Goal: Task Accomplishment & Management: Use online tool/utility

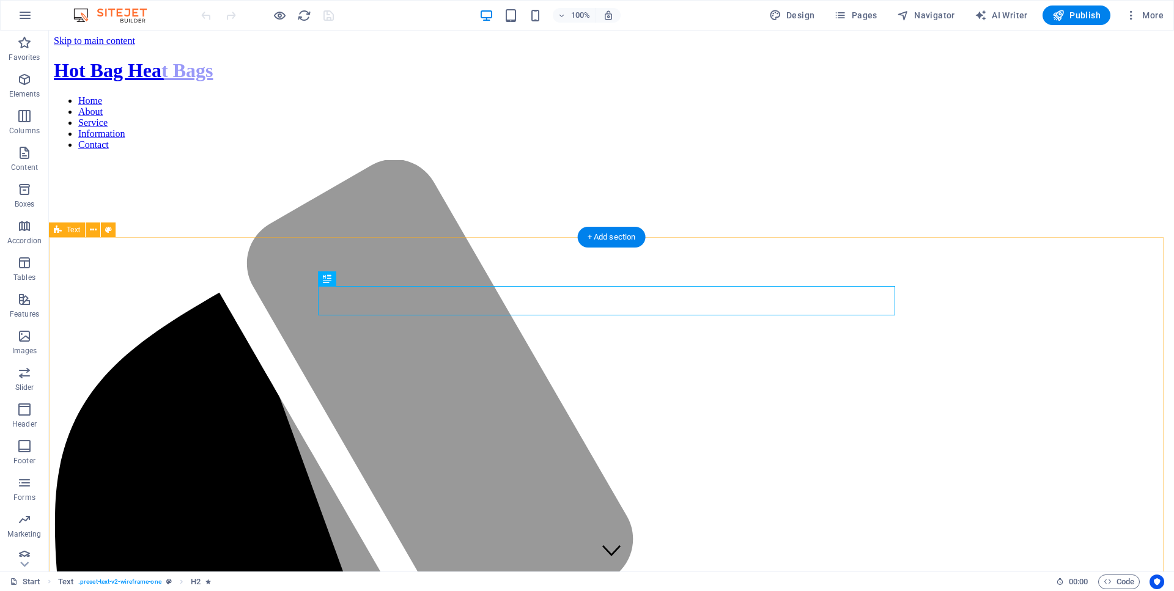
scroll to position [758, 0]
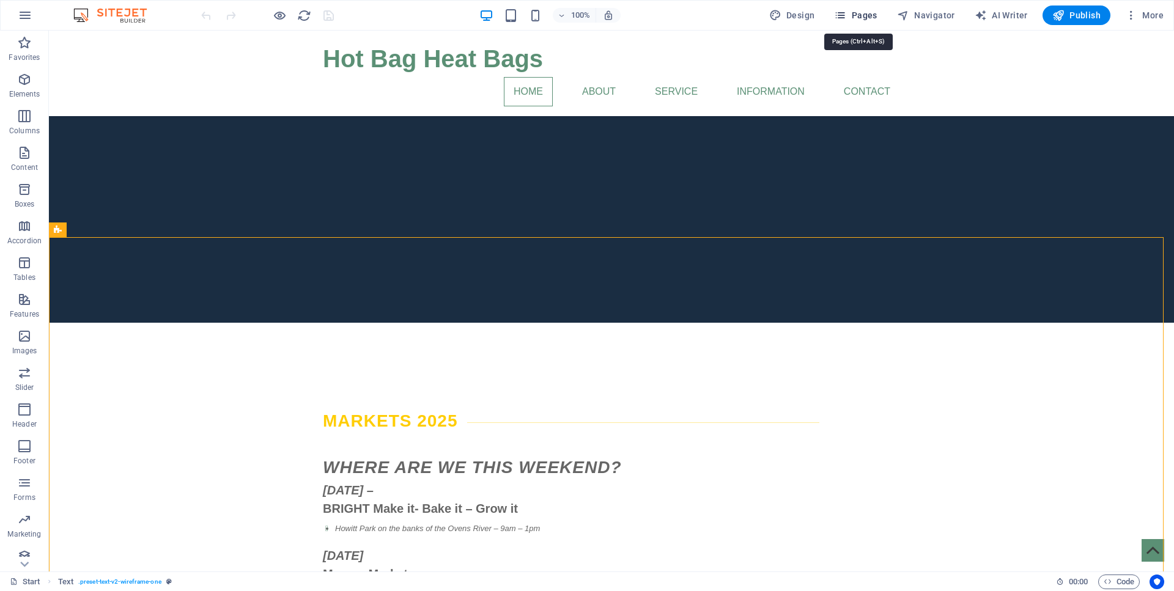
click at [860, 14] on span "Pages" at bounding box center [855, 15] width 43 height 12
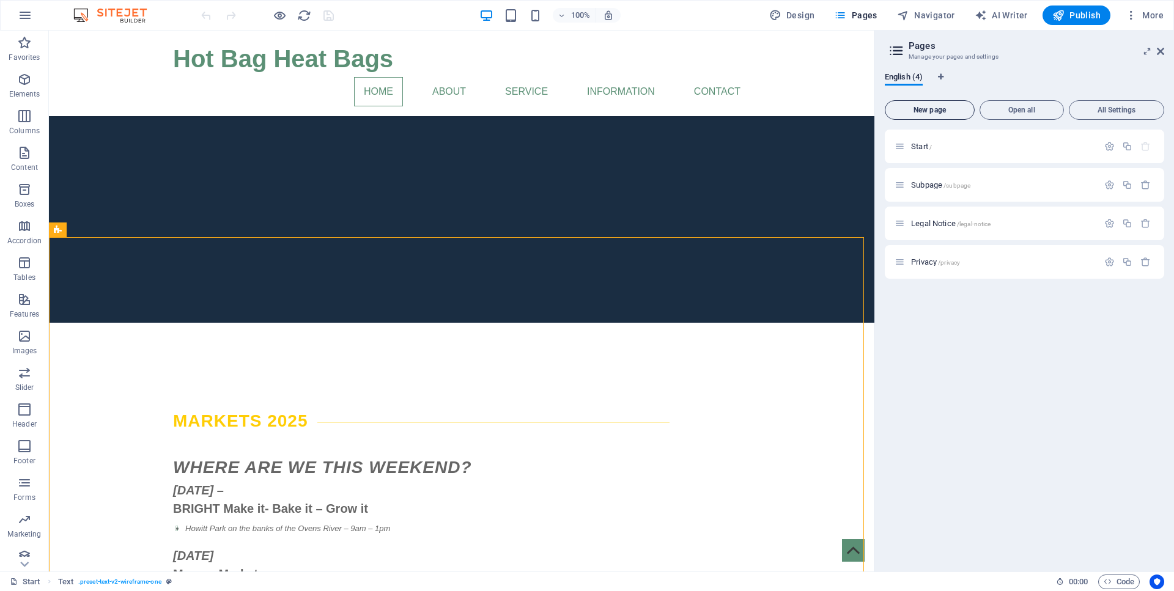
click at [940, 112] on span "New page" at bounding box center [929, 109] width 79 height 7
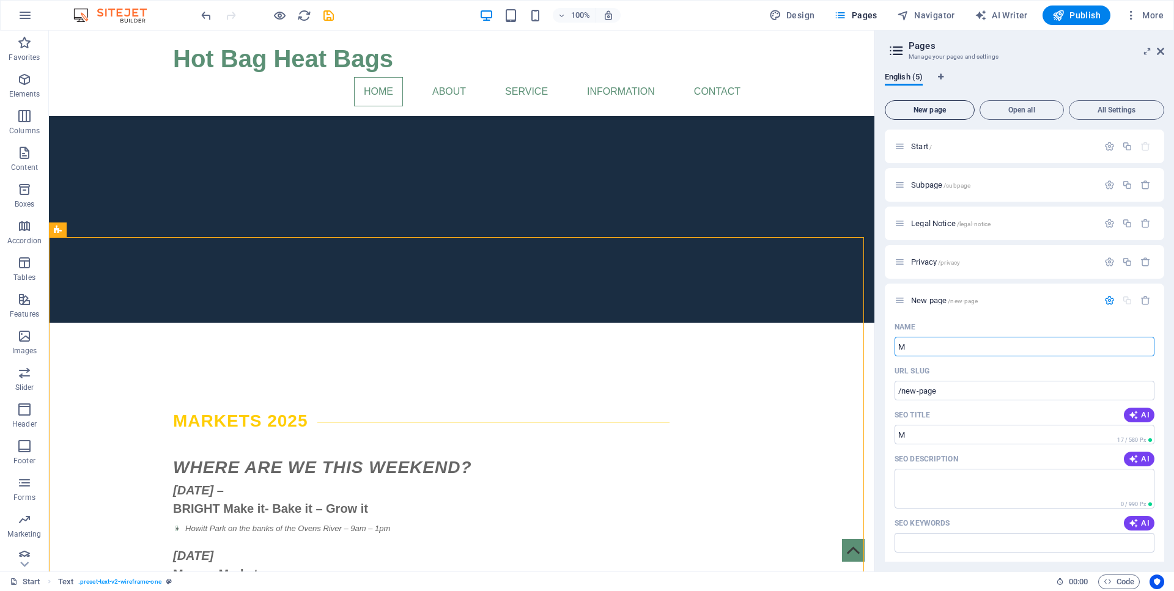
type input "Me"
type input "/m"
type input "Medical"
type input "/medical"
type input "Medical D"
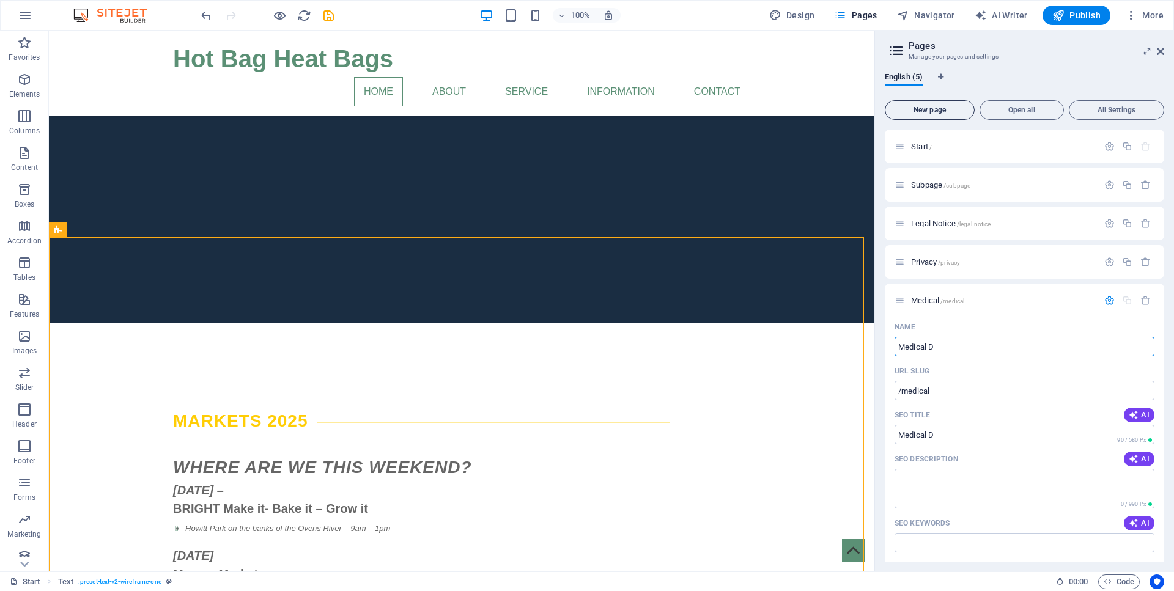
type input "/medical-d"
type input "Medical Disp"
type input "/medical-disp"
type input "Medical Disc"
type input "/medical-disc"
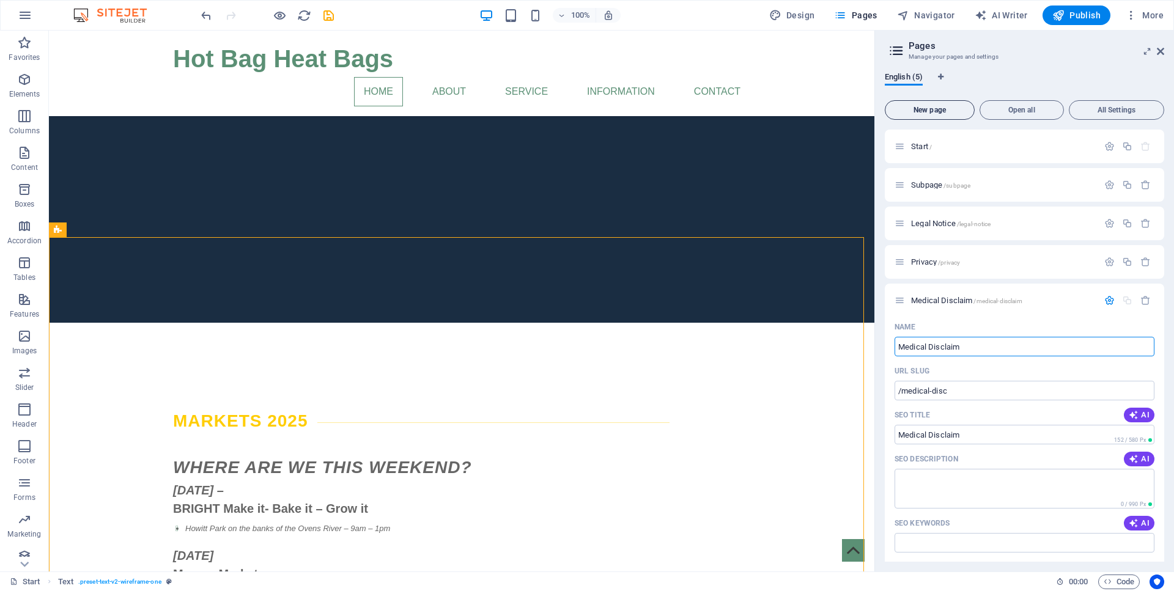
type input "Medical Disclaim"
type input "/medical-disclaim"
type input "Medical Disclaimer"
type input "/medical-disclaimer"
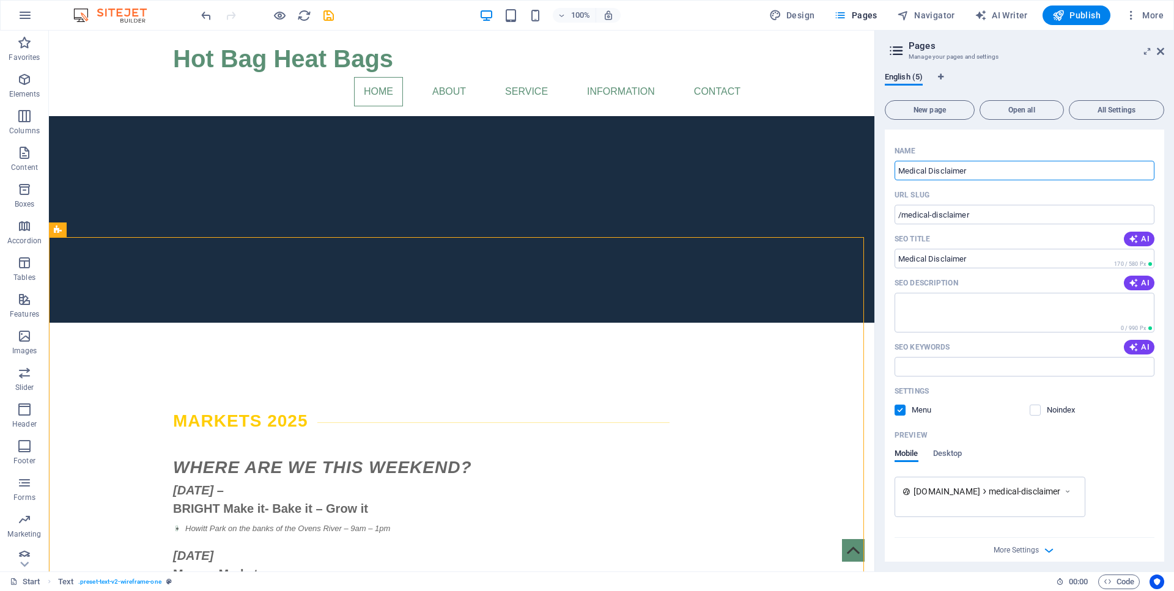
scroll to position [187, 0]
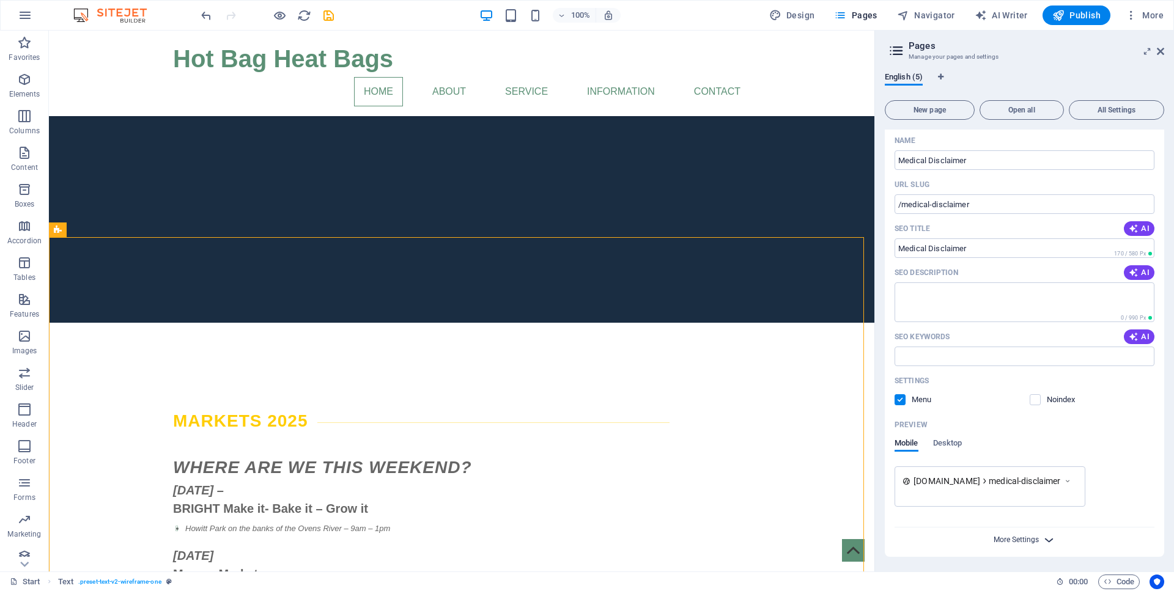
click at [1019, 536] on span "More Settings" at bounding box center [1016, 540] width 45 height 9
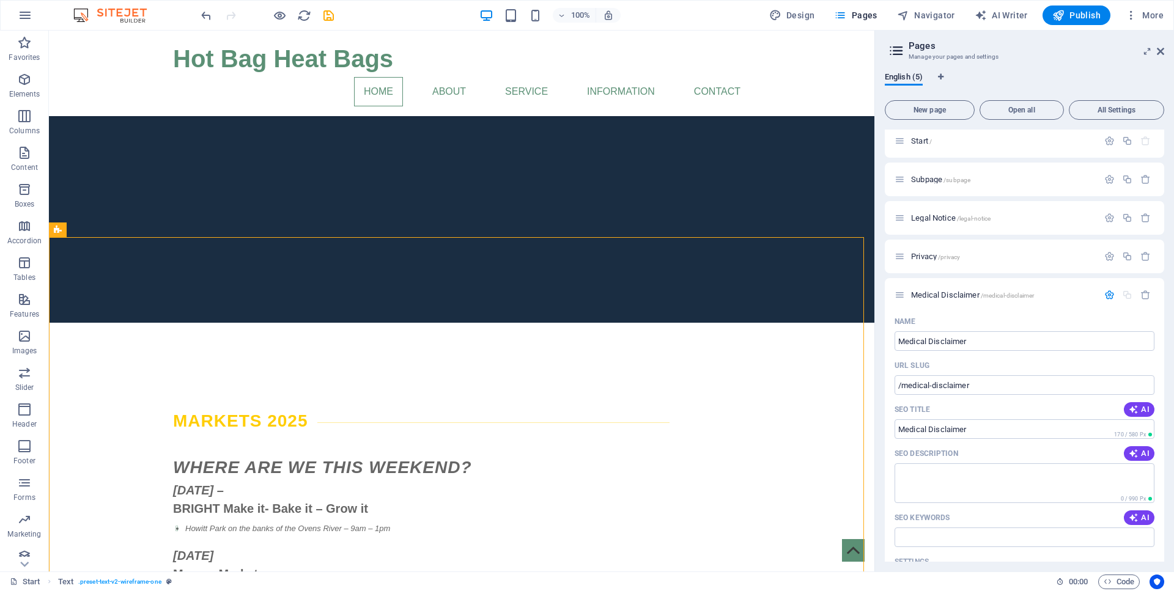
scroll to position [0, 0]
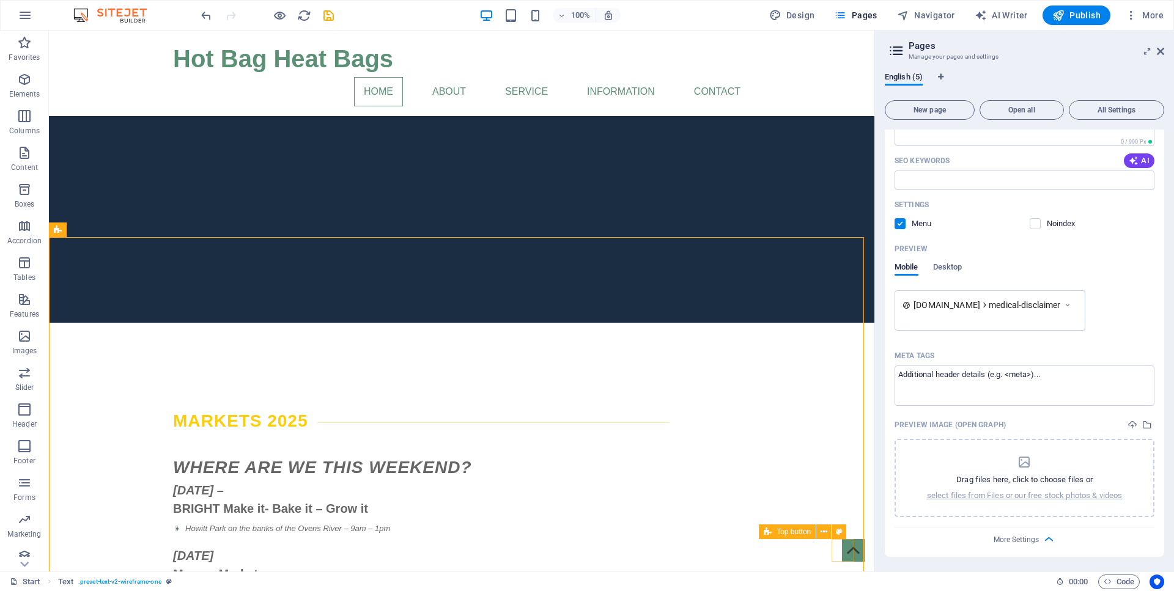
click at [849, 547] on figure at bounding box center [853, 550] width 23 height 23
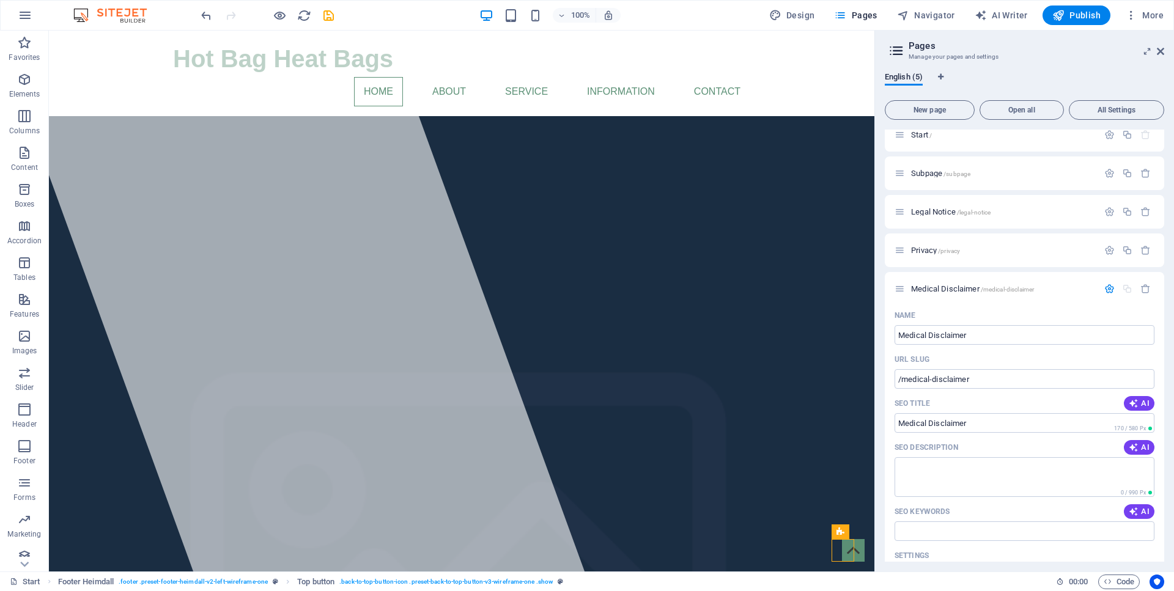
scroll to position [15, 0]
click at [899, 286] on icon at bounding box center [900, 286] width 10 height 10
click at [1104, 284] on icon "button" at bounding box center [1109, 286] width 10 height 10
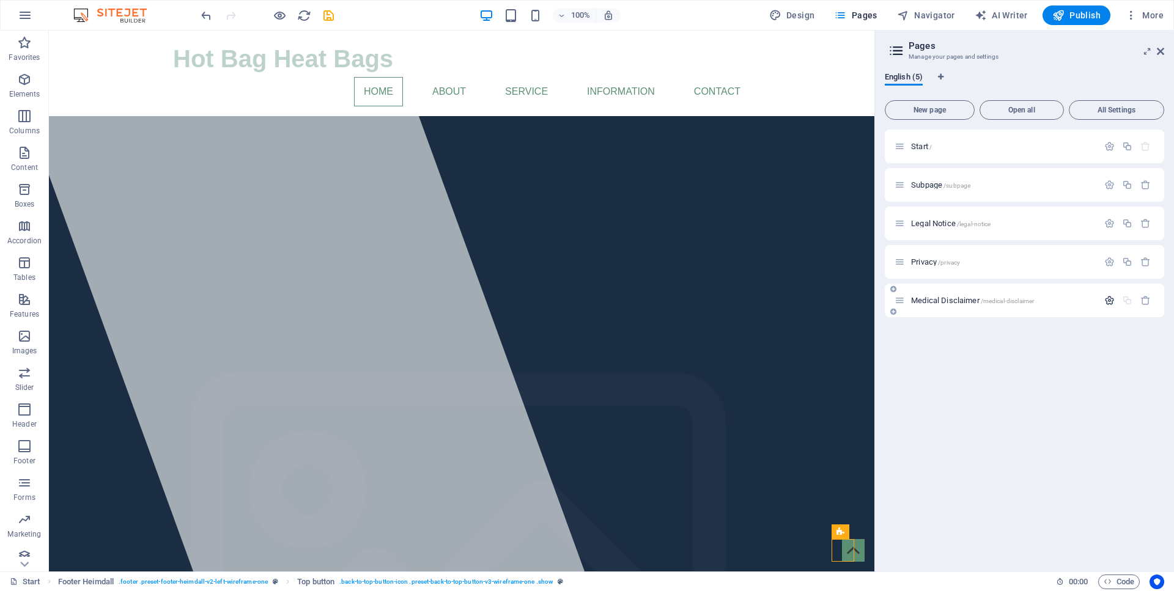
scroll to position [0, 0]
click at [1109, 301] on icon "button" at bounding box center [1109, 300] width 10 height 10
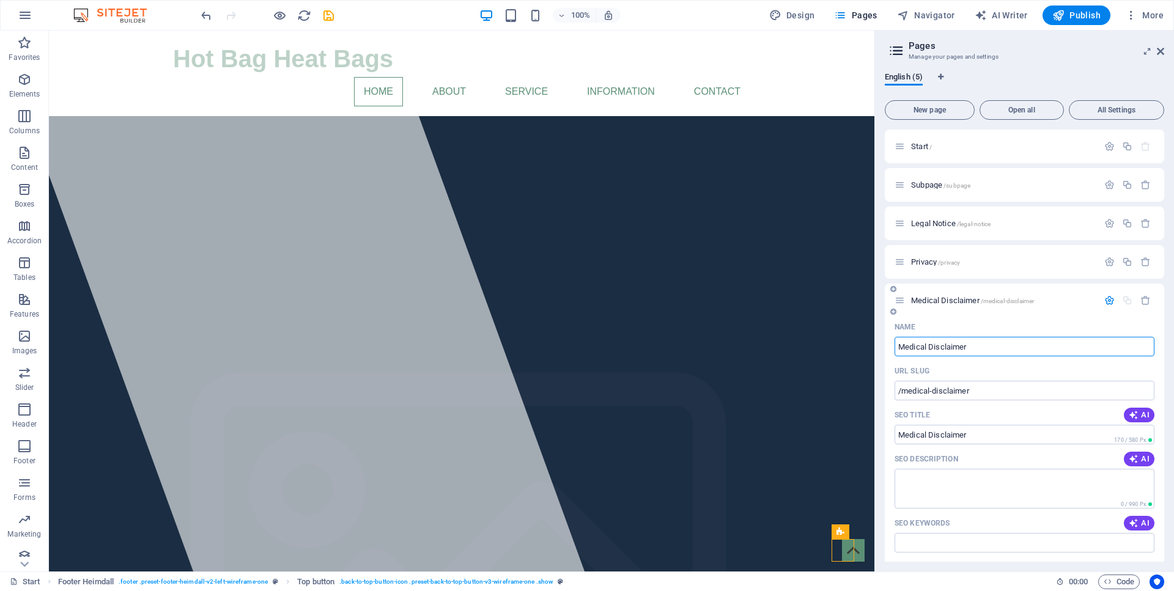
click at [1073, 352] on input "Medical Disclaimer" at bounding box center [1025, 347] width 260 height 20
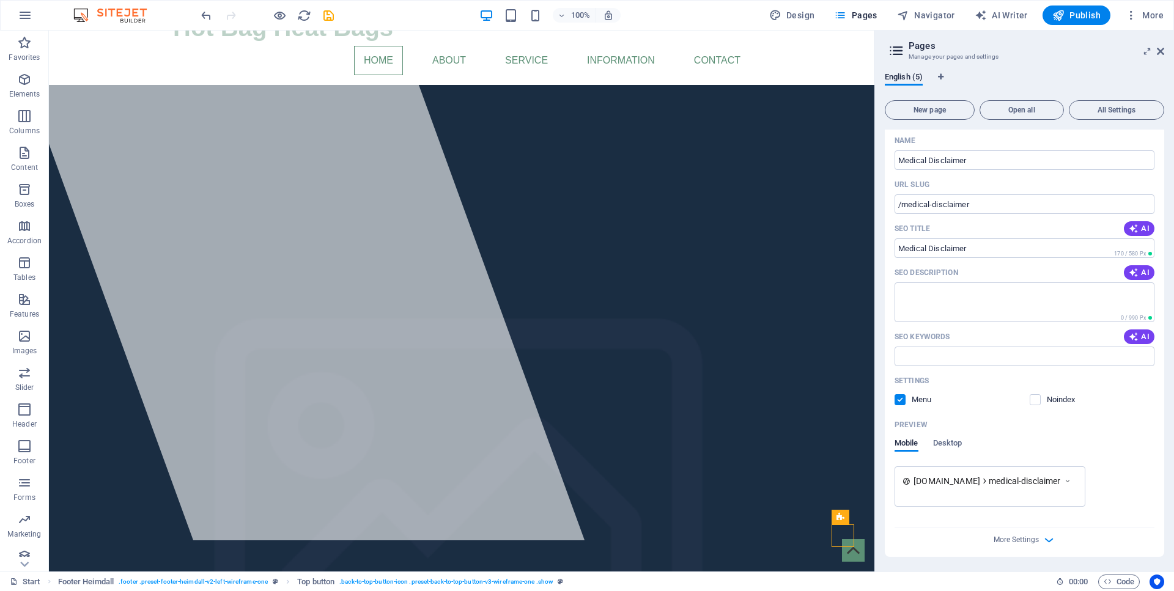
drag, startPoint x: 871, startPoint y: 565, endPoint x: 871, endPoint y: 559, distance: 6.1
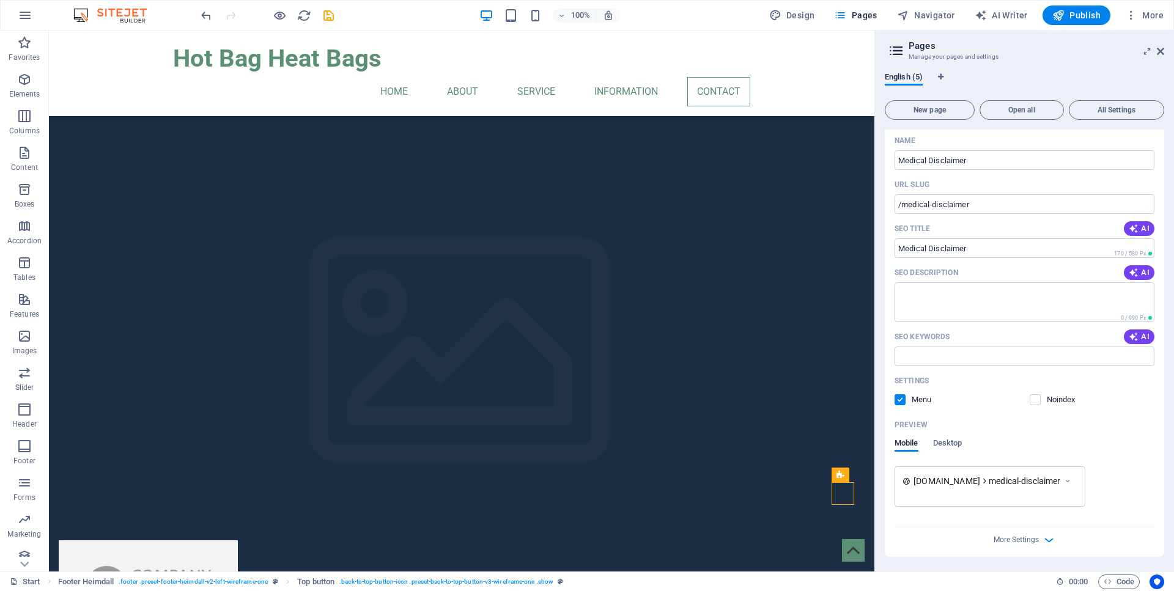
scroll to position [3874, 0]
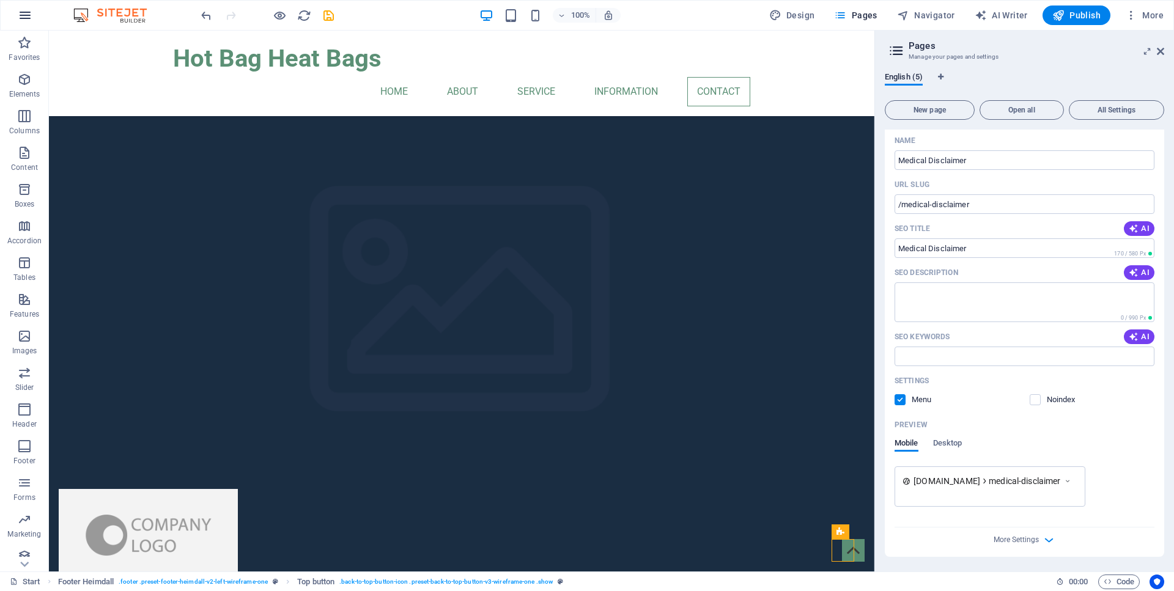
click at [28, 13] on icon "button" at bounding box center [25, 15] width 15 height 15
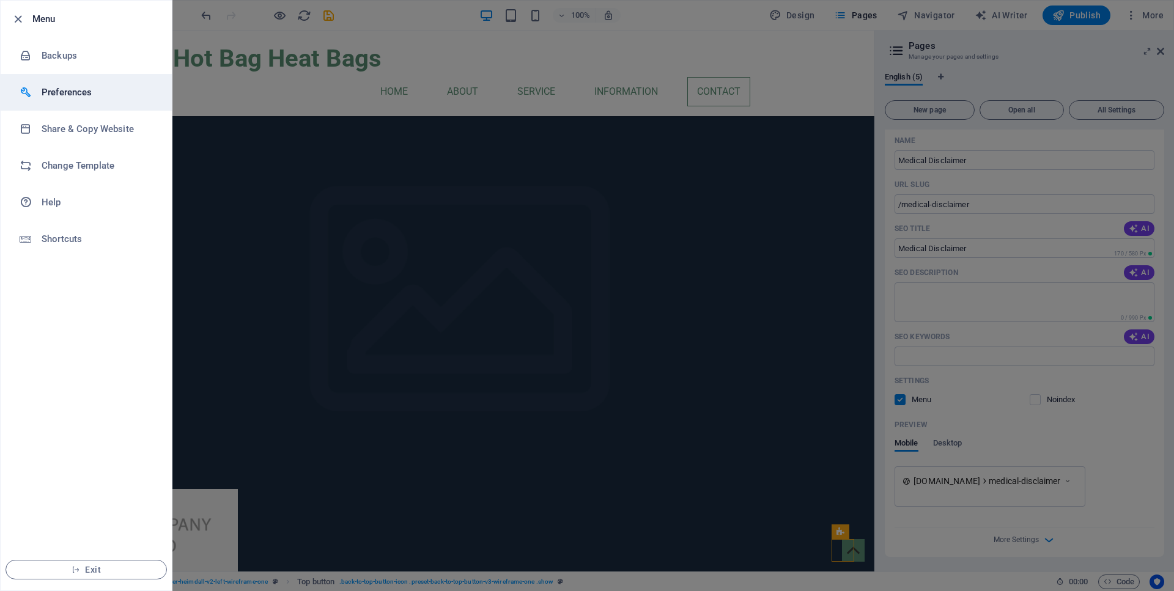
click at [56, 92] on h6 "Preferences" at bounding box center [98, 92] width 113 height 15
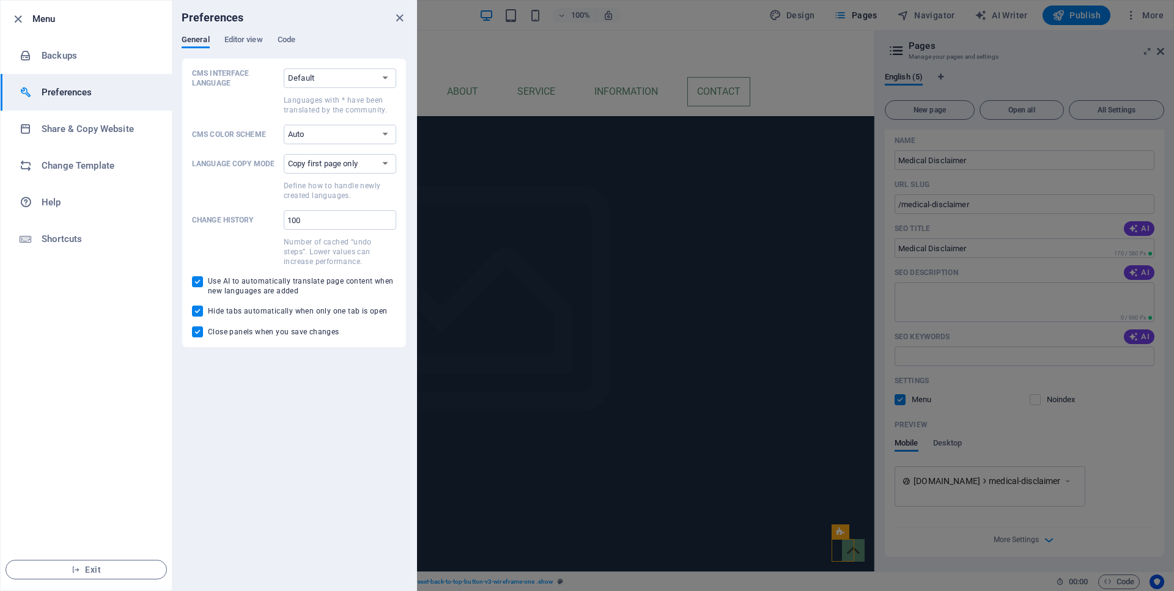
click at [56, 92] on h6 "Preferences" at bounding box center [98, 92] width 113 height 15
click at [52, 63] on li "Backups" at bounding box center [86, 55] width 171 height 37
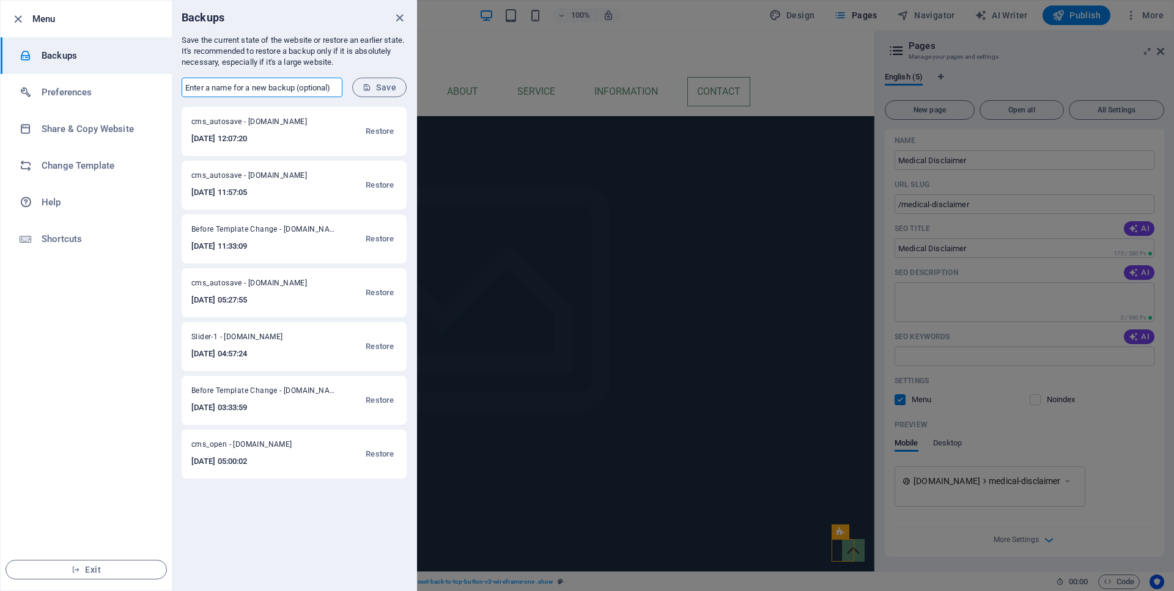
click at [265, 90] on input "text" at bounding box center [262, 88] width 161 height 20
type input "newpages0310"
click at [375, 82] on button "Save" at bounding box center [379, 88] width 54 height 20
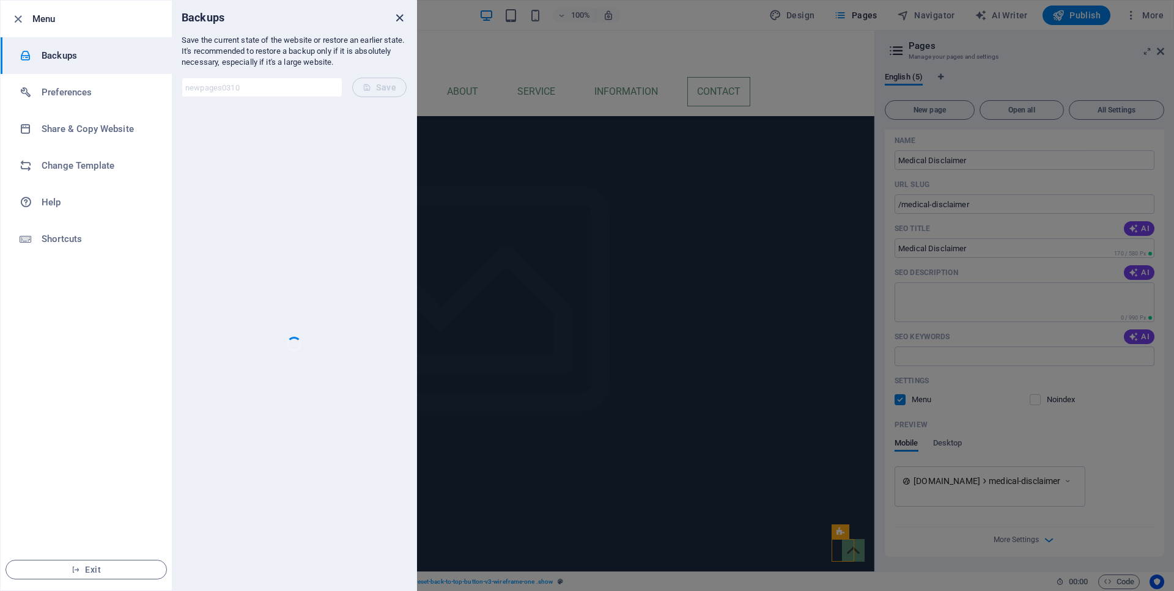
click at [405, 23] on icon "close" at bounding box center [400, 18] width 14 height 14
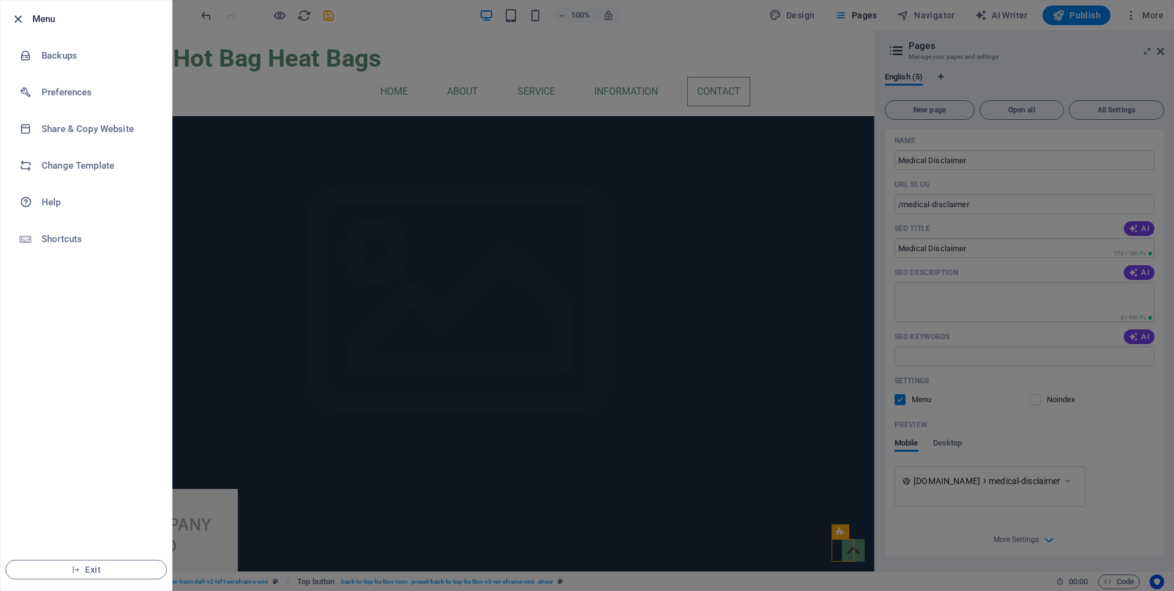
click at [12, 19] on icon "button" at bounding box center [18, 19] width 14 height 14
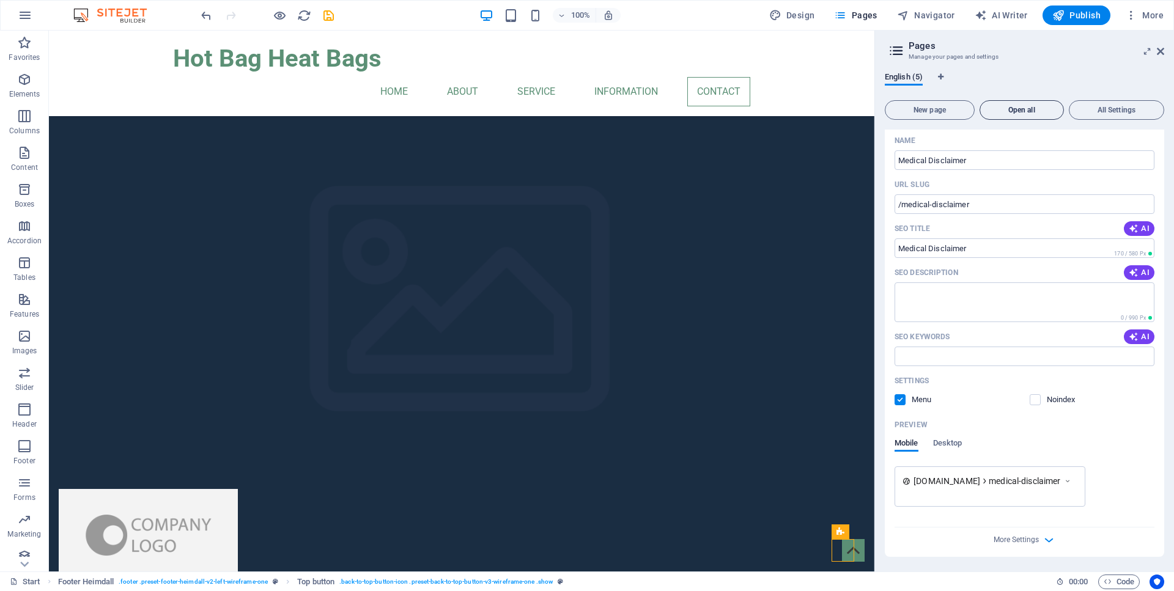
click at [1038, 113] on button "Open all" at bounding box center [1022, 110] width 84 height 20
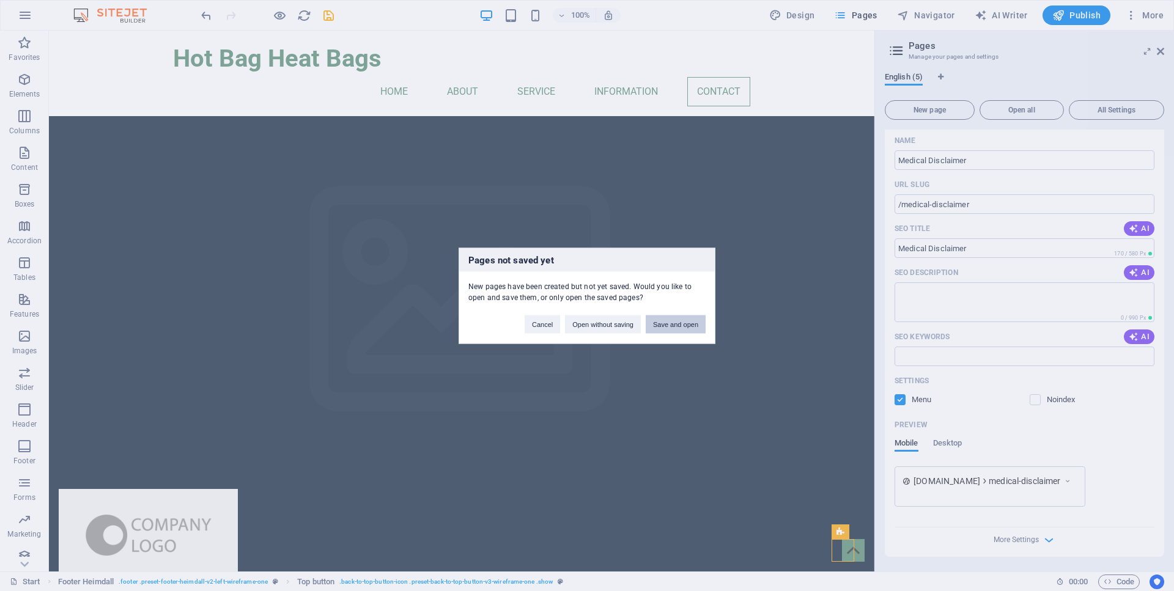
click at [675, 327] on button "Save and open" at bounding box center [676, 324] width 60 height 18
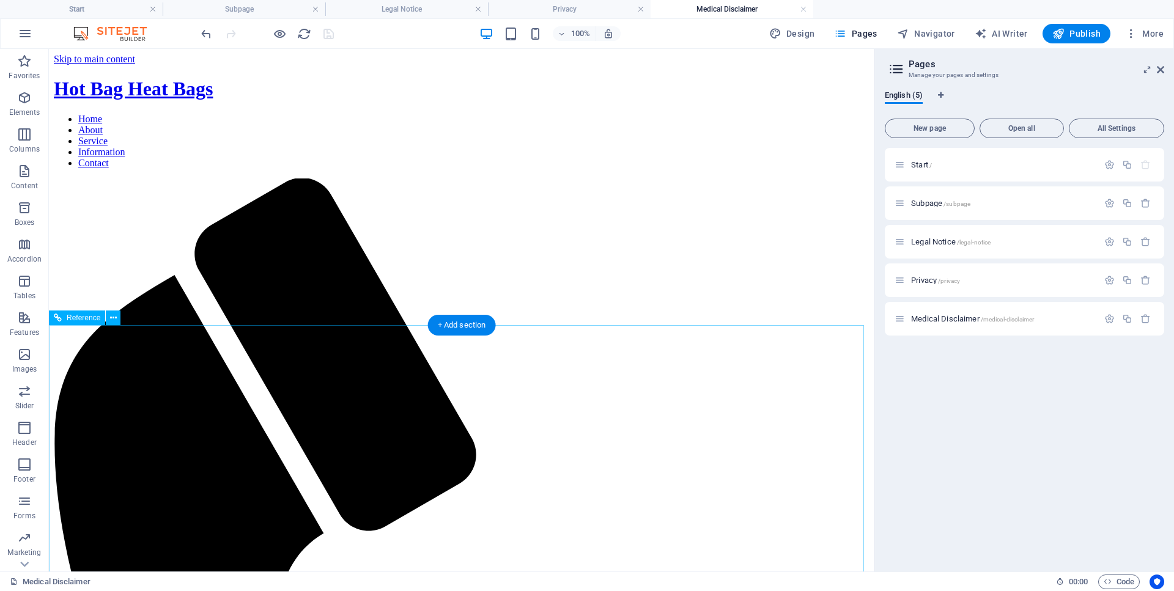
scroll to position [0, 0]
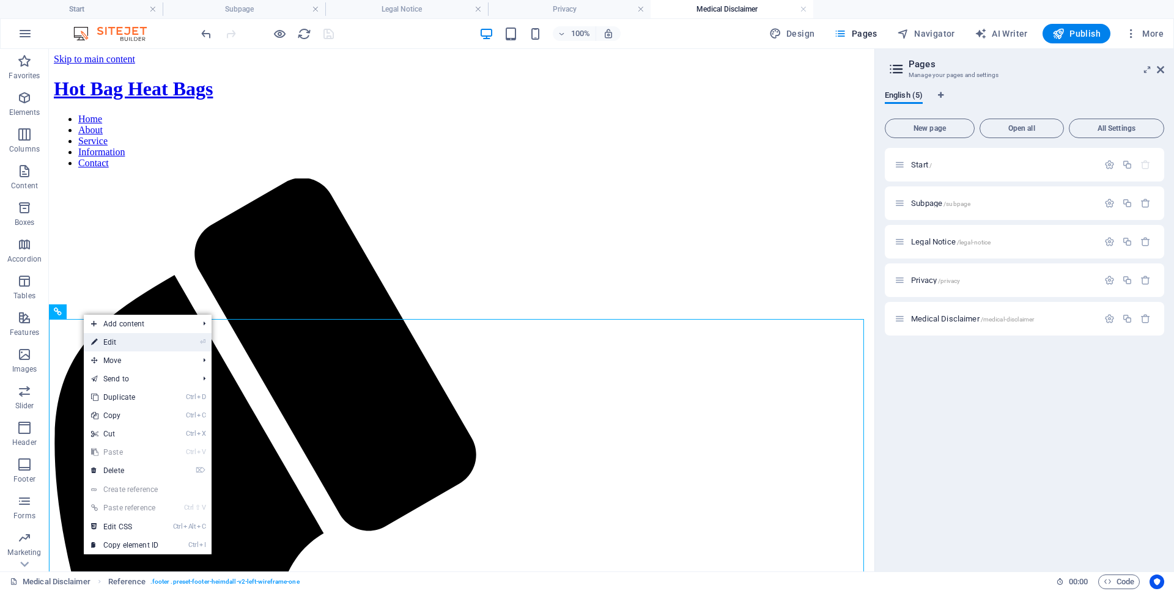
click at [102, 338] on link "⏎ Edit" at bounding box center [125, 342] width 82 height 18
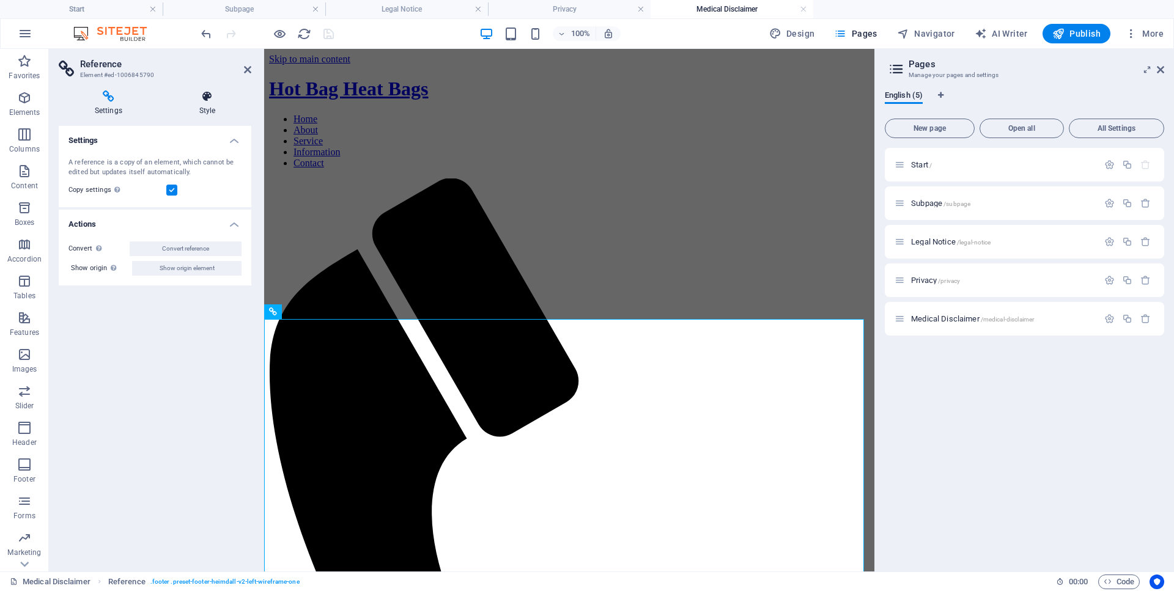
click at [208, 97] on icon at bounding box center [207, 97] width 88 height 12
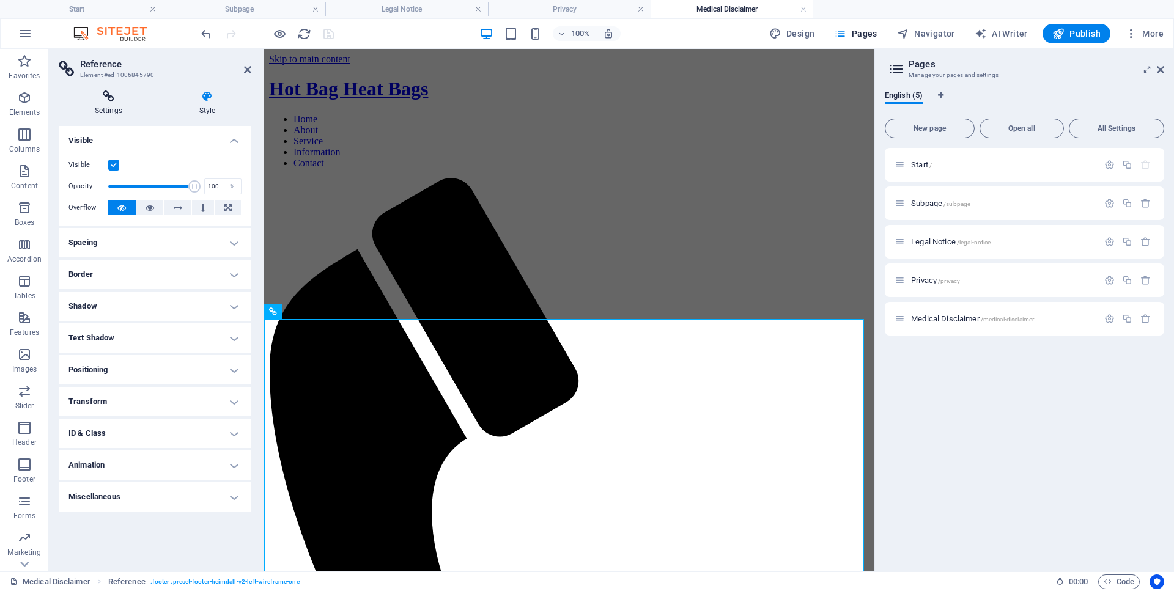
click at [115, 96] on icon at bounding box center [109, 97] width 100 height 12
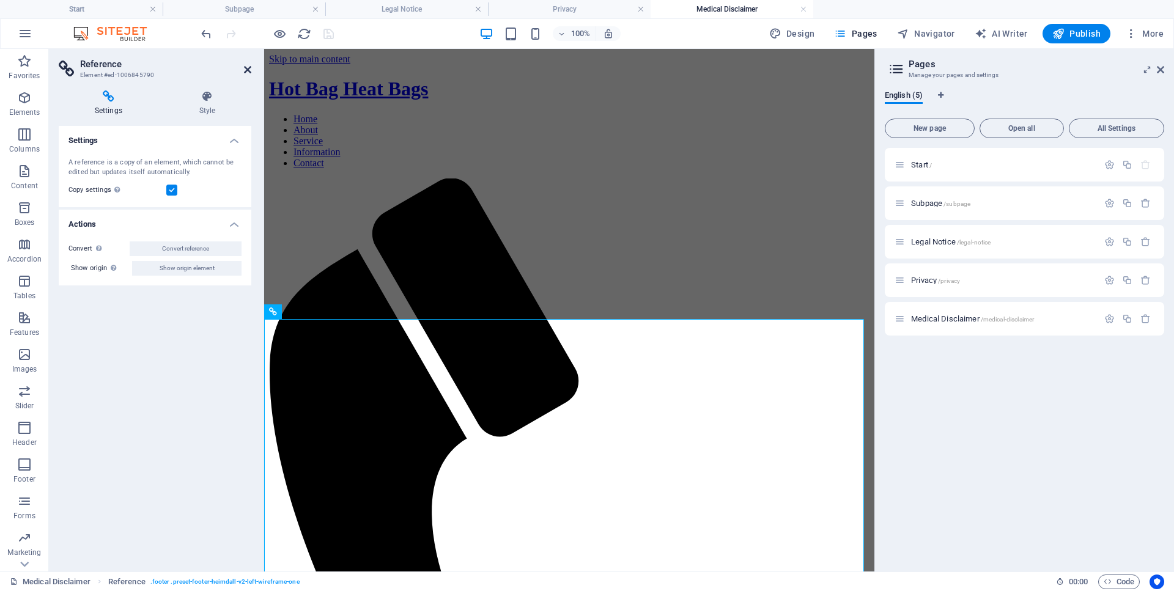
click at [248, 72] on icon at bounding box center [247, 70] width 7 height 10
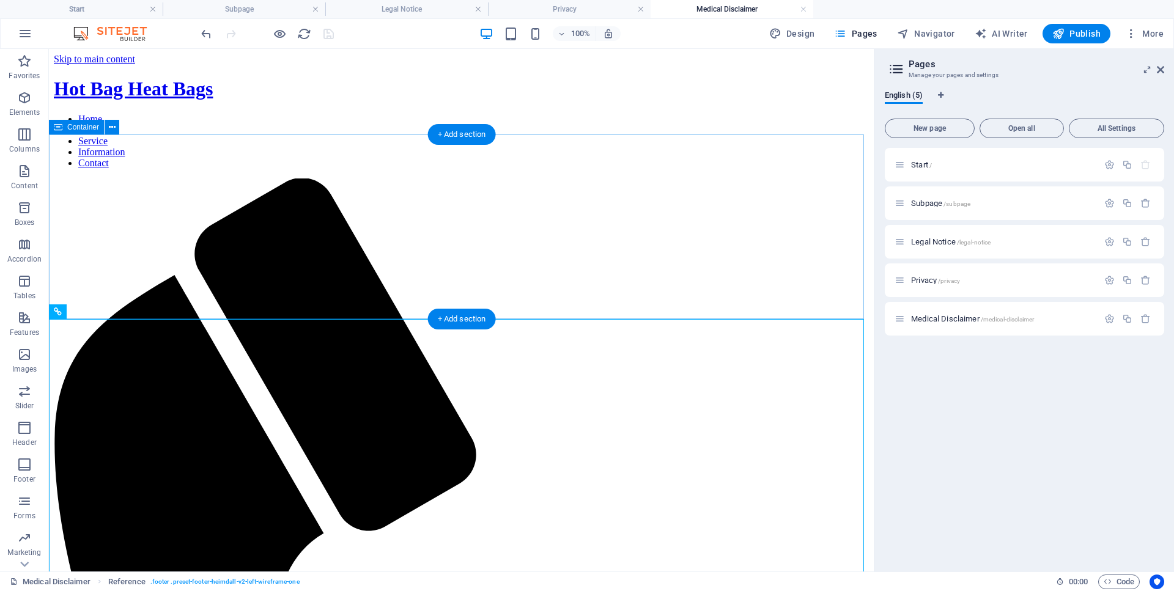
drag, startPoint x: 21, startPoint y: 399, endPoint x: 28, endPoint y: 436, distance: 37.8
click at [28, 436] on div "Favorites Elements Columns Content Boxes Accordion Tables Features Images Slide…" at bounding box center [24, 324] width 49 height 550
click at [472, 137] on div "+ Add section" at bounding box center [462, 134] width 68 height 21
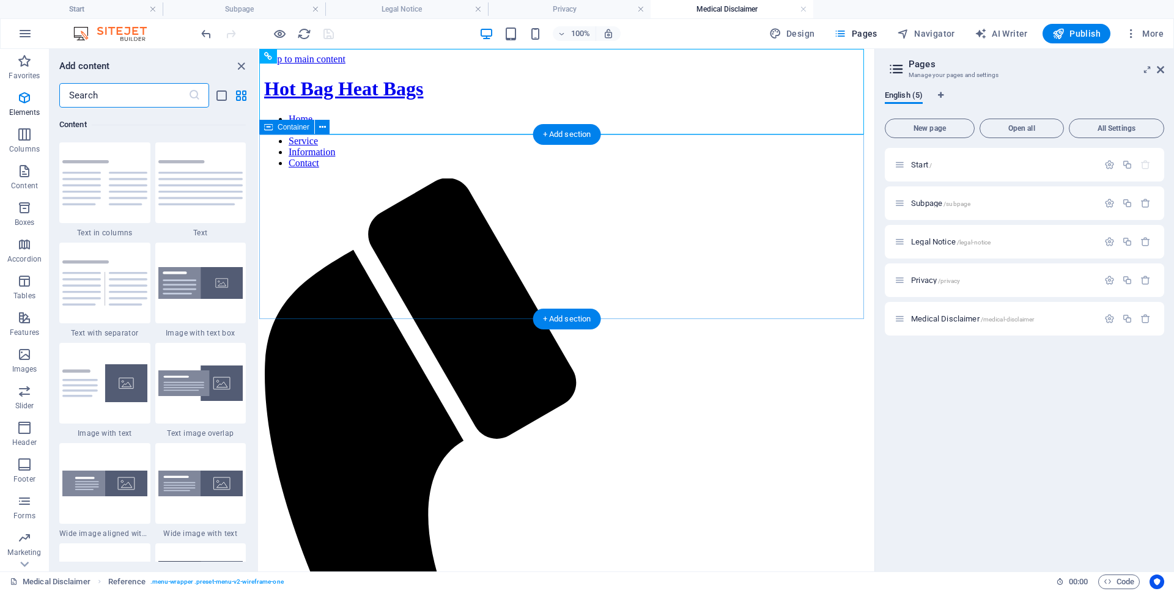
scroll to position [2176, 0]
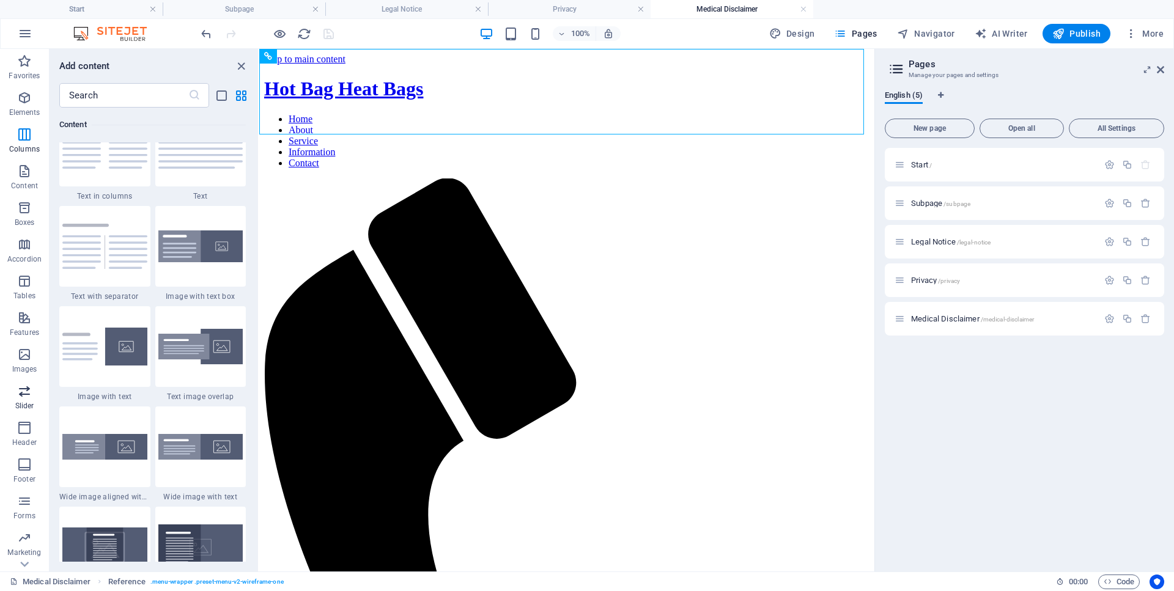
click at [24, 398] on span "Slider" at bounding box center [24, 398] width 49 height 29
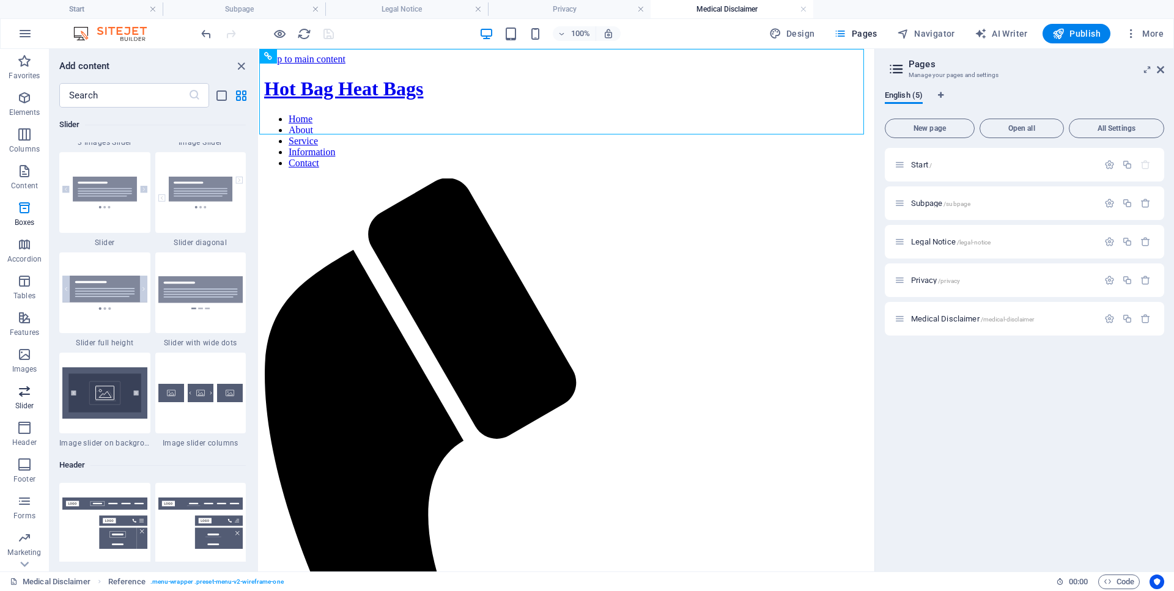
scroll to position [7085, 0]
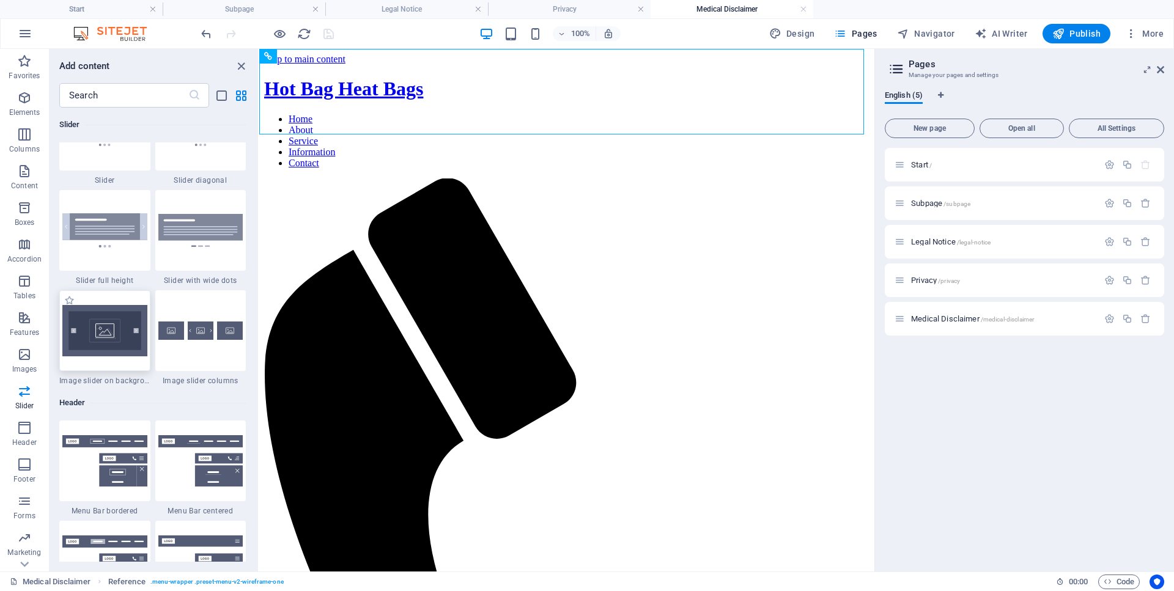
click at [95, 356] on img at bounding box center [104, 330] width 85 height 51
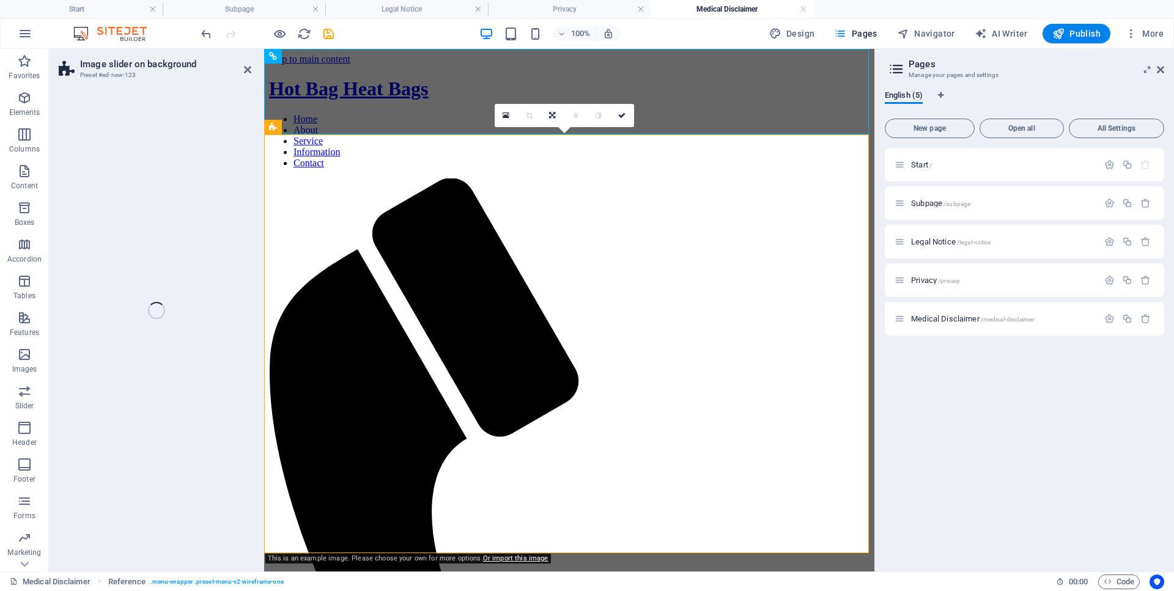
select select "rem"
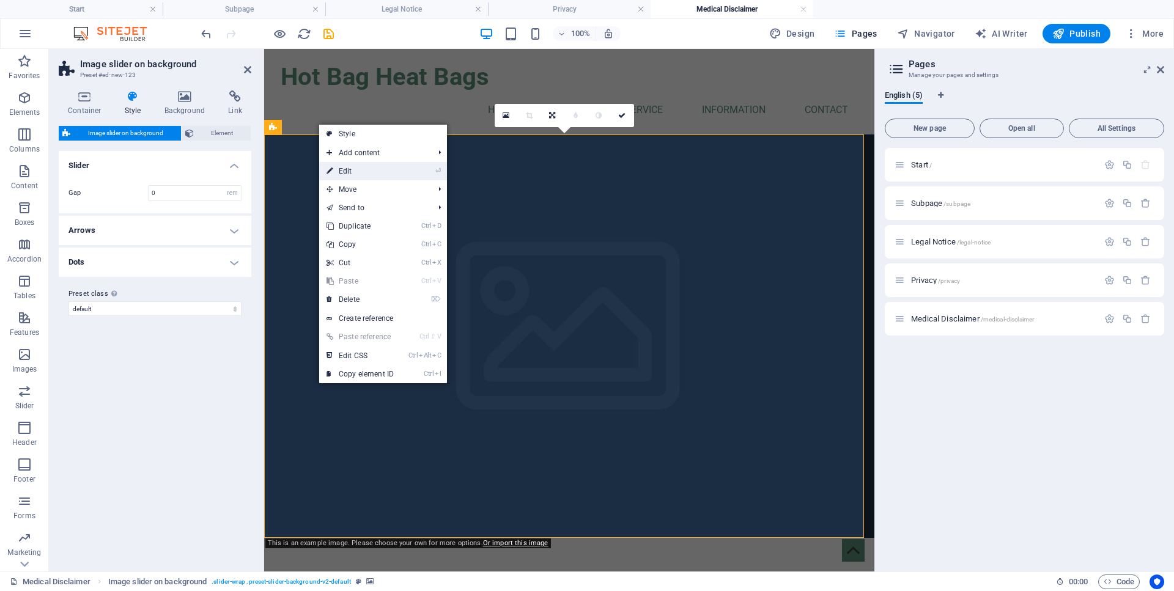
click at [339, 172] on link "⏎ Edit" at bounding box center [360, 171] width 82 height 18
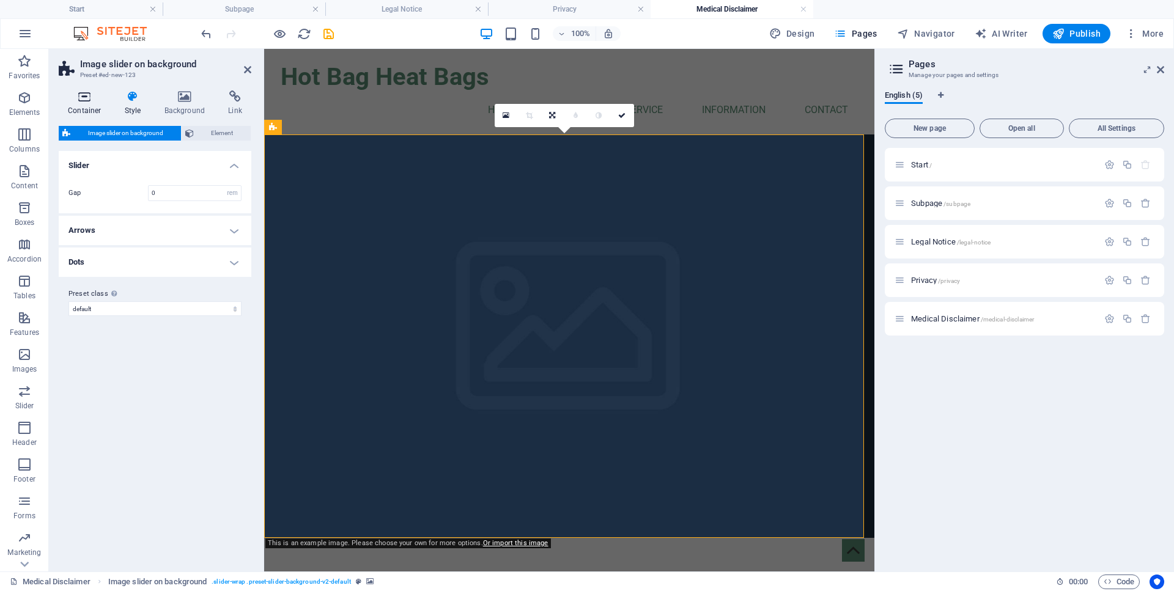
click at [95, 107] on h4 "Container" at bounding box center [87, 104] width 57 height 26
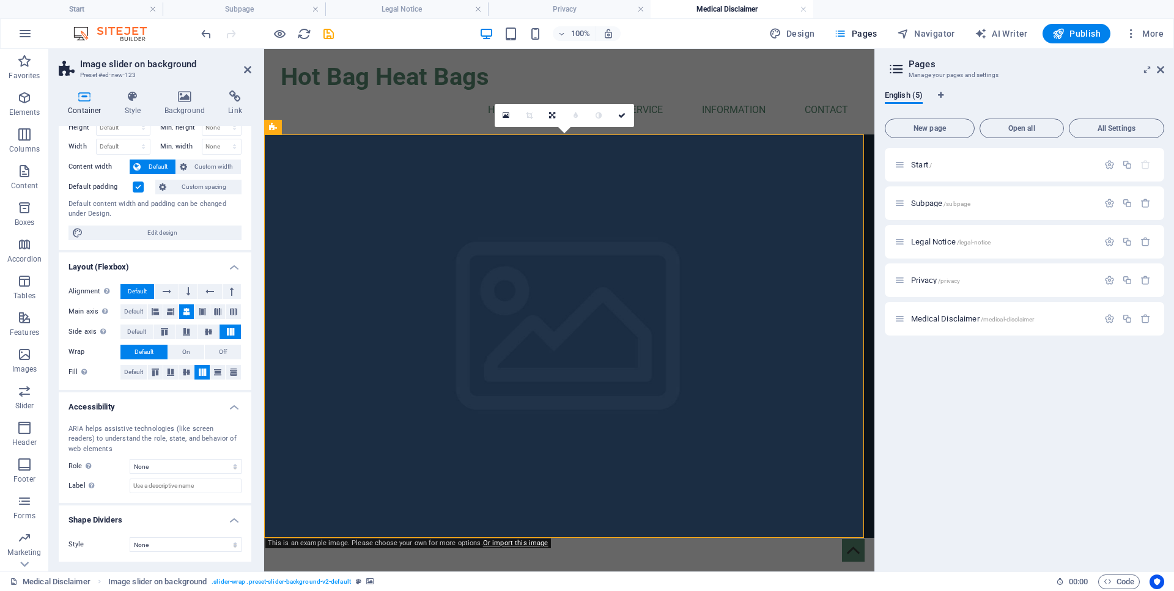
scroll to position [0, 0]
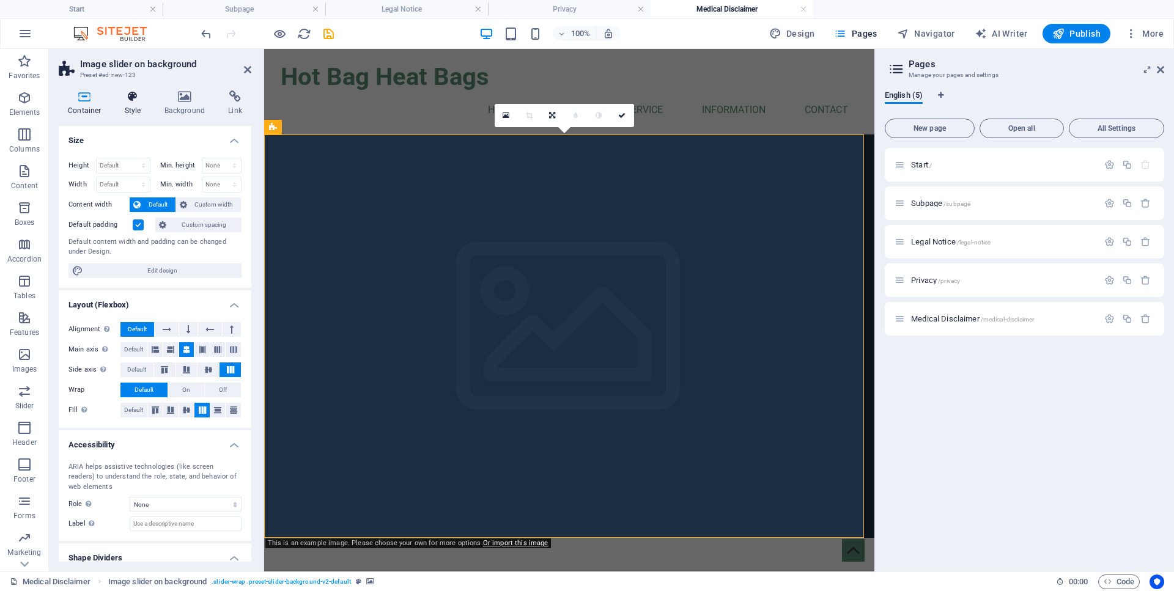
click at [123, 91] on icon at bounding box center [133, 97] width 35 height 12
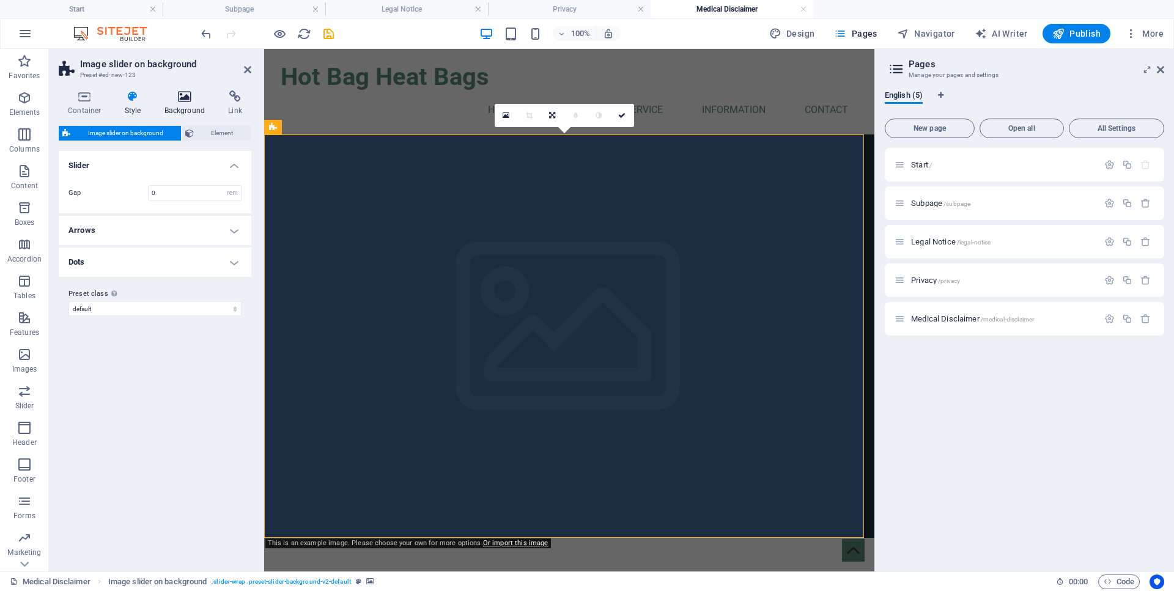
click at [183, 94] on icon at bounding box center [184, 97] width 59 height 12
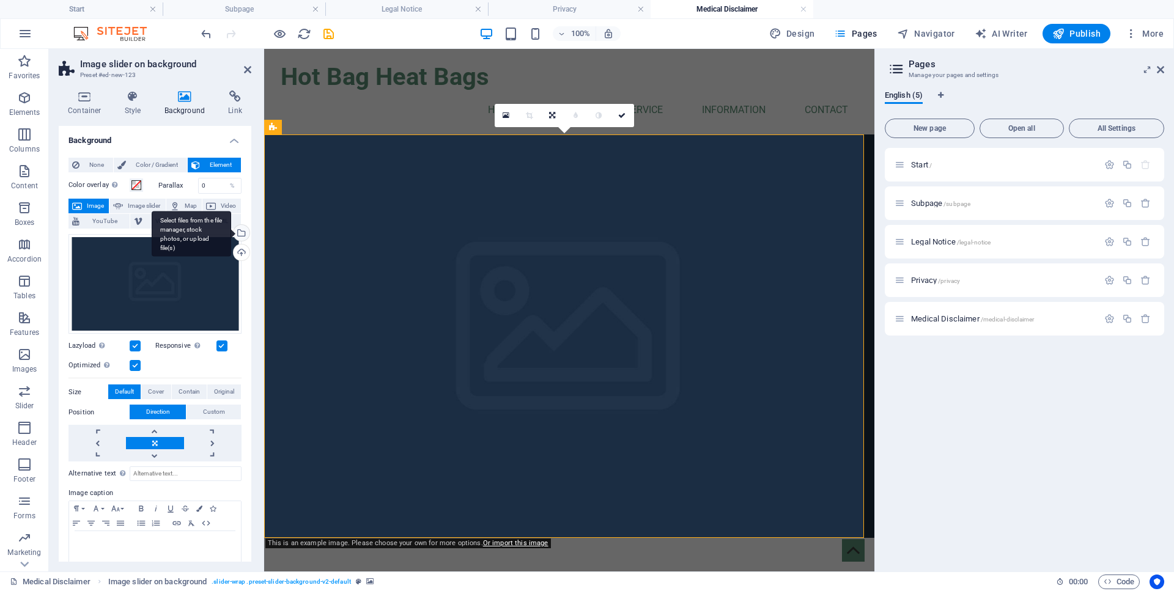
click at [231, 236] on div "Select files from the file manager, stock photos, or upload file(s)" at bounding box center [240, 234] width 18 height 18
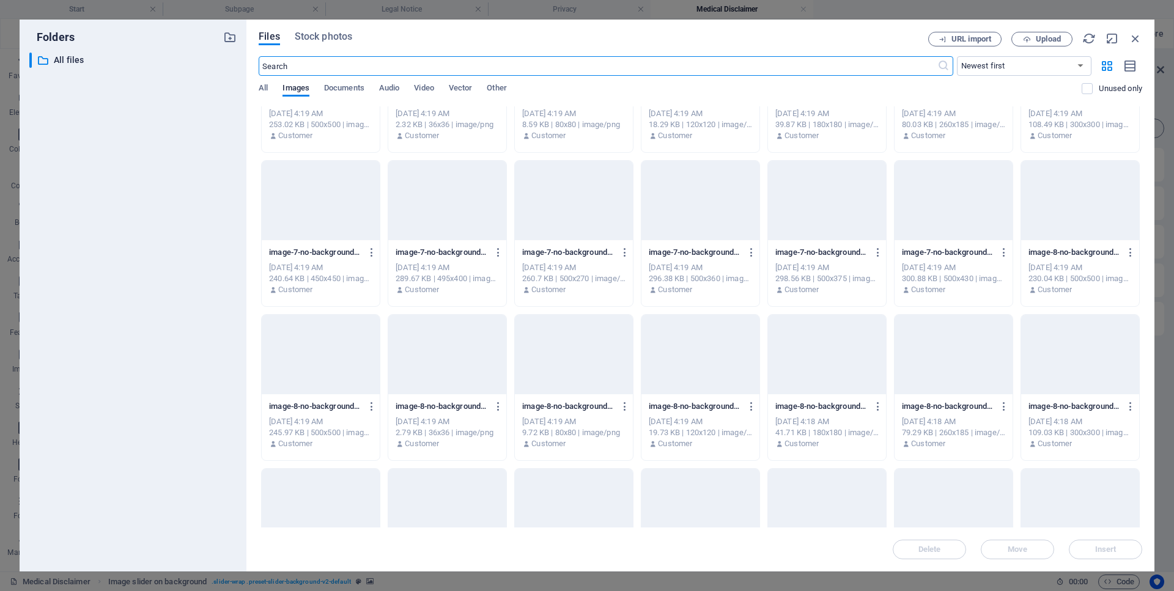
scroll to position [16830, 0]
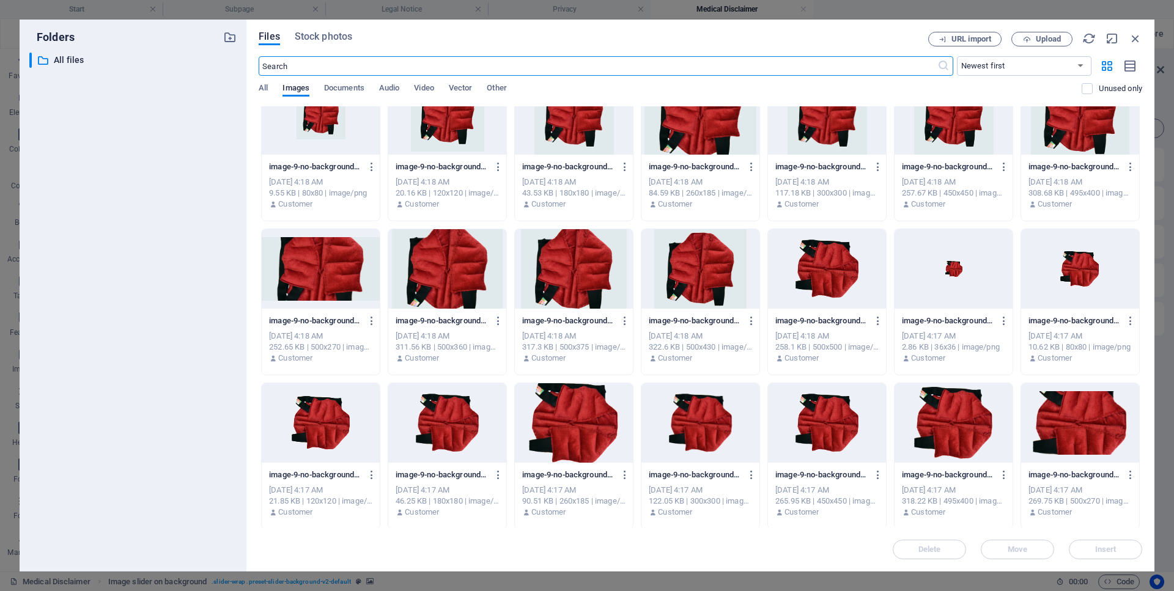
drag, startPoint x: 1137, startPoint y: 498, endPoint x: 1139, endPoint y: 520, distance: 22.7
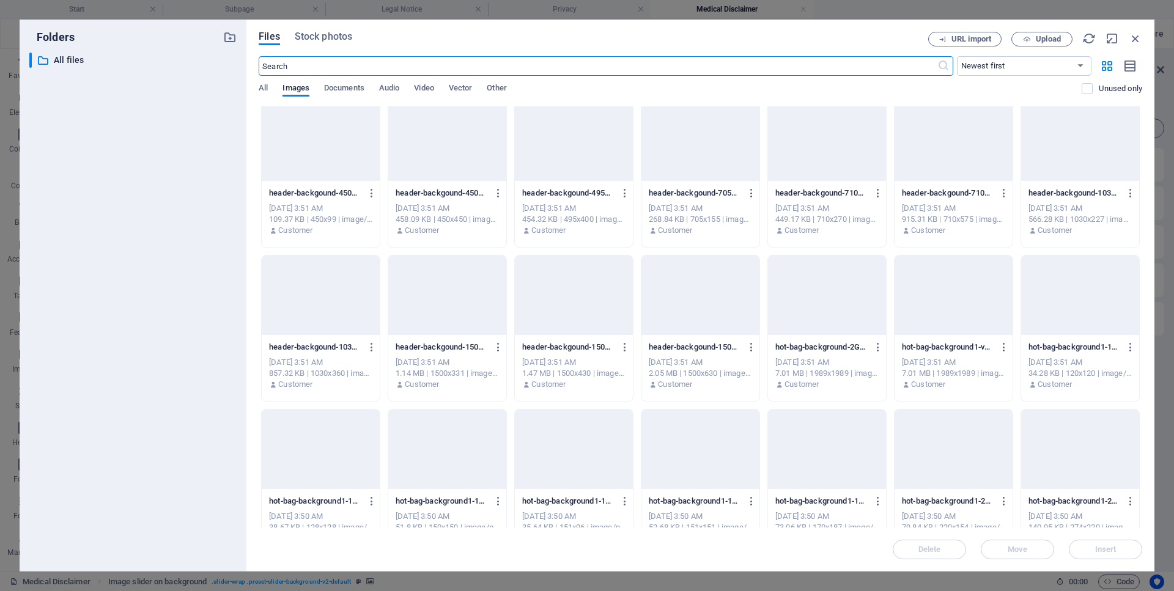
scroll to position [36399, 0]
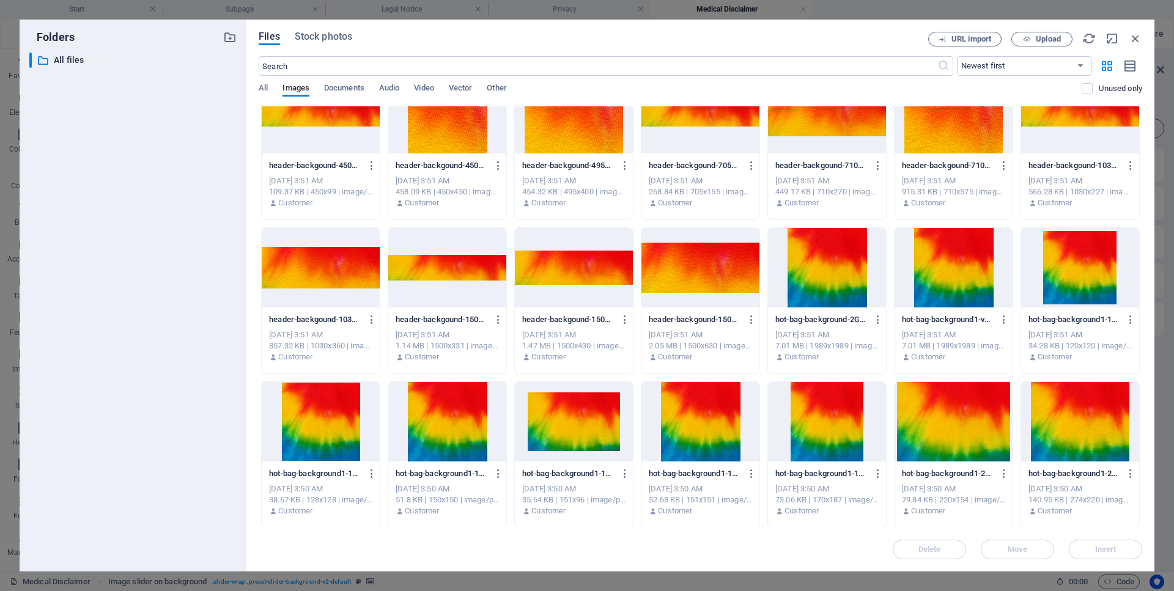
click at [924, 287] on div at bounding box center [954, 267] width 118 height 79
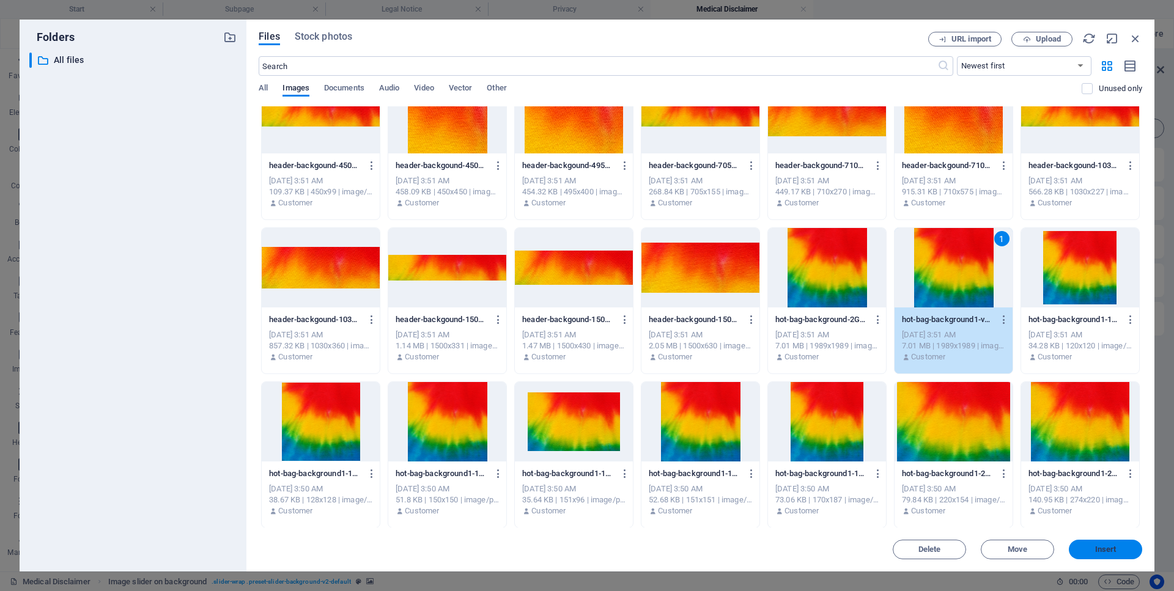
click at [1098, 551] on span "Insert" at bounding box center [1105, 549] width 21 height 7
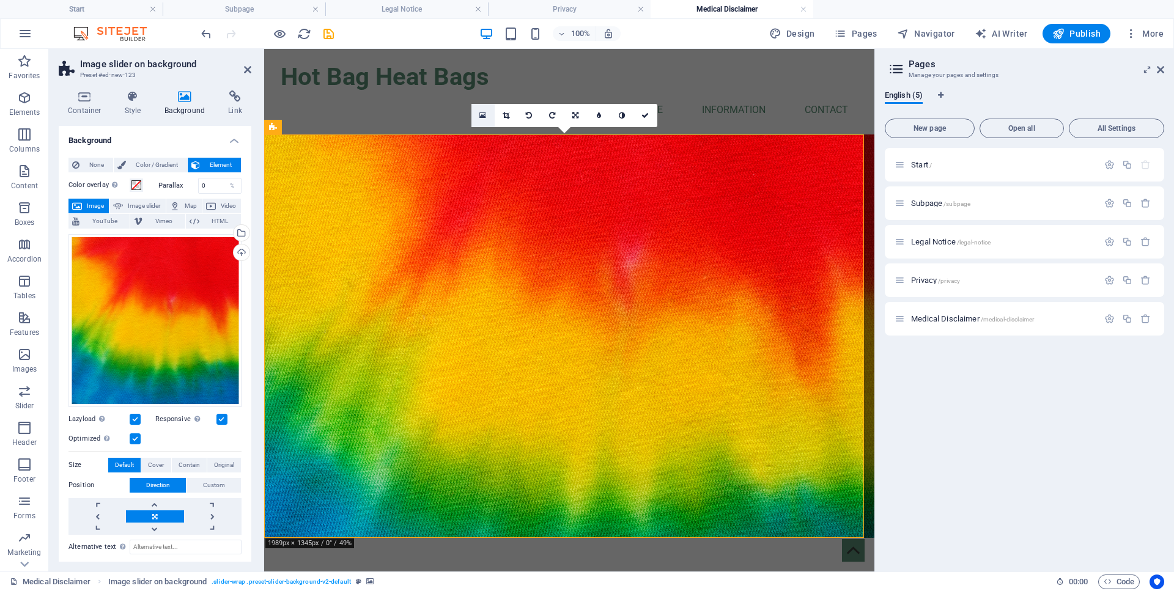
click at [477, 120] on link at bounding box center [482, 115] width 23 height 23
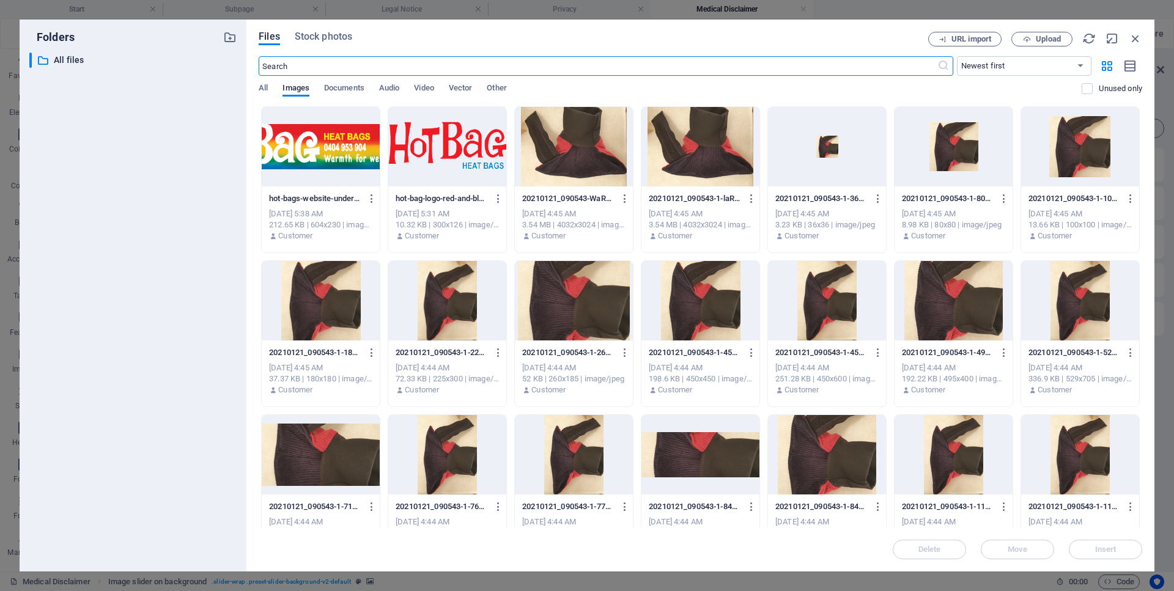
click at [292, 69] on input "text" at bounding box center [598, 66] width 678 height 20
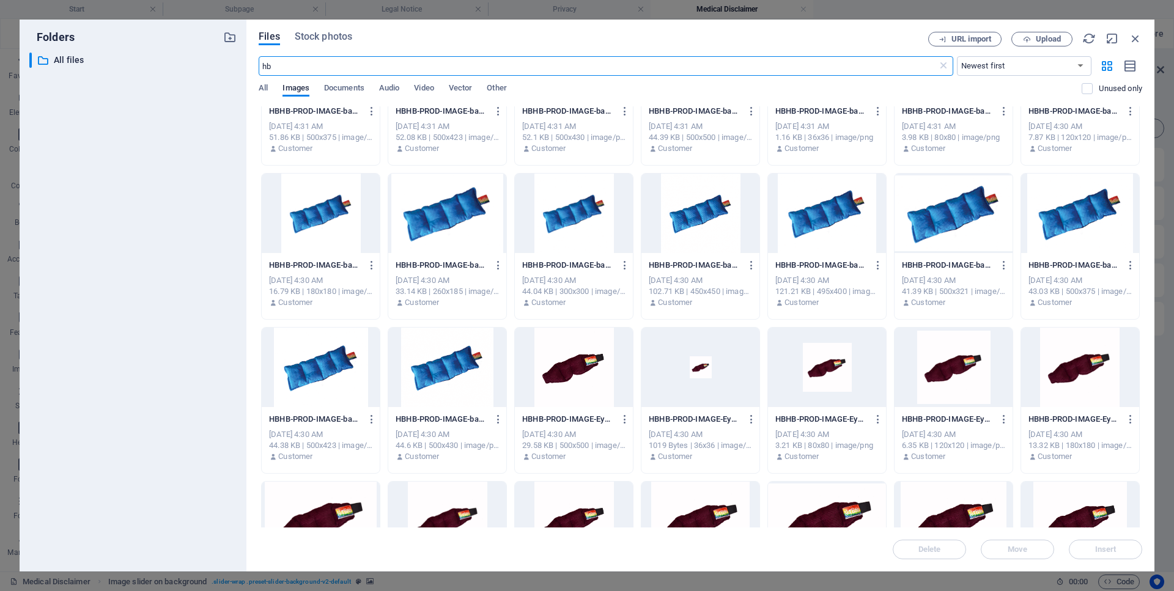
scroll to position [707, 0]
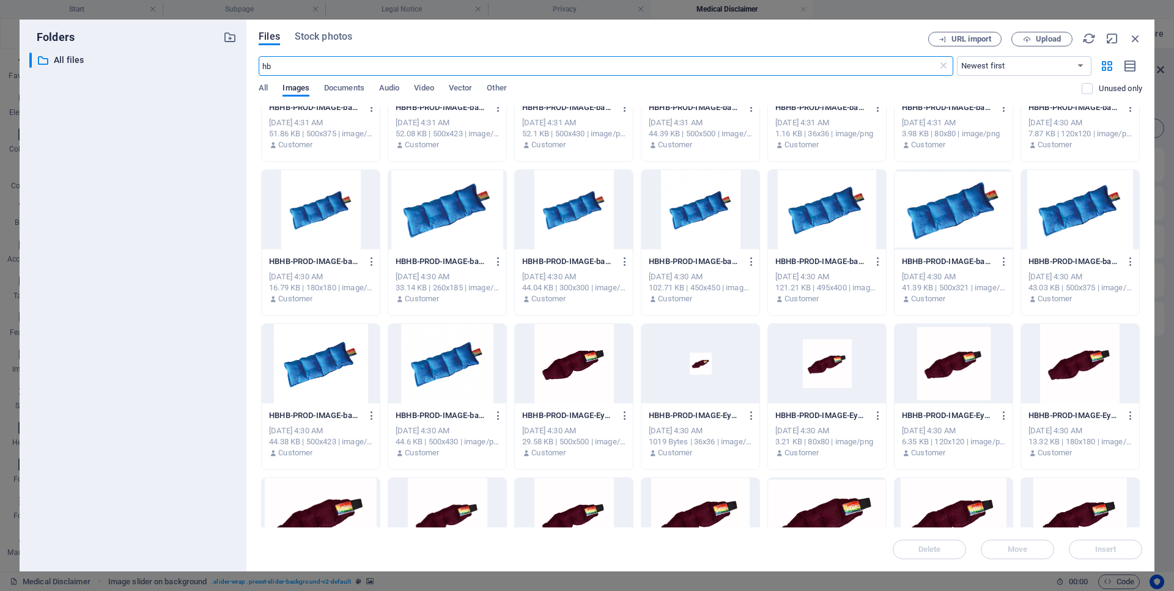
type input "hb"
click at [436, 375] on div at bounding box center [447, 363] width 118 height 79
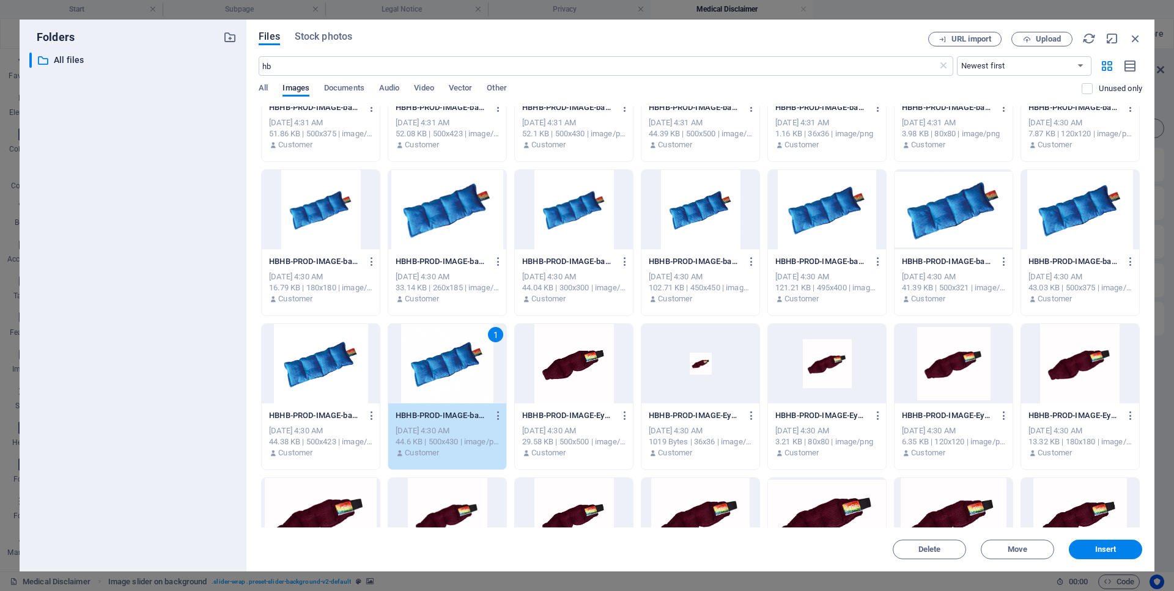
click at [567, 361] on div at bounding box center [574, 363] width 118 height 79
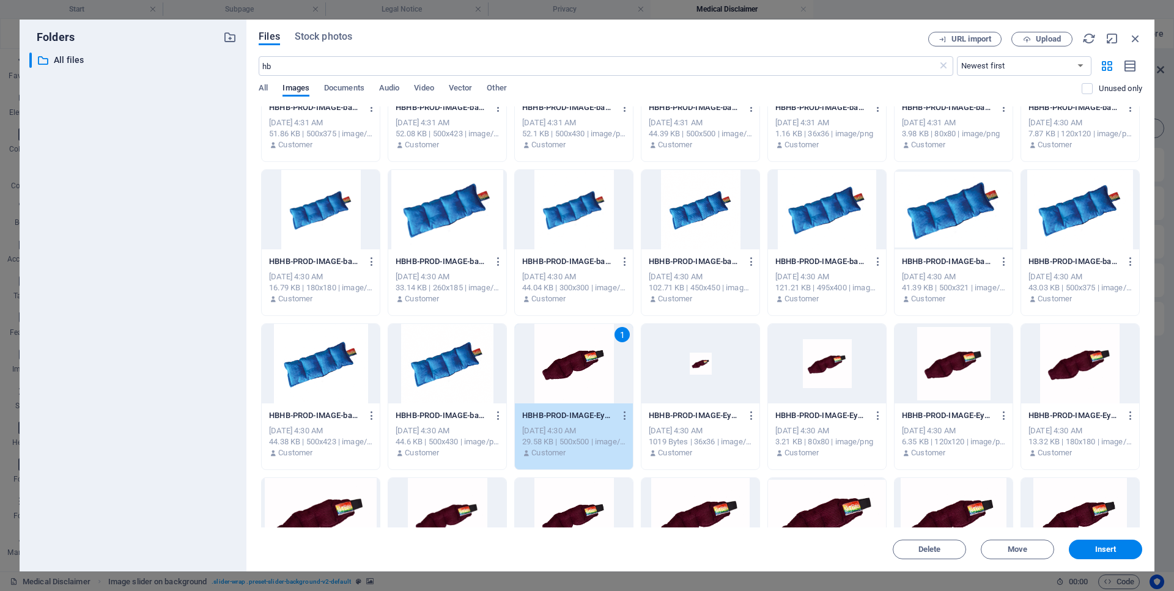
click at [457, 369] on div at bounding box center [447, 363] width 118 height 79
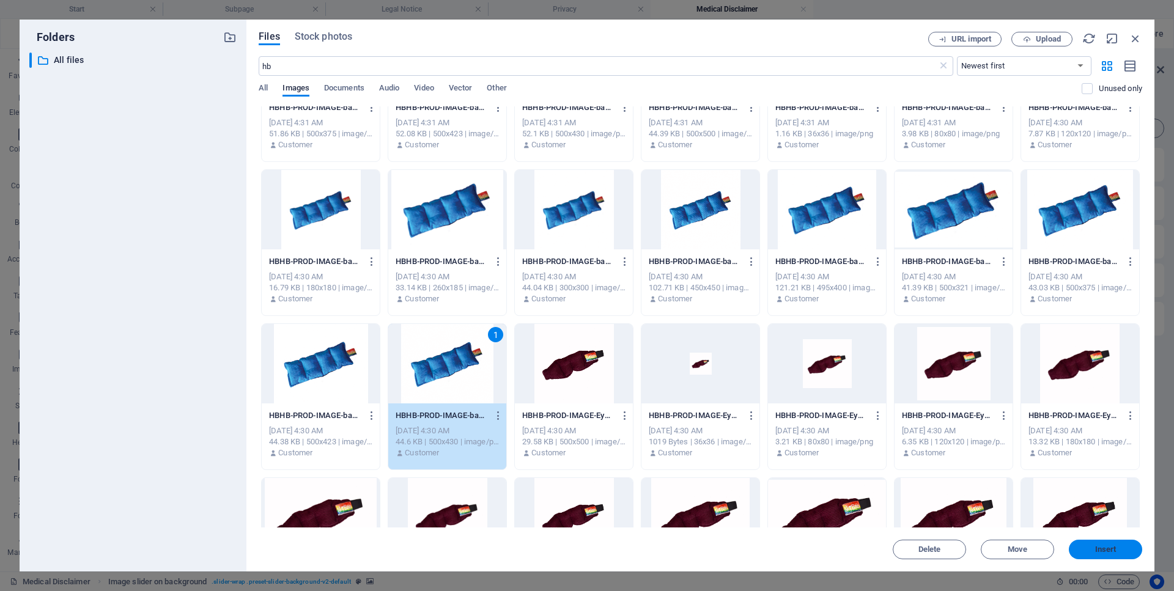
click at [1105, 552] on span "Insert" at bounding box center [1105, 549] width 21 height 7
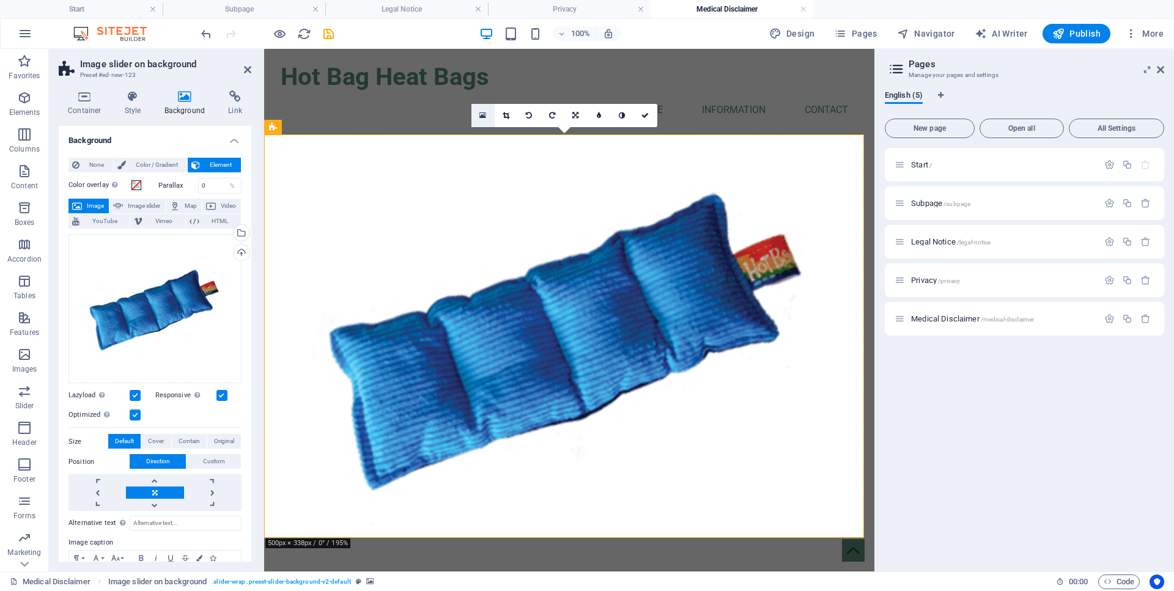
click at [481, 114] on icon at bounding box center [482, 115] width 7 height 9
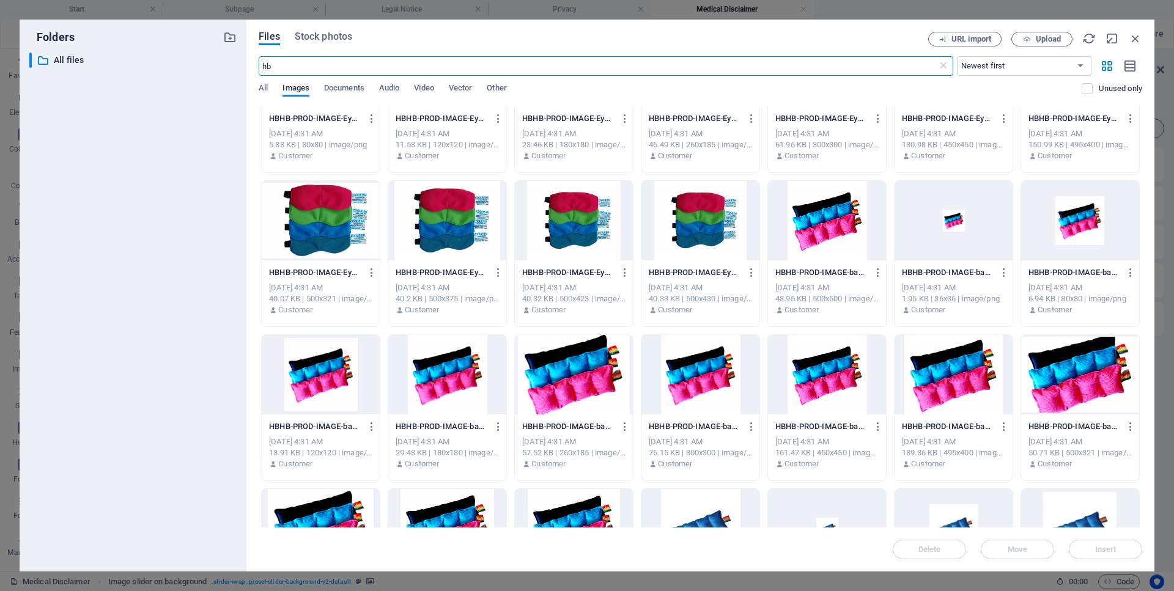
scroll to position [237, 0]
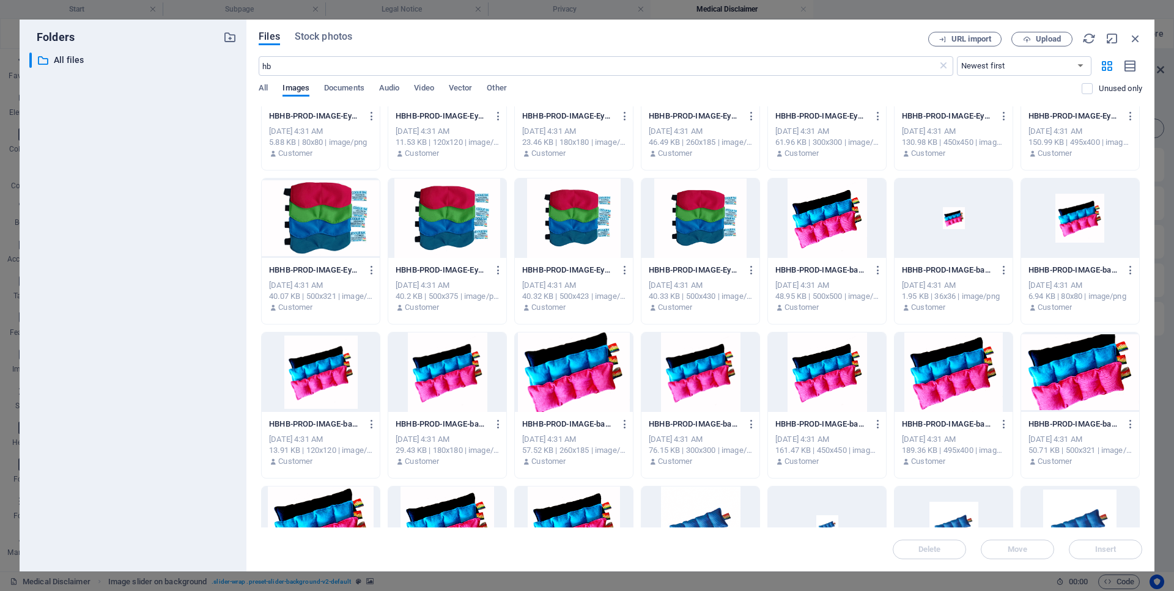
click at [1139, 510] on div "Files Stock photos URL import Upload hb ​ Newest first Oldest first Name (A-Z) …" at bounding box center [700, 296] width 908 height 552
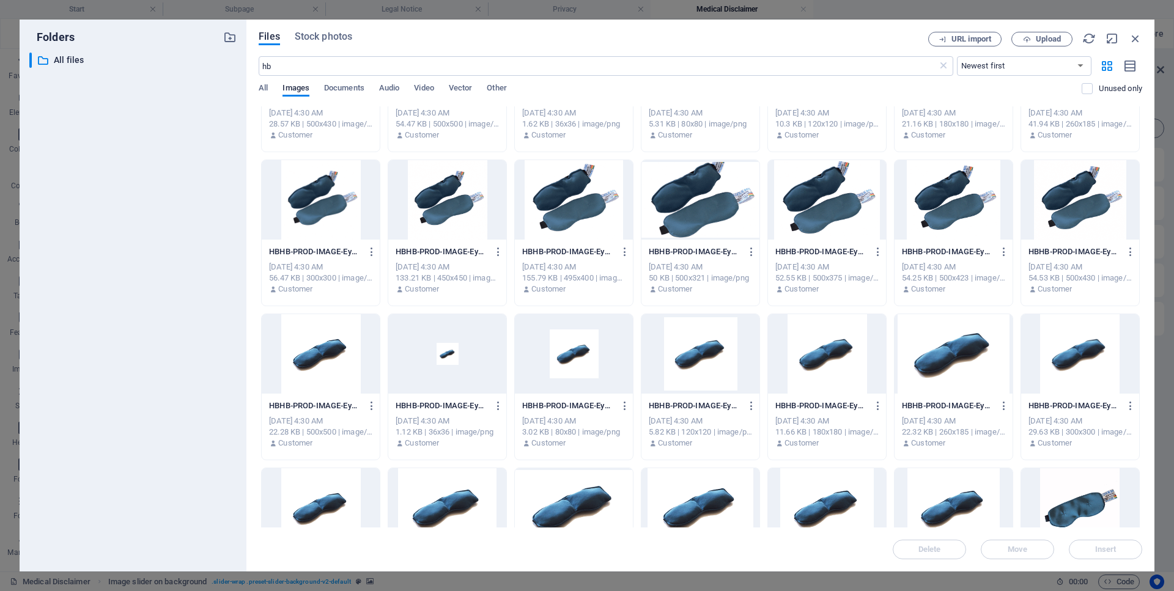
scroll to position [1575, 0]
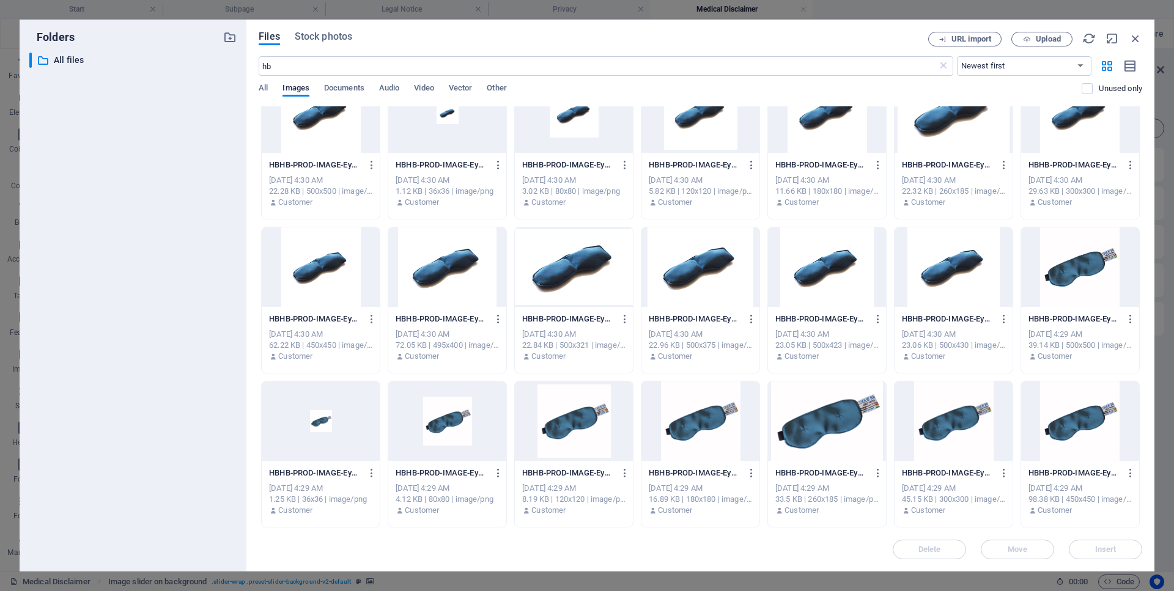
click at [553, 277] on div at bounding box center [574, 266] width 118 height 79
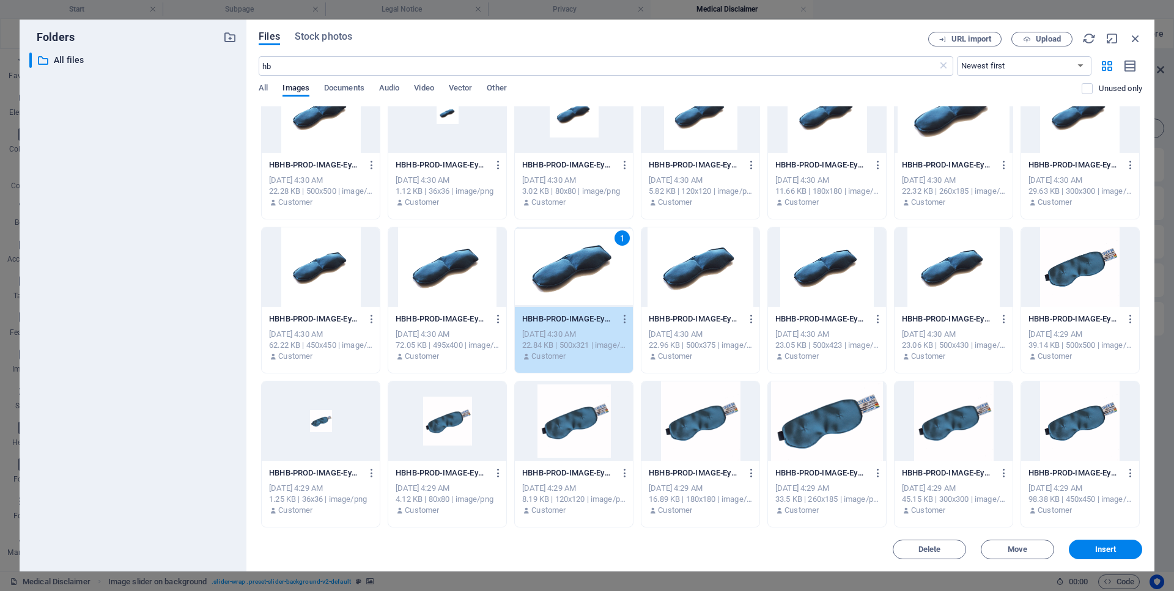
click at [454, 264] on div at bounding box center [447, 266] width 118 height 79
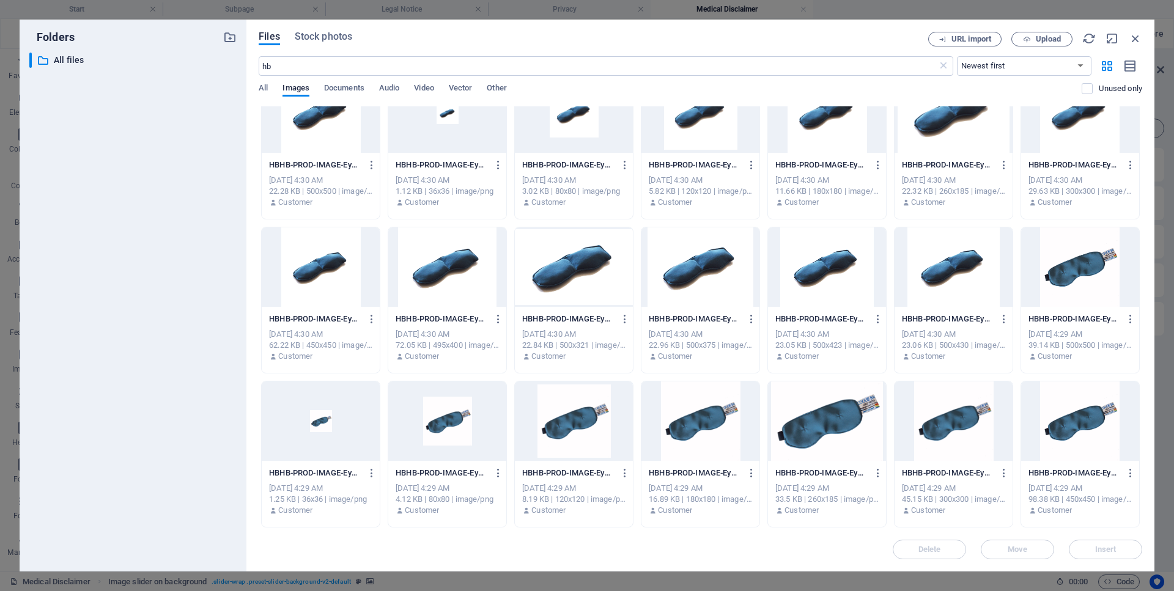
click at [424, 267] on div at bounding box center [447, 266] width 118 height 79
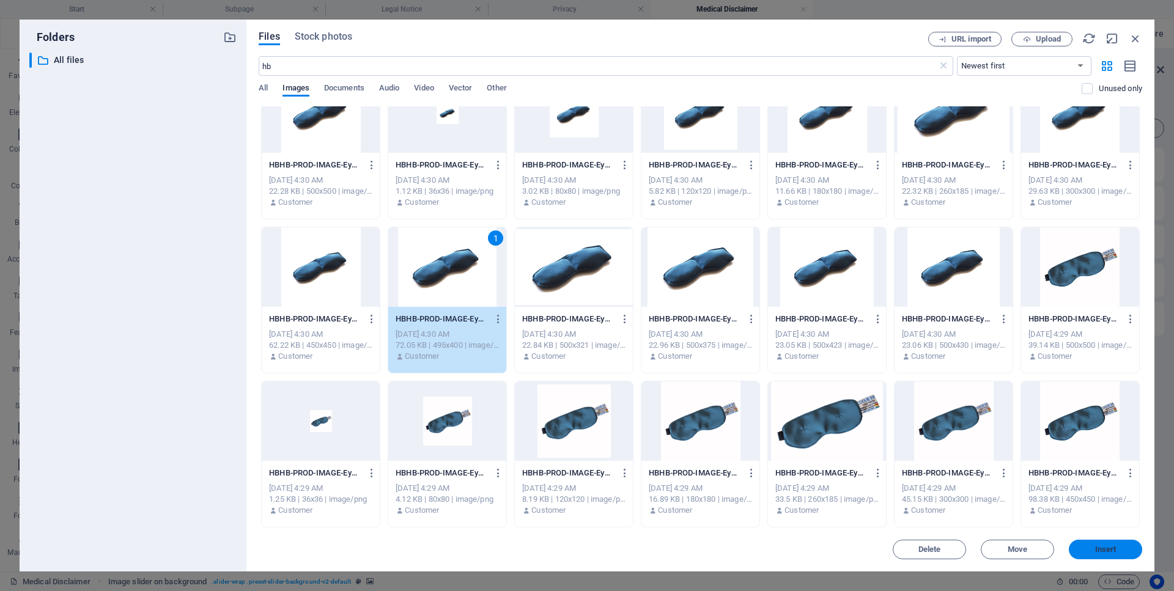
click at [1113, 547] on span "Insert" at bounding box center [1105, 549] width 21 height 7
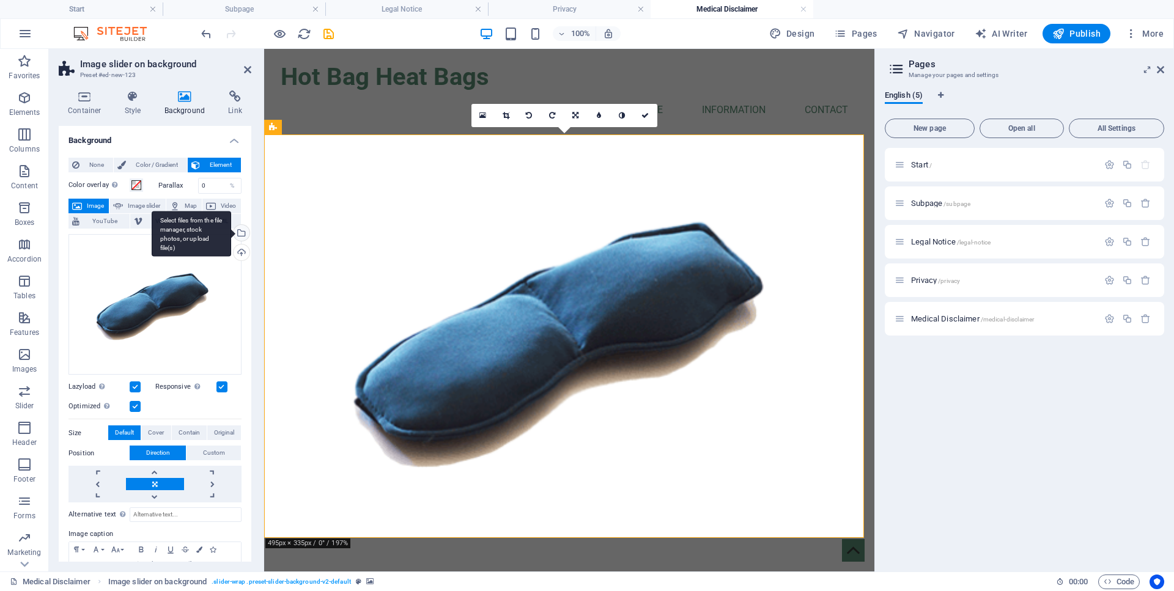
click at [234, 232] on div "Select files from the file manager, stock photos, or upload file(s)" at bounding box center [240, 234] width 18 height 18
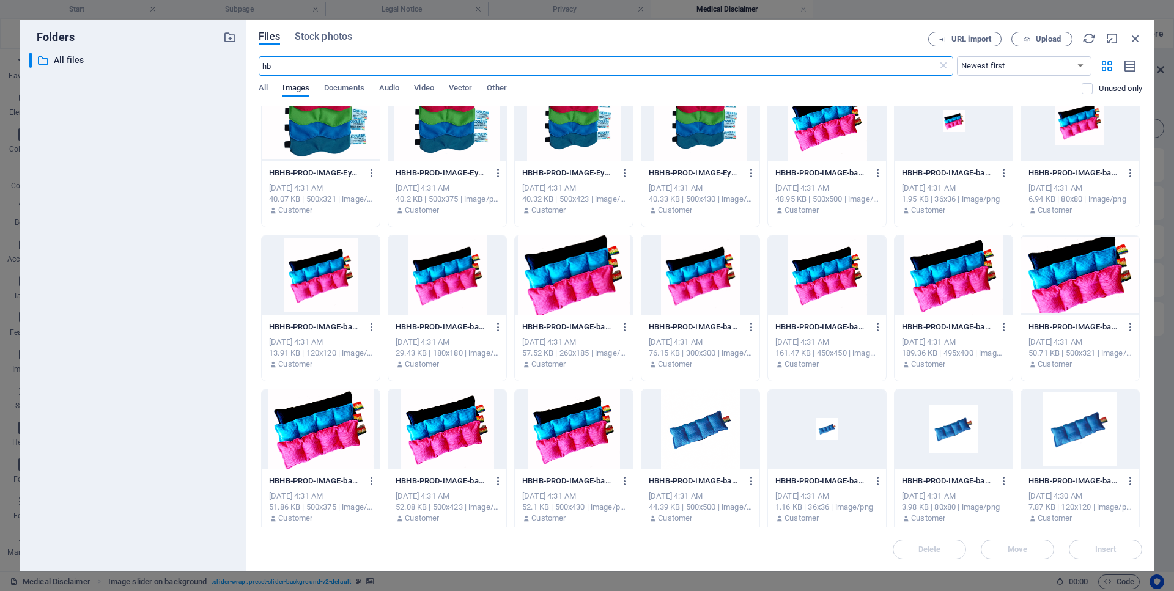
scroll to position [333, 0]
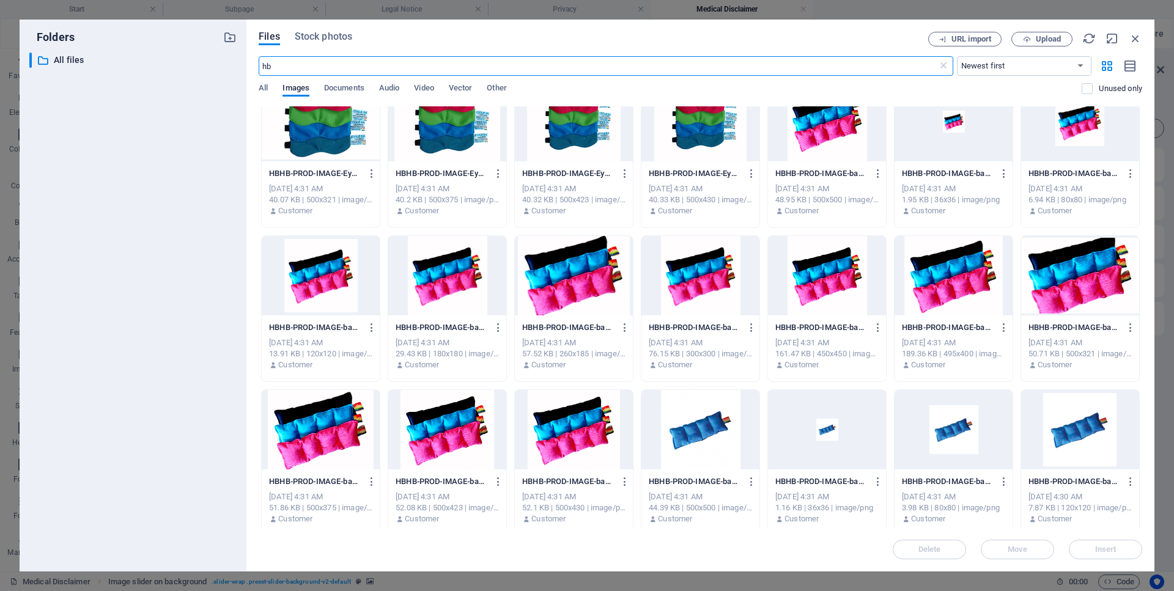
click at [1132, 323] on div "20210121_090543-495x400-JvLipOoJ7pbndXgHbq1ktQ.jpg 20210121_090543-495x400-JvLi…" at bounding box center [701, 463] width 884 height 1380
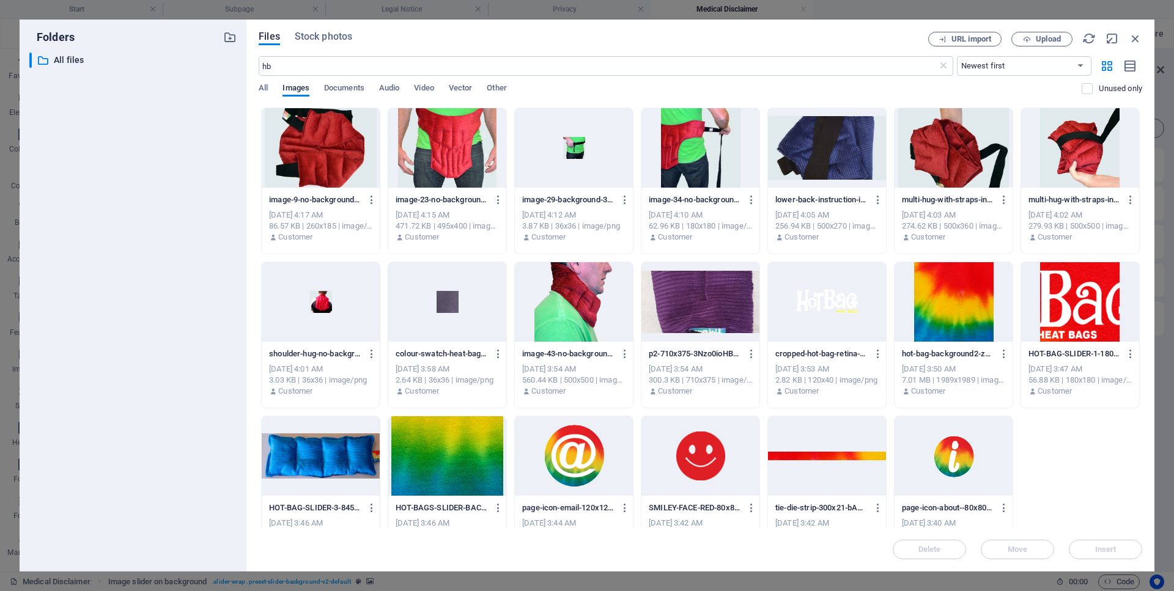
scroll to position [3424, 0]
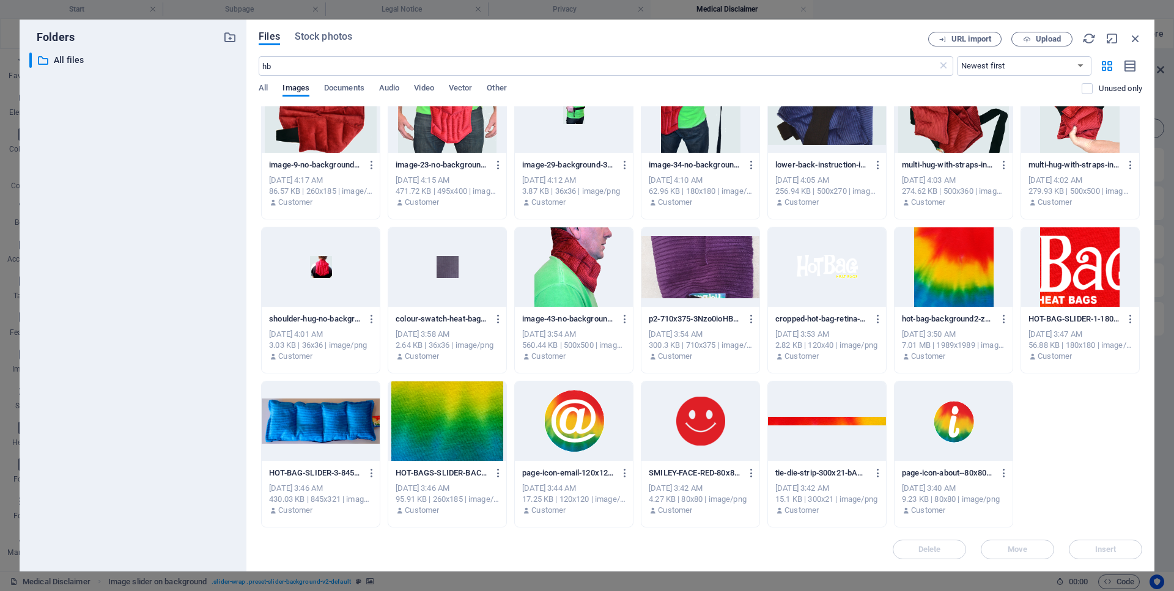
click at [942, 297] on div at bounding box center [954, 266] width 118 height 79
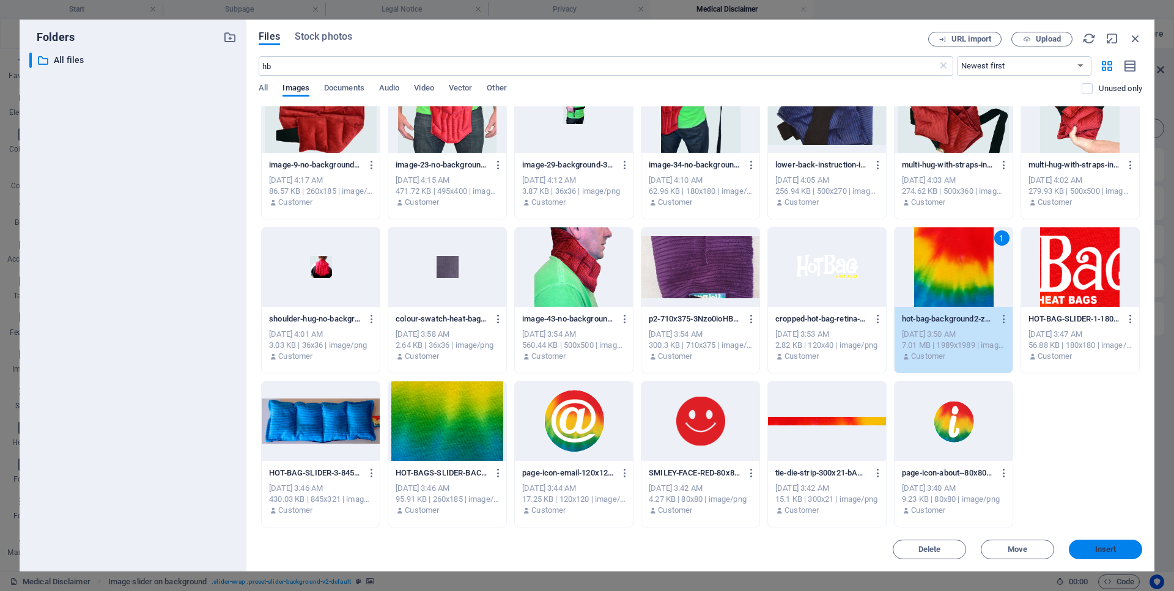
click at [1088, 553] on span "Insert" at bounding box center [1106, 549] width 64 height 7
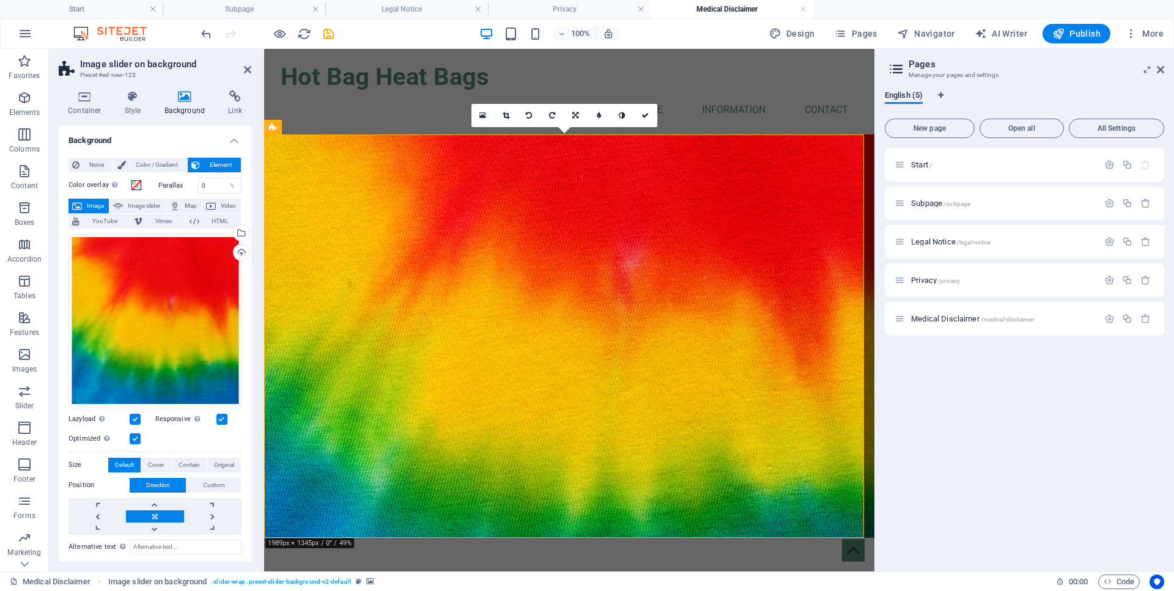
click at [1088, 553] on div "Start / Subpage /subpage Legal Notice /legal-notice Privacy /privacy Medical Di…" at bounding box center [1024, 355] width 279 height 414
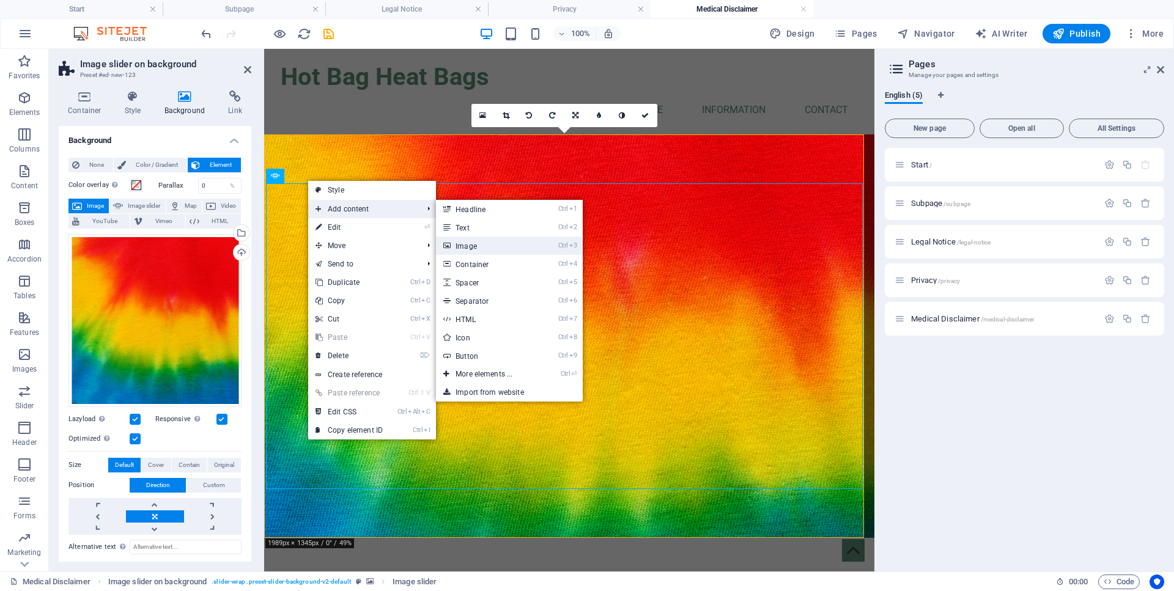
click at [481, 243] on link "Ctrl 3 Image" at bounding box center [486, 246] width 101 height 18
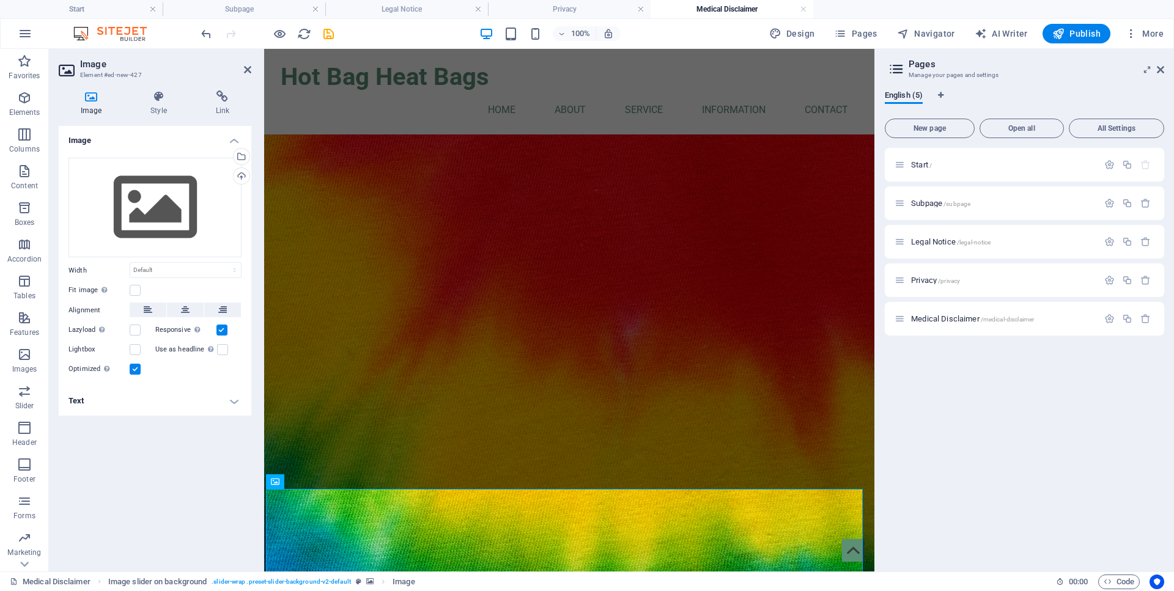
click at [252, 71] on aside "Image Element #ed-new-427 Image Style Link Image Drag files here, click to choo…" at bounding box center [156, 310] width 215 height 523
click at [250, 64] on header "Image Element #ed-new-427" at bounding box center [155, 65] width 193 height 32
click at [248, 75] on link at bounding box center [247, 70] width 7 height 10
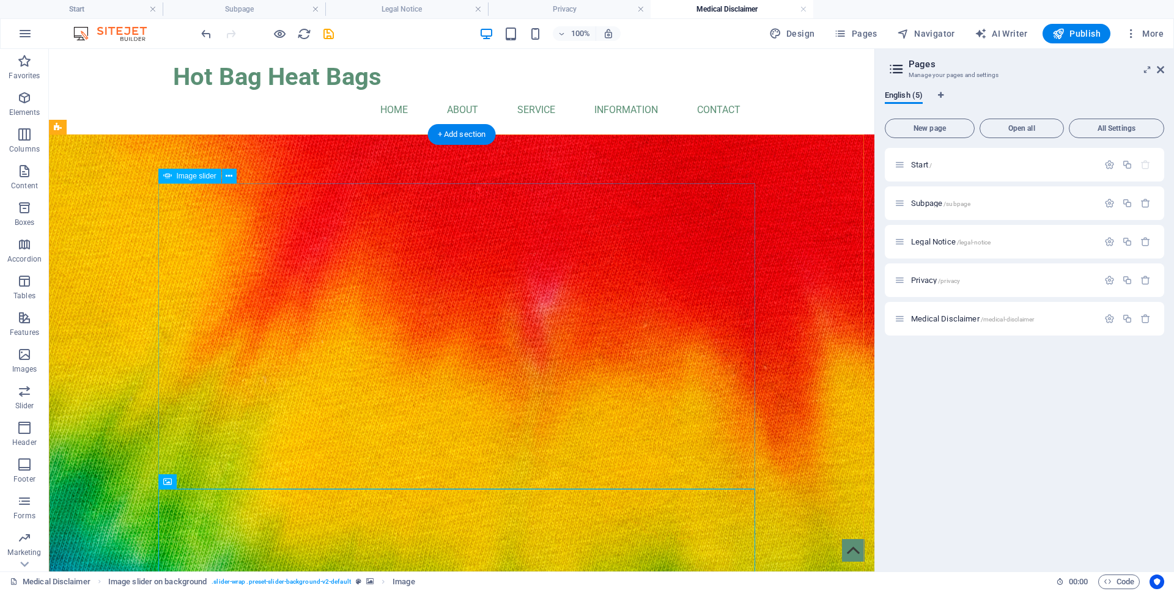
click at [194, 174] on span "Image slider" at bounding box center [197, 175] width 40 height 7
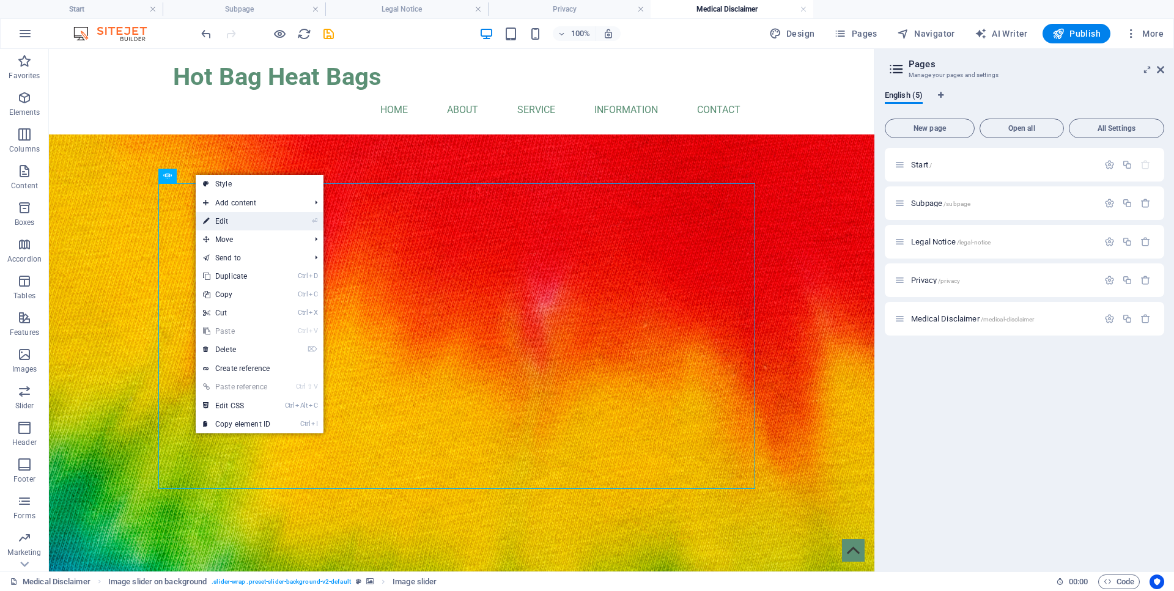
click at [228, 221] on link "⏎ Edit" at bounding box center [237, 221] width 82 height 18
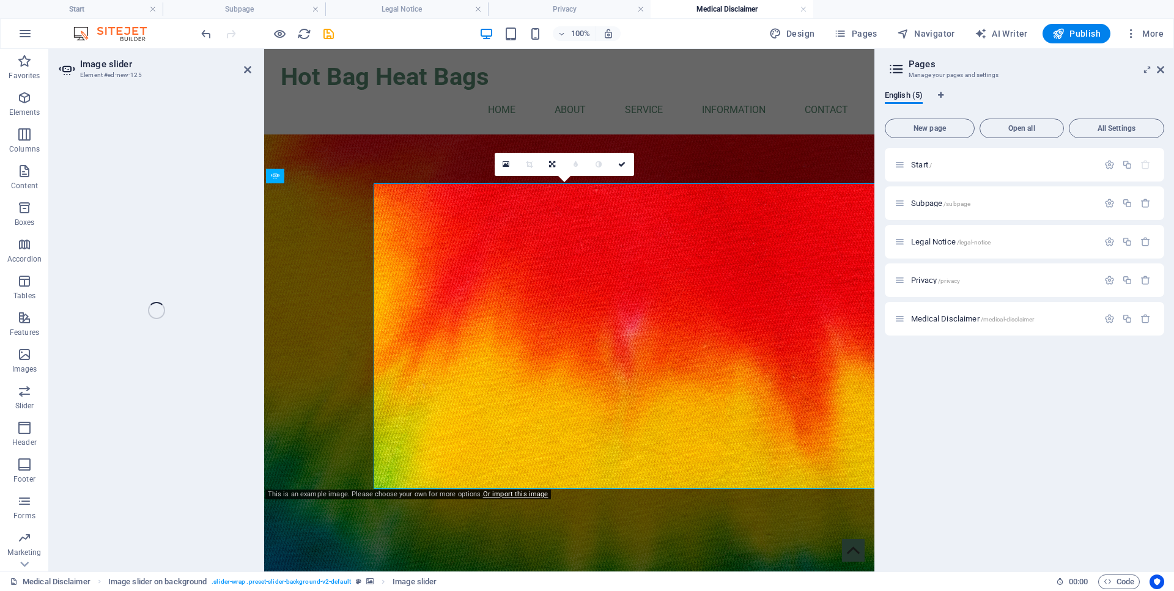
select select "px"
select select "ms"
select select "s"
select select "progressive"
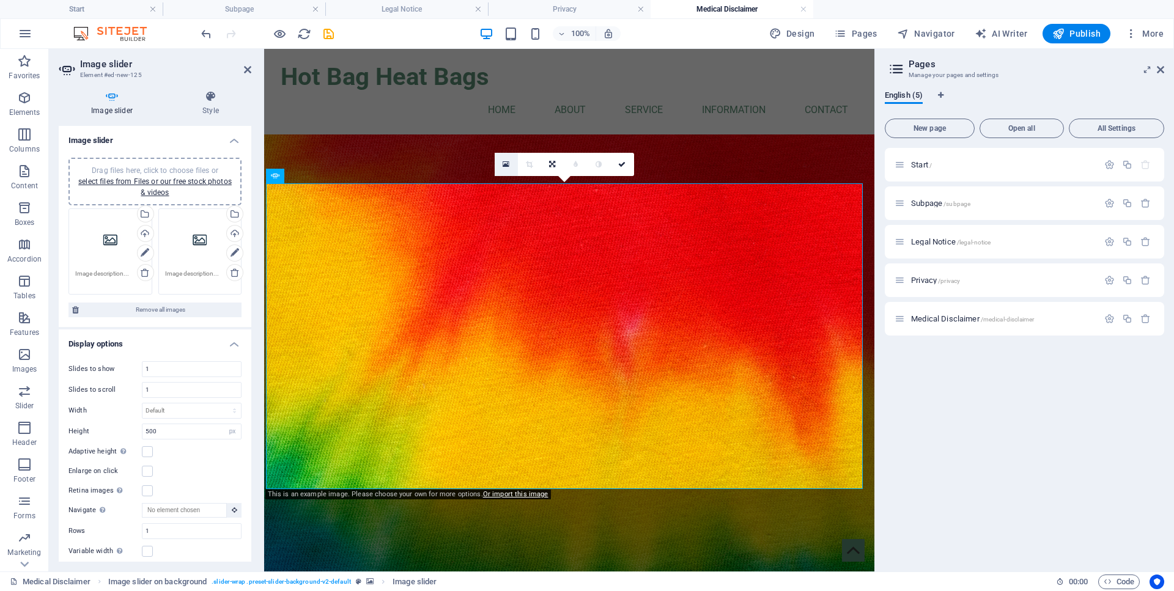
click at [503, 163] on link at bounding box center [506, 164] width 23 height 23
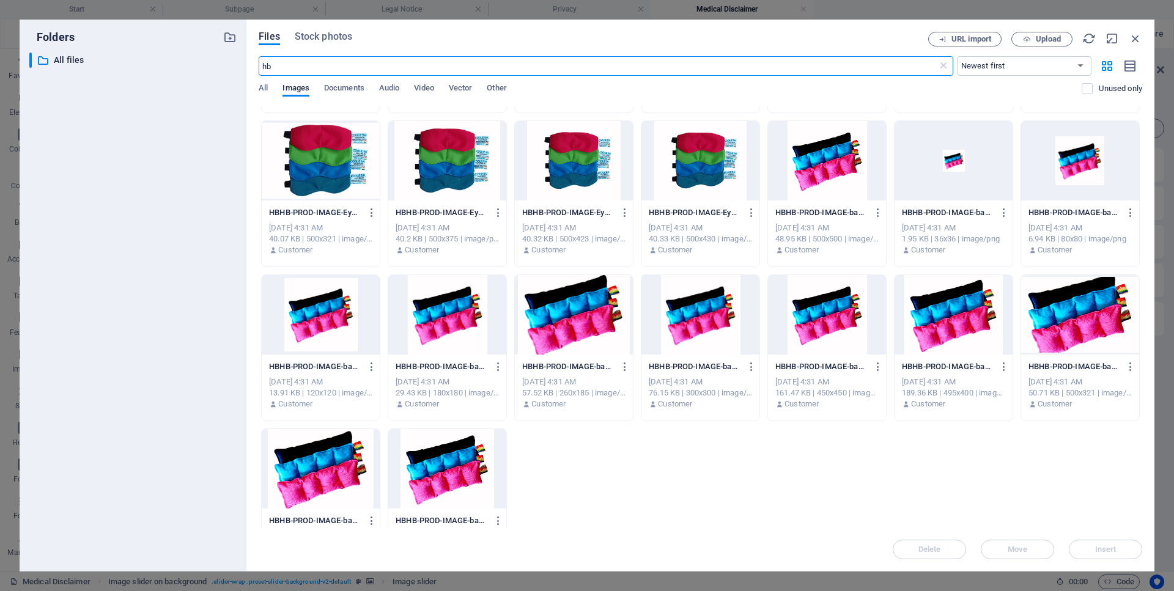
scroll to position [342, 0]
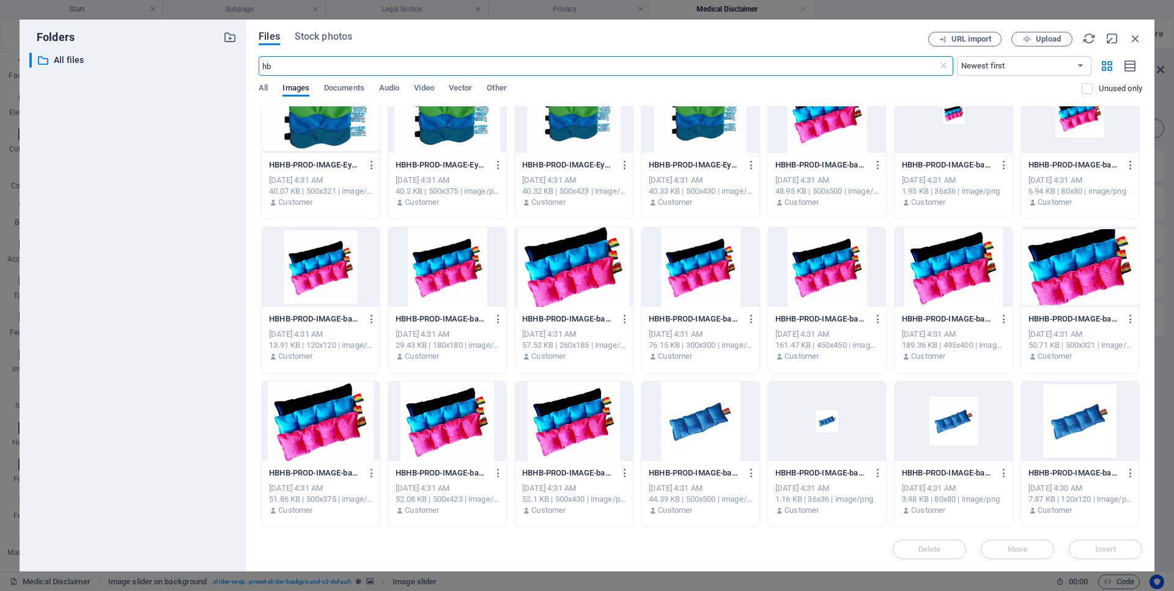
click at [937, 286] on div at bounding box center [954, 266] width 118 height 79
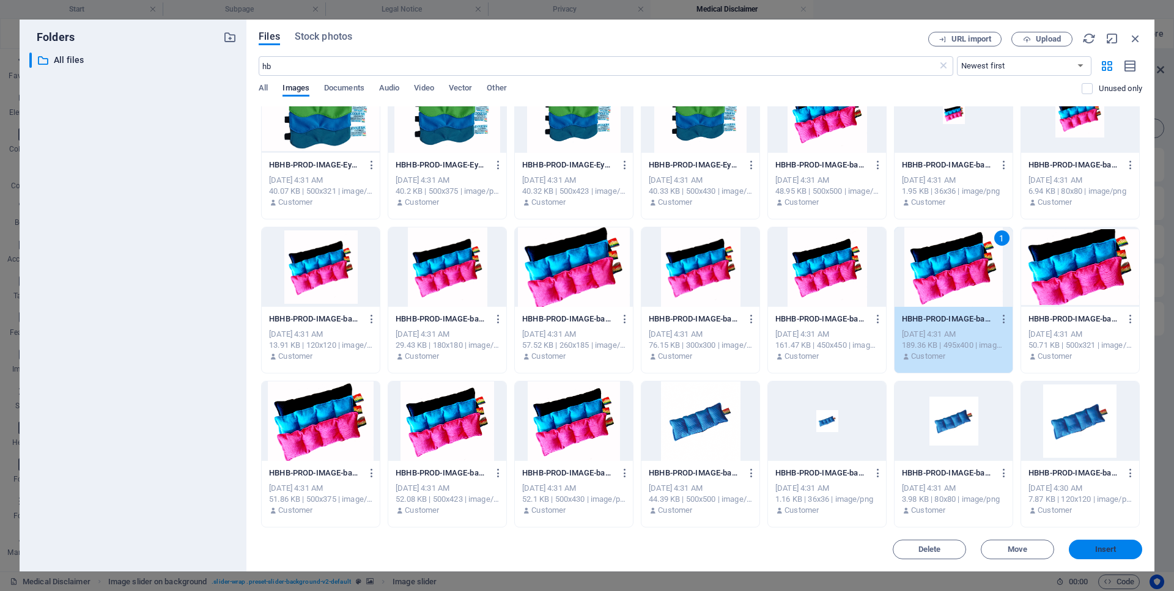
click at [1088, 550] on span "Insert" at bounding box center [1106, 549] width 64 height 7
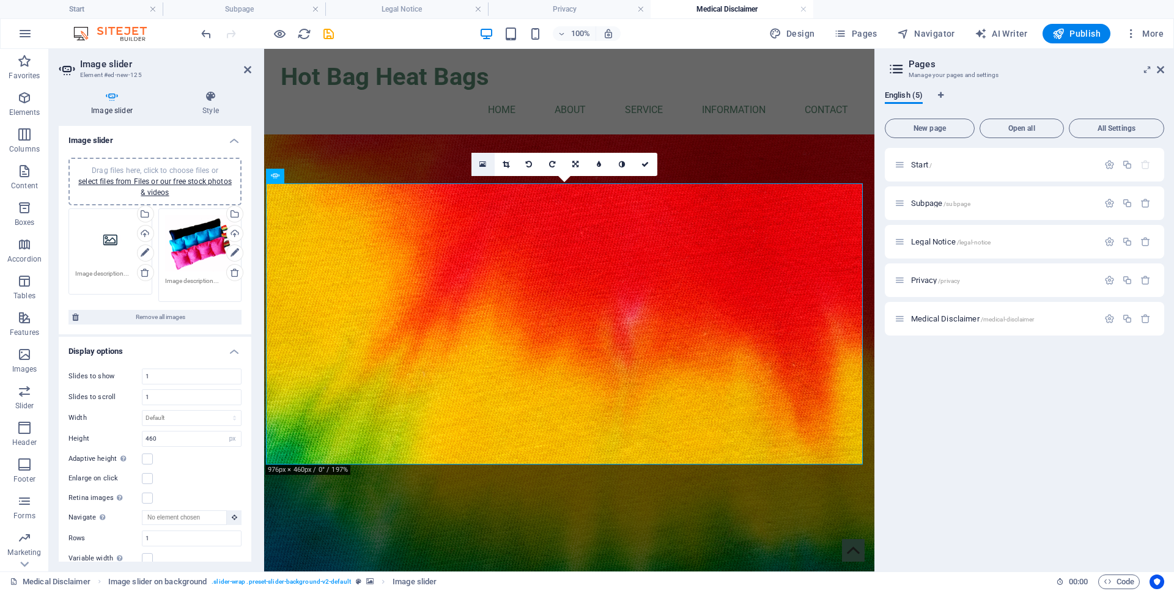
click at [486, 167] on icon at bounding box center [482, 164] width 7 height 9
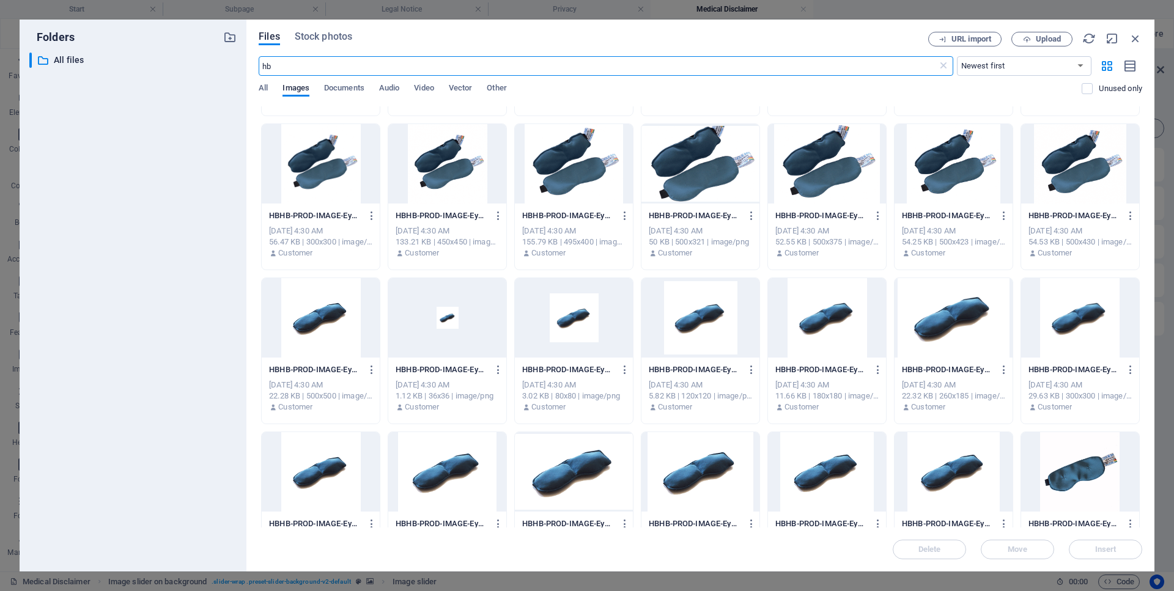
scroll to position [1507, 0]
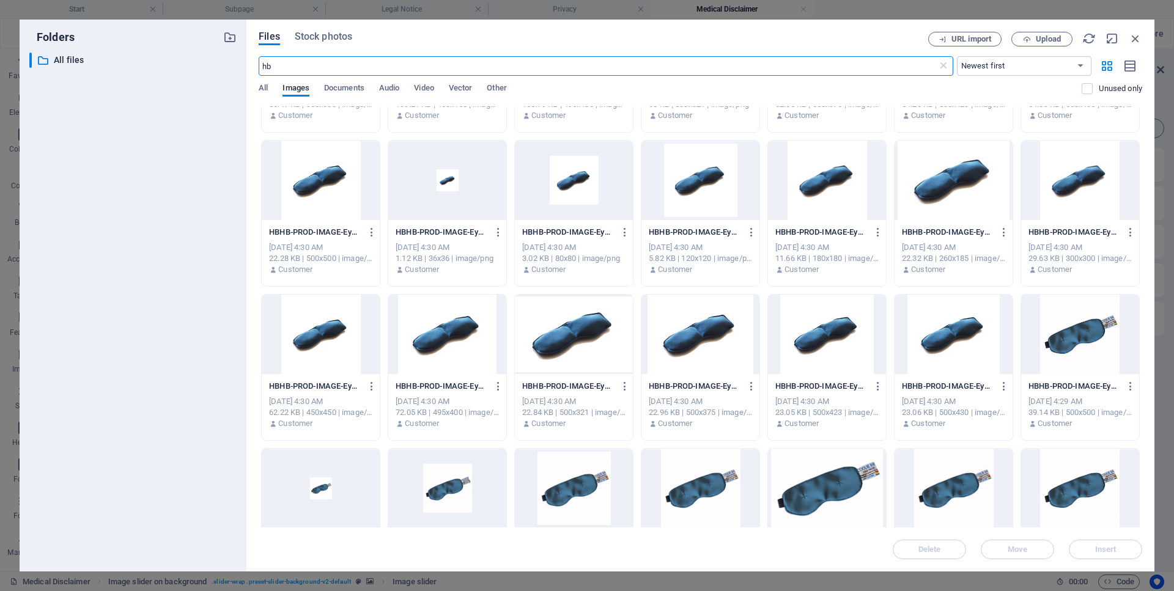
click at [447, 344] on div at bounding box center [447, 334] width 118 height 79
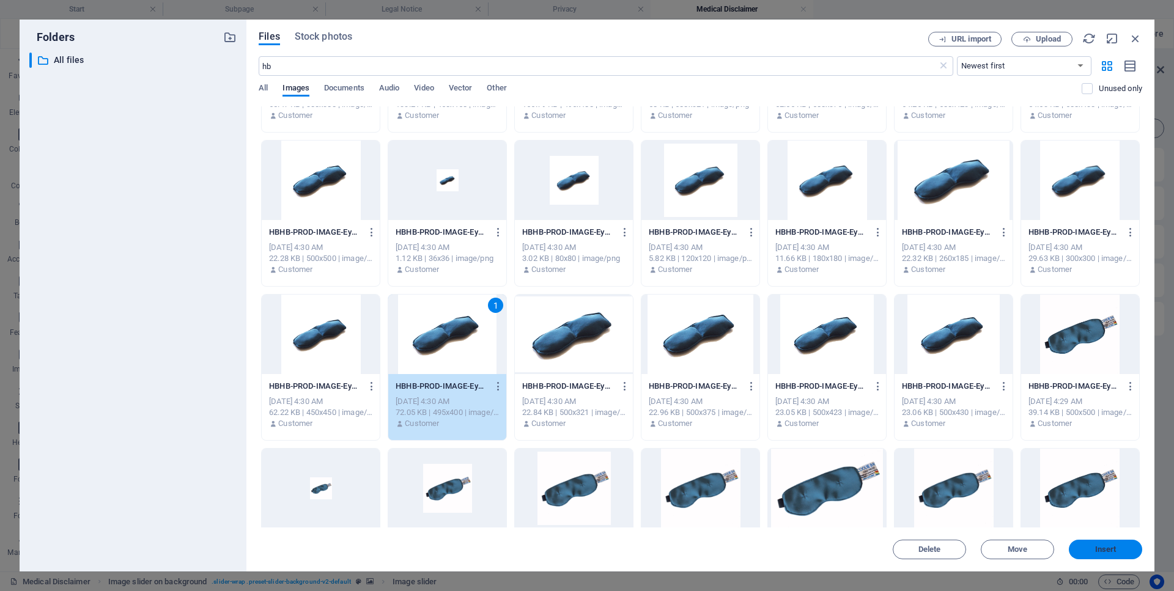
click at [1089, 544] on button "Insert" at bounding box center [1105, 550] width 73 height 20
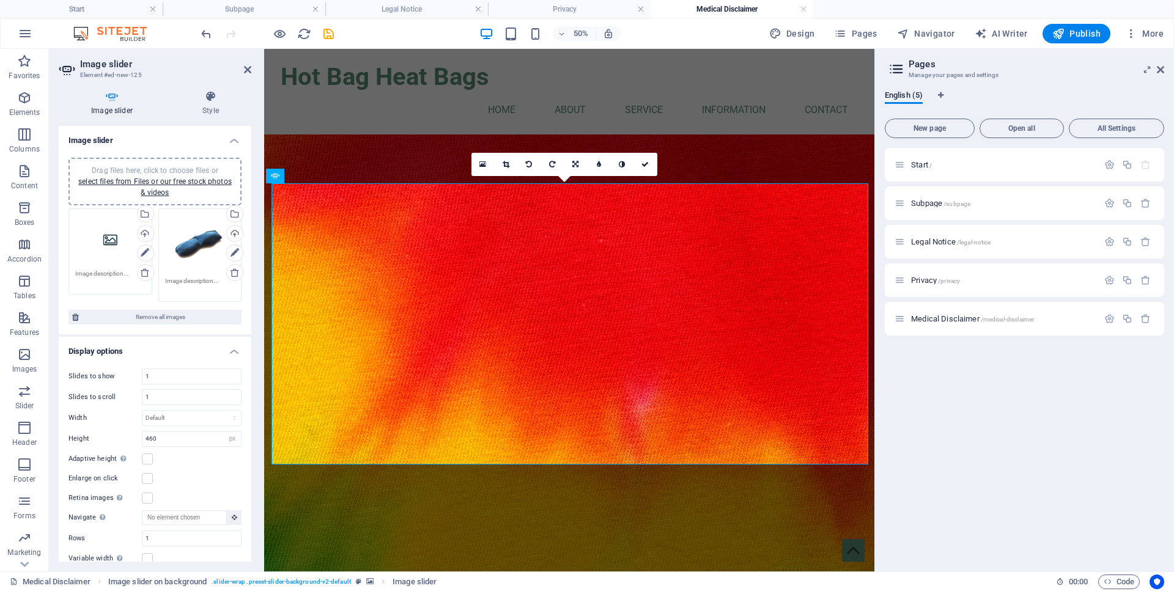
type input "789"
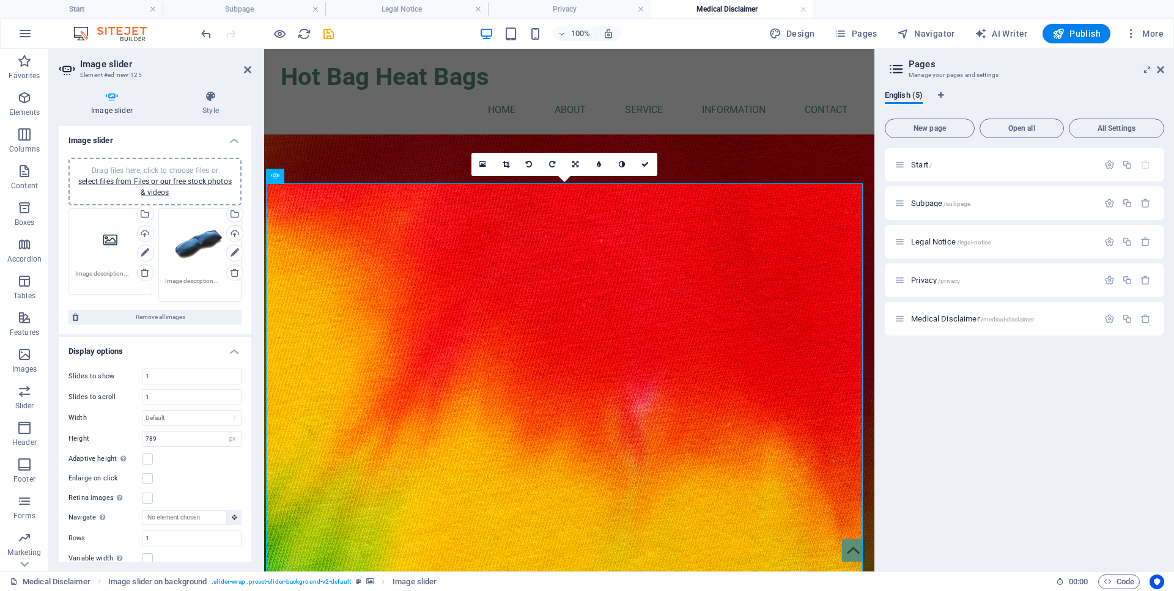
click at [109, 258] on div "Drag files here, click to choose files or select files from Files or our free s…" at bounding box center [154, 255] width 179 height 100
click at [109, 257] on div "Drag files here, click to choose files or select files from Files or our free s…" at bounding box center [110, 239] width 70 height 49
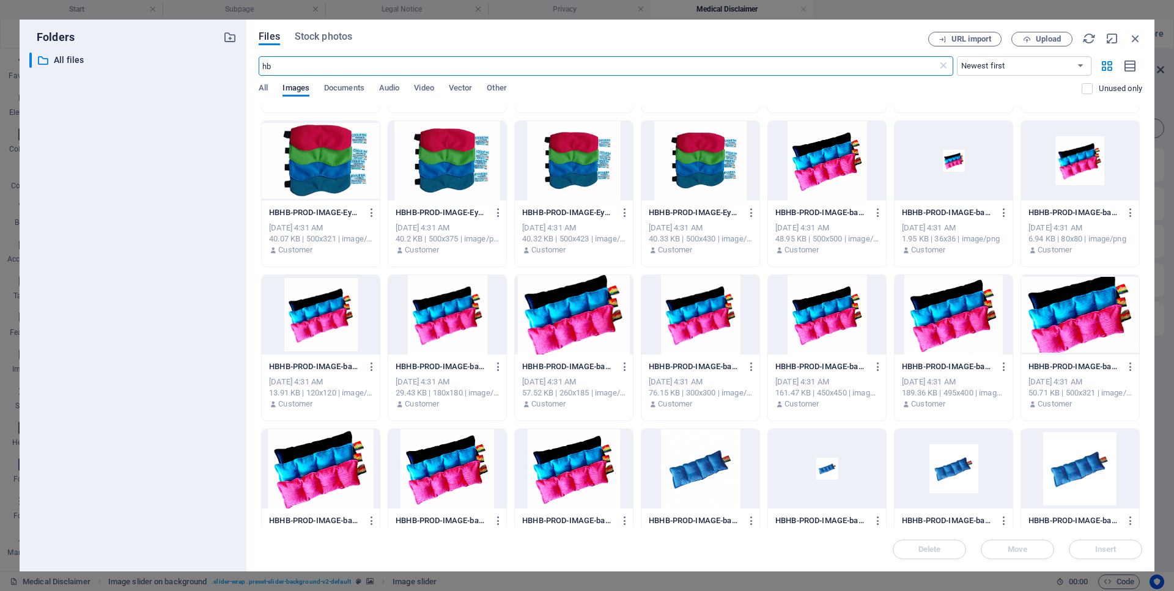
scroll to position [342, 0]
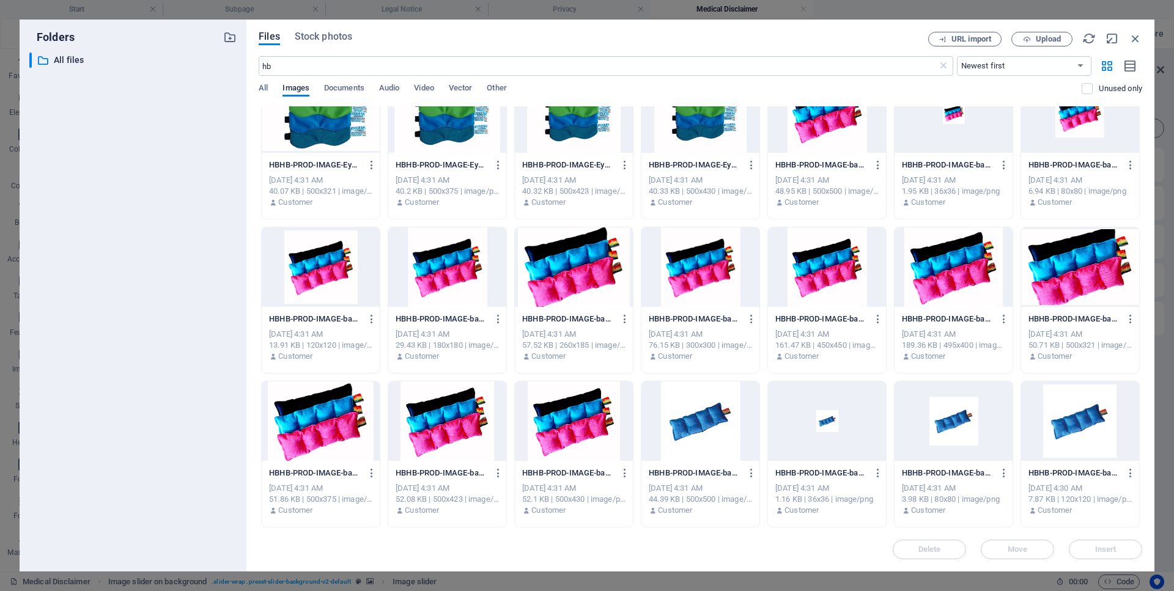
click at [836, 279] on div at bounding box center [827, 266] width 118 height 79
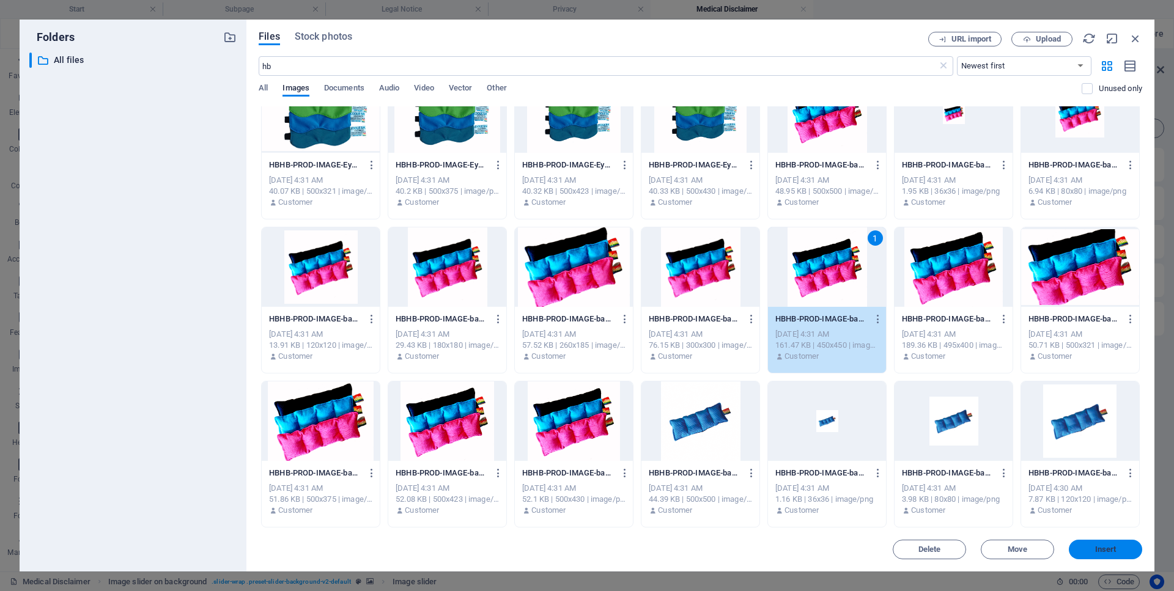
click at [1098, 548] on span "Insert" at bounding box center [1105, 549] width 21 height 7
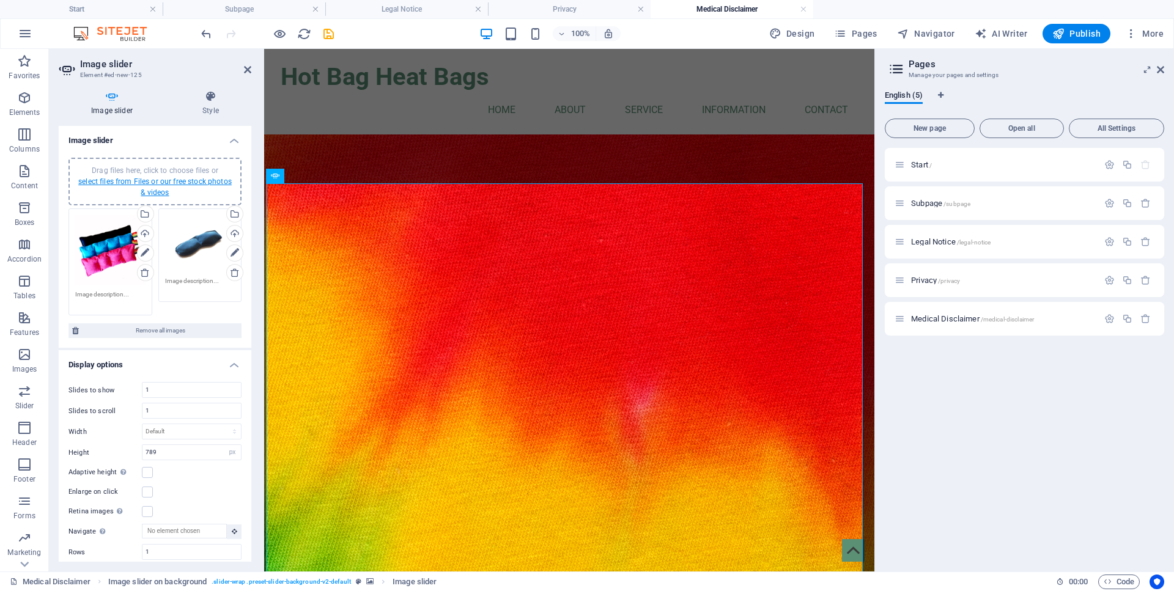
click at [124, 179] on link "select files from Files or our free stock photos & videos" at bounding box center [154, 187] width 153 height 20
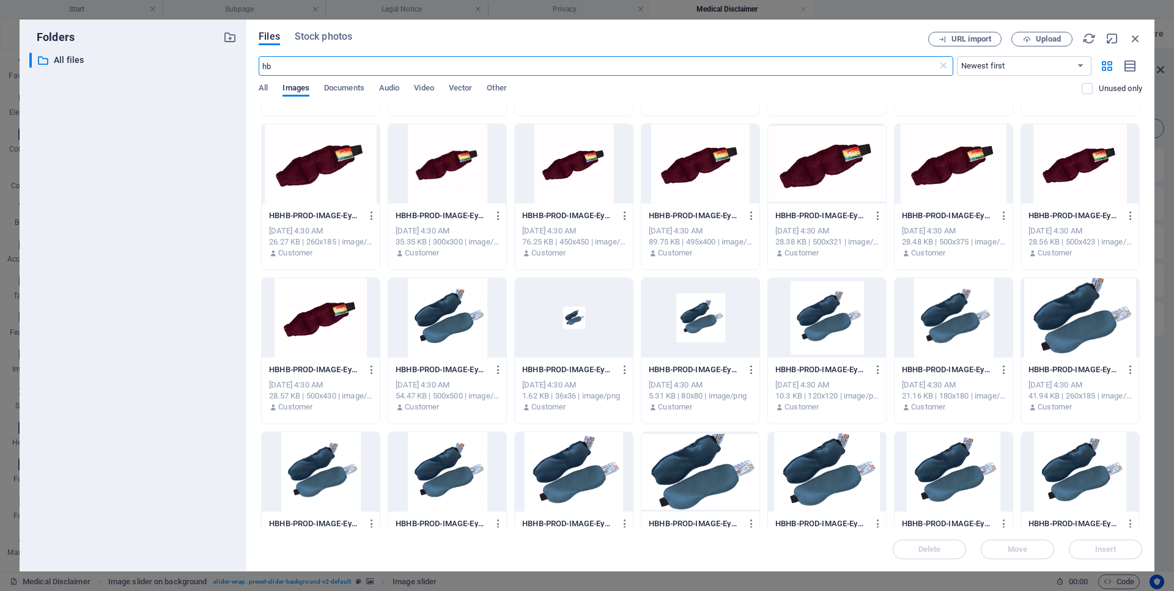
scroll to position [1068, 0]
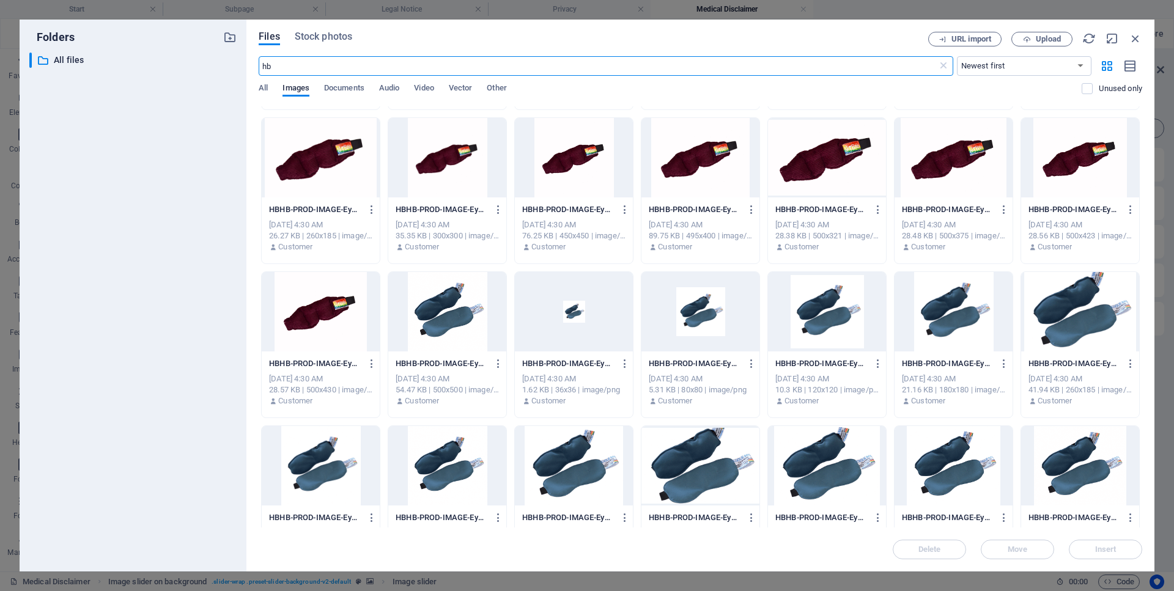
click at [317, 319] on div at bounding box center [321, 311] width 118 height 79
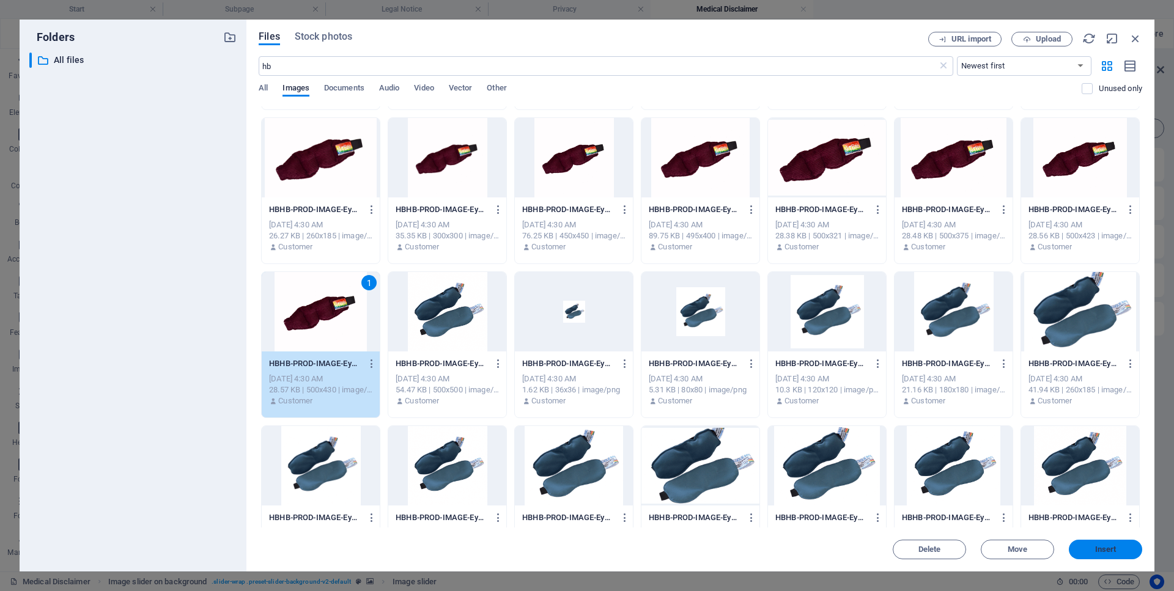
click at [1116, 552] on span "Insert" at bounding box center [1105, 549] width 21 height 7
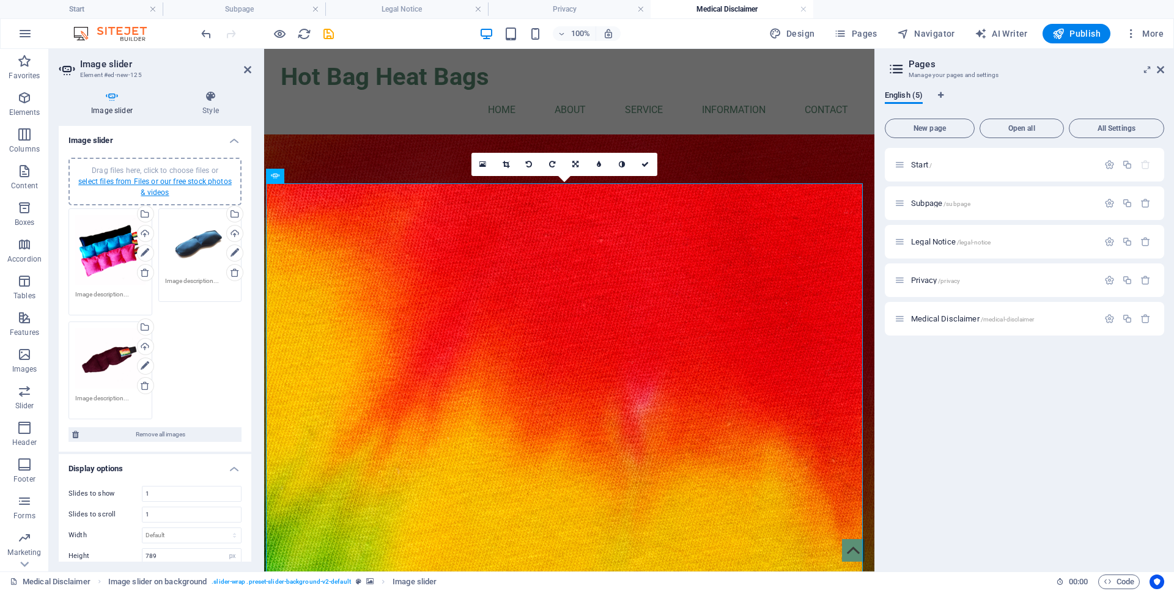
click at [146, 180] on link "select files from Files or our free stock photos & videos" at bounding box center [154, 187] width 153 height 20
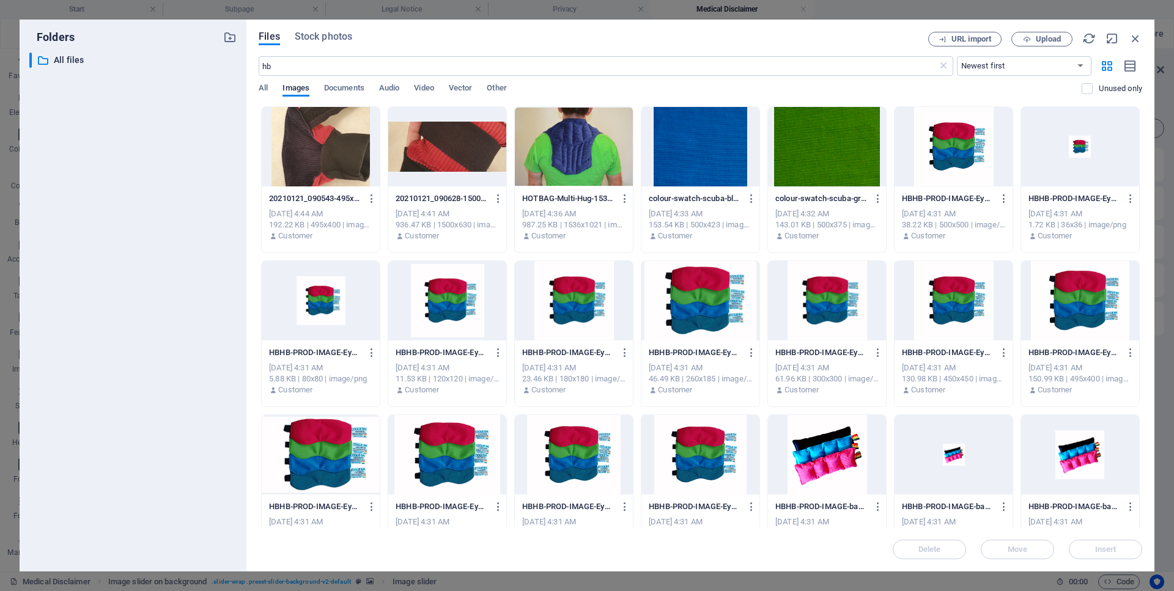
click at [589, 163] on div at bounding box center [574, 146] width 118 height 79
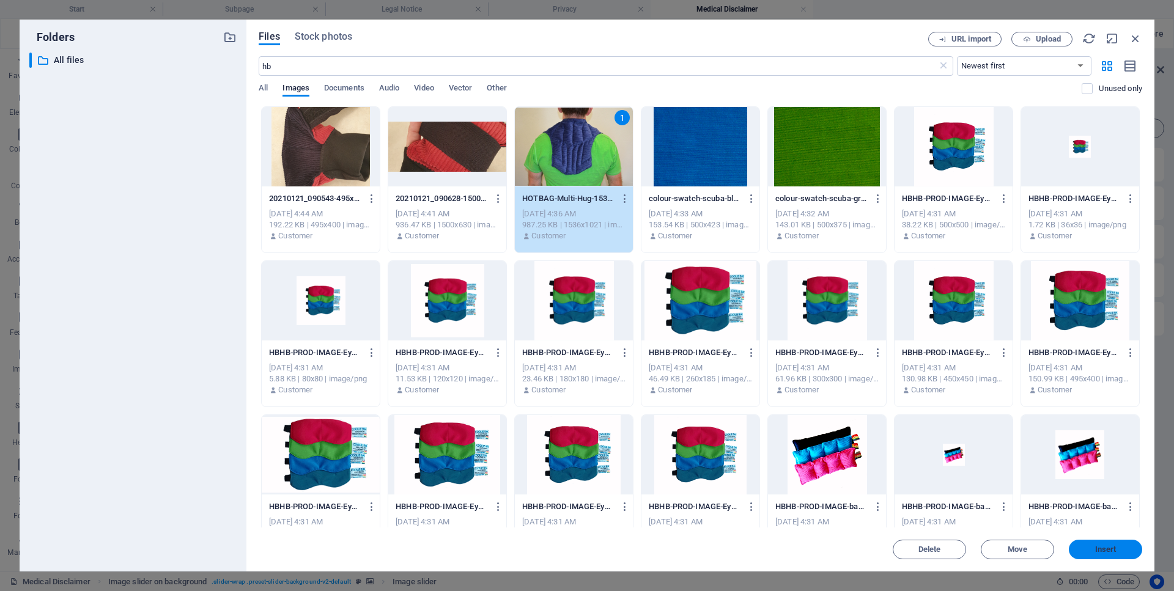
click at [1113, 552] on span "Insert" at bounding box center [1105, 549] width 21 height 7
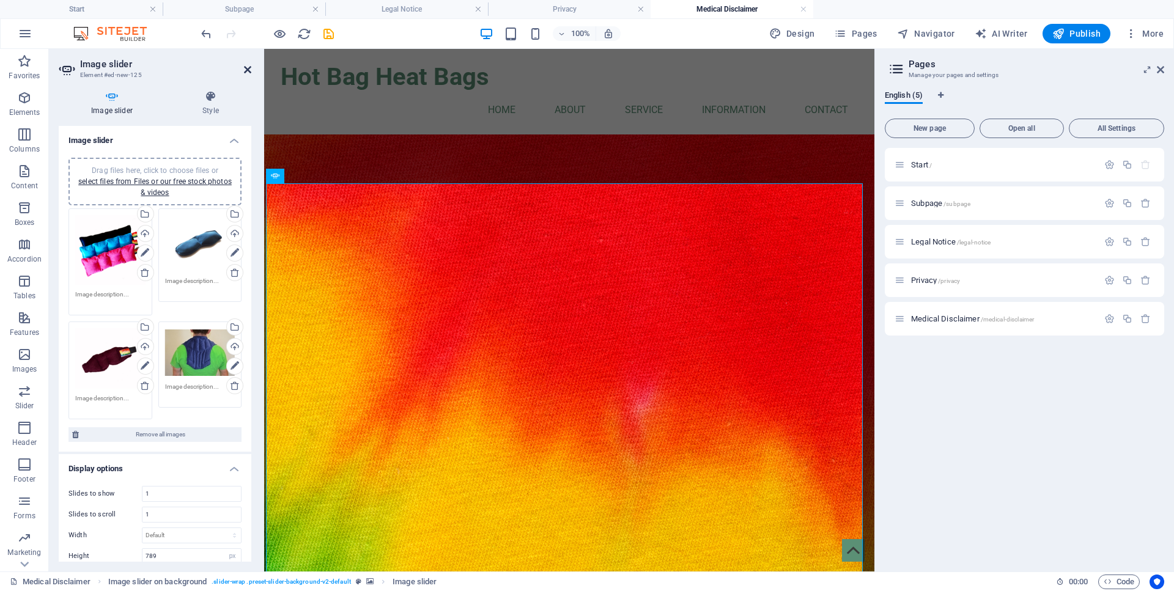
click at [246, 69] on icon at bounding box center [247, 70] width 7 height 10
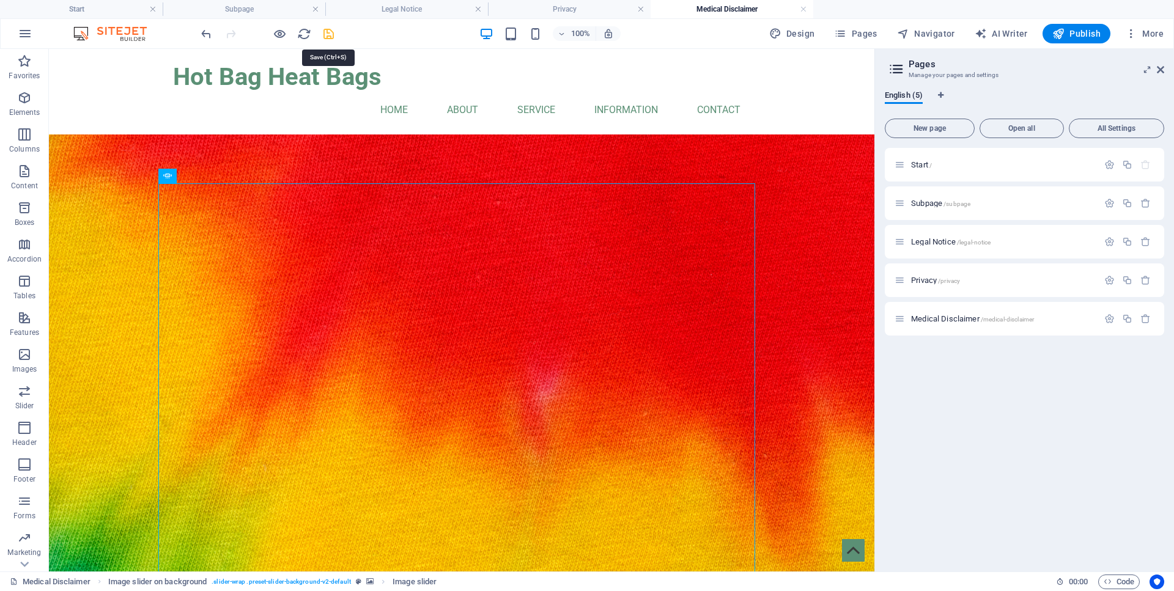
click at [322, 34] on icon "save" at bounding box center [329, 34] width 14 height 14
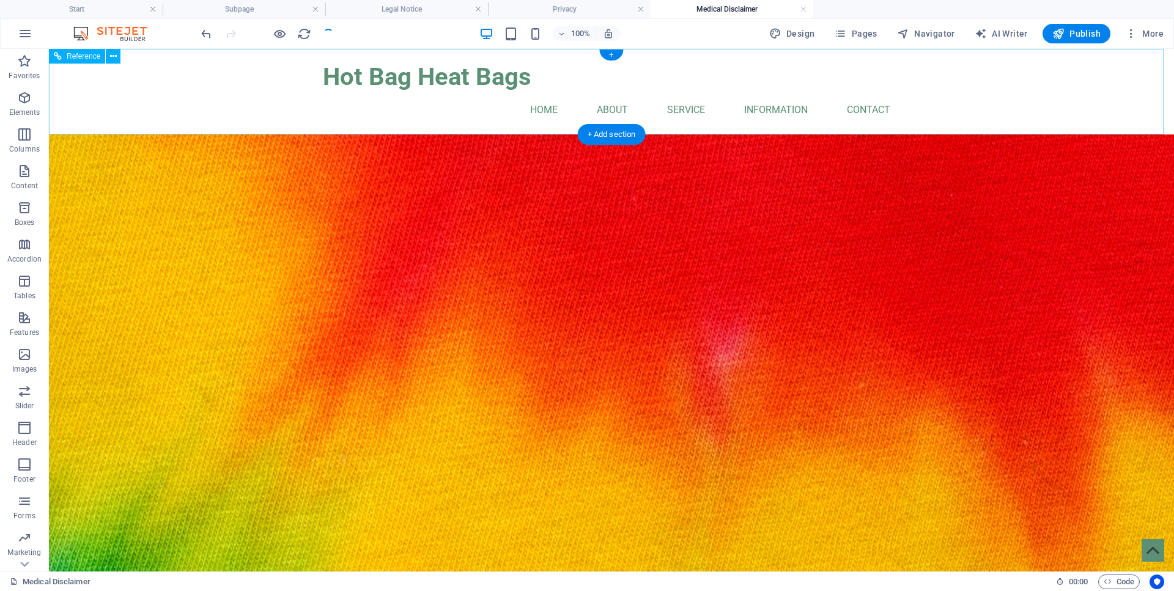
click at [371, 78] on div "Hot Bag Heat Bags" at bounding box center [611, 77] width 577 height 37
click at [490, 81] on div "Hot Bag Heat Bags" at bounding box center [611, 77] width 577 height 37
click at [435, 29] on div "100% Design Pages Navigator AI Writer Publish More" at bounding box center [684, 34] width 970 height 20
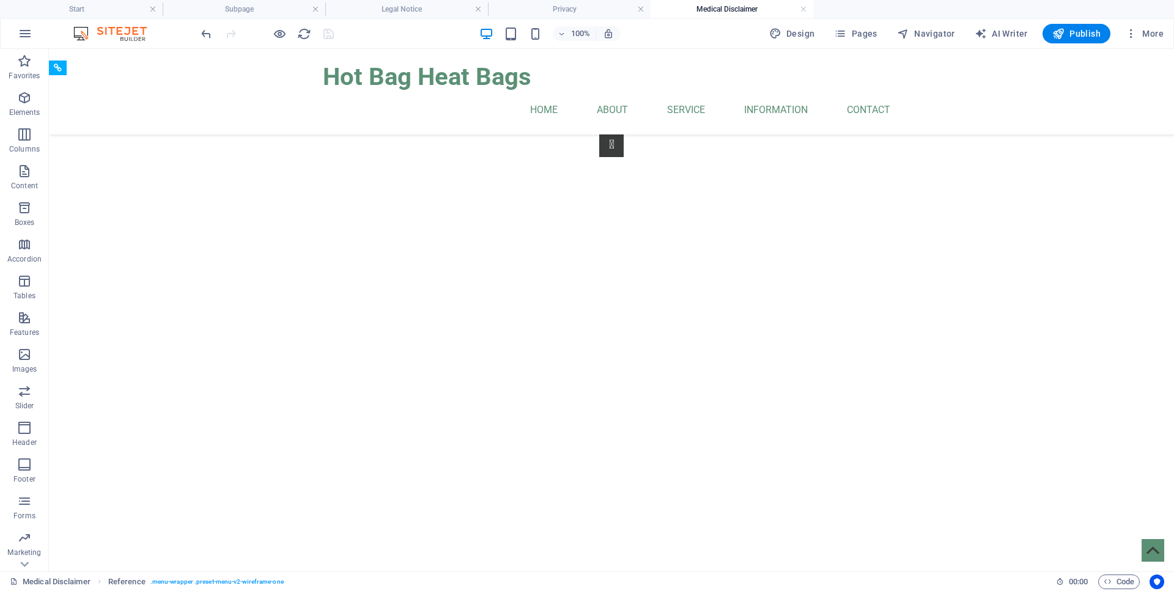
scroll to position [816, 0]
click at [534, 116] on nav "Home About Service Information Contact" at bounding box center [611, 109] width 577 height 29
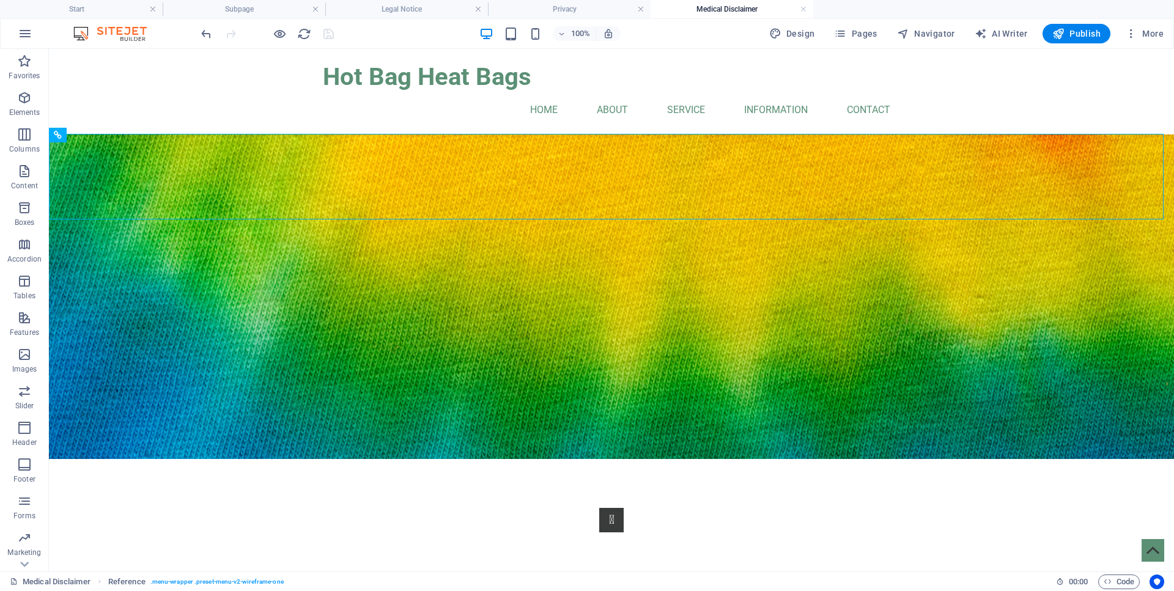
scroll to position [454, 0]
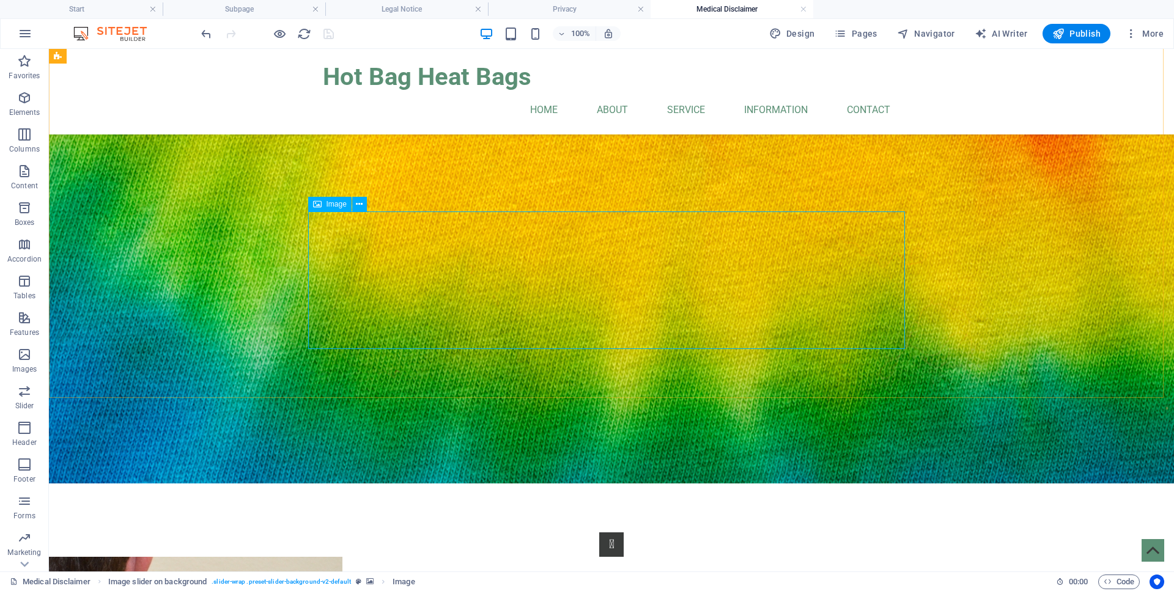
click at [331, 208] on span "Image" at bounding box center [337, 204] width 20 height 7
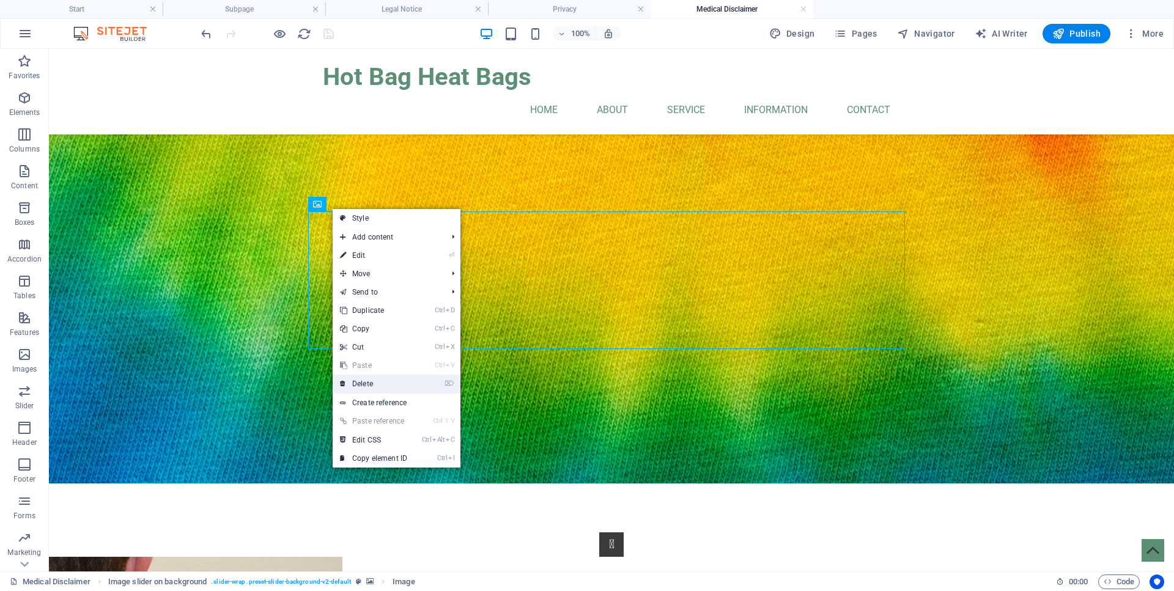
click at [395, 379] on link "⌦ Delete" at bounding box center [374, 384] width 82 height 18
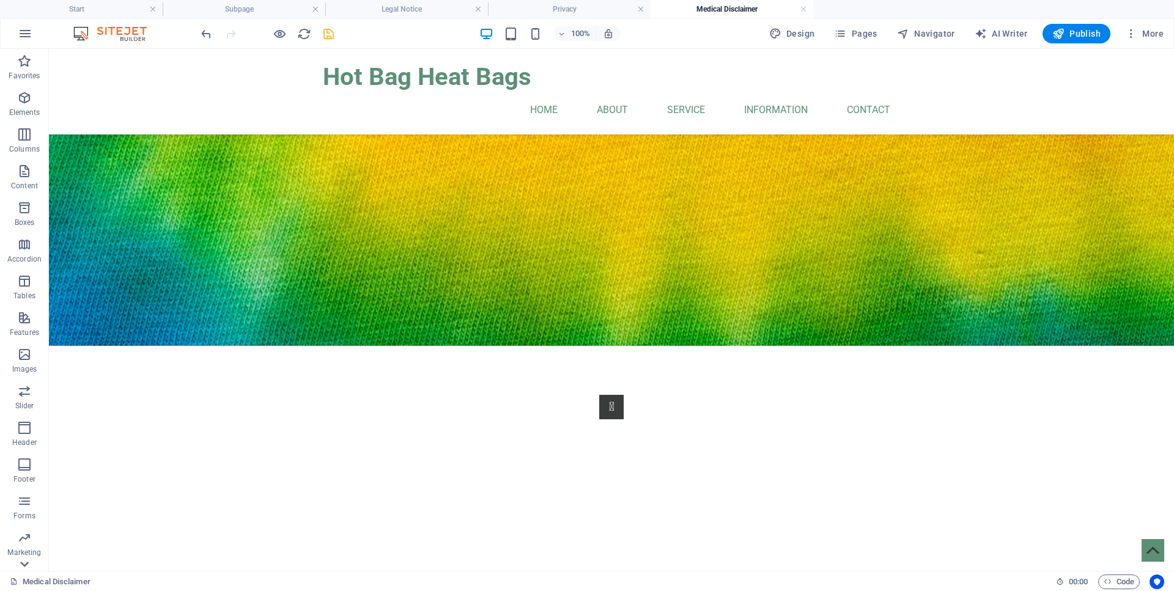
click at [27, 563] on icon at bounding box center [24, 565] width 9 height 6
click at [24, 146] on icon "button" at bounding box center [24, 143] width 15 height 15
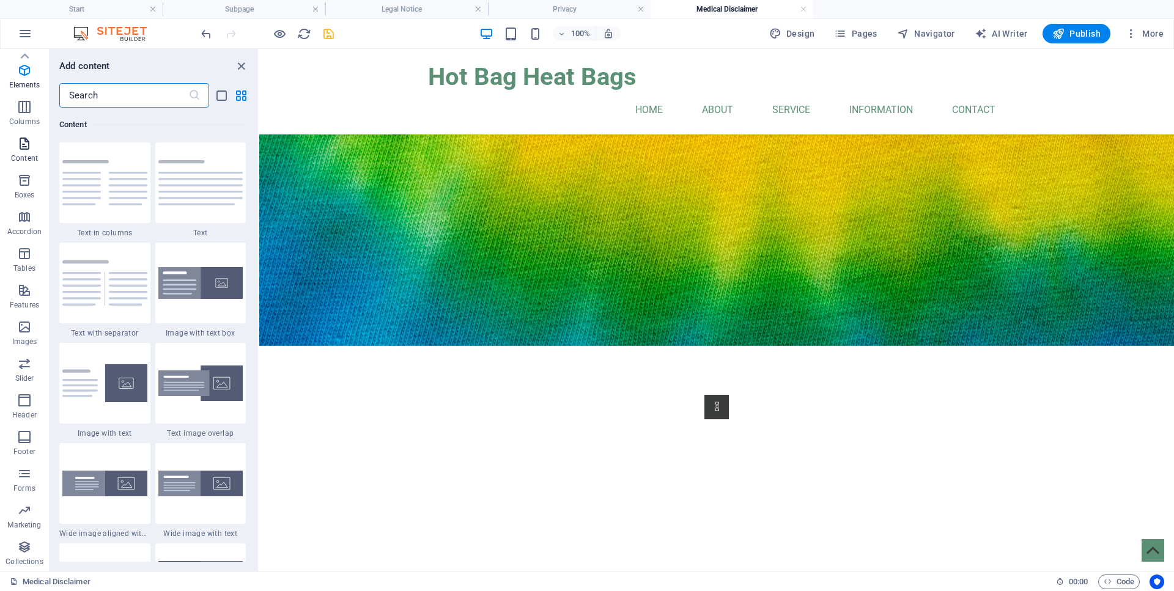
scroll to position [2176, 0]
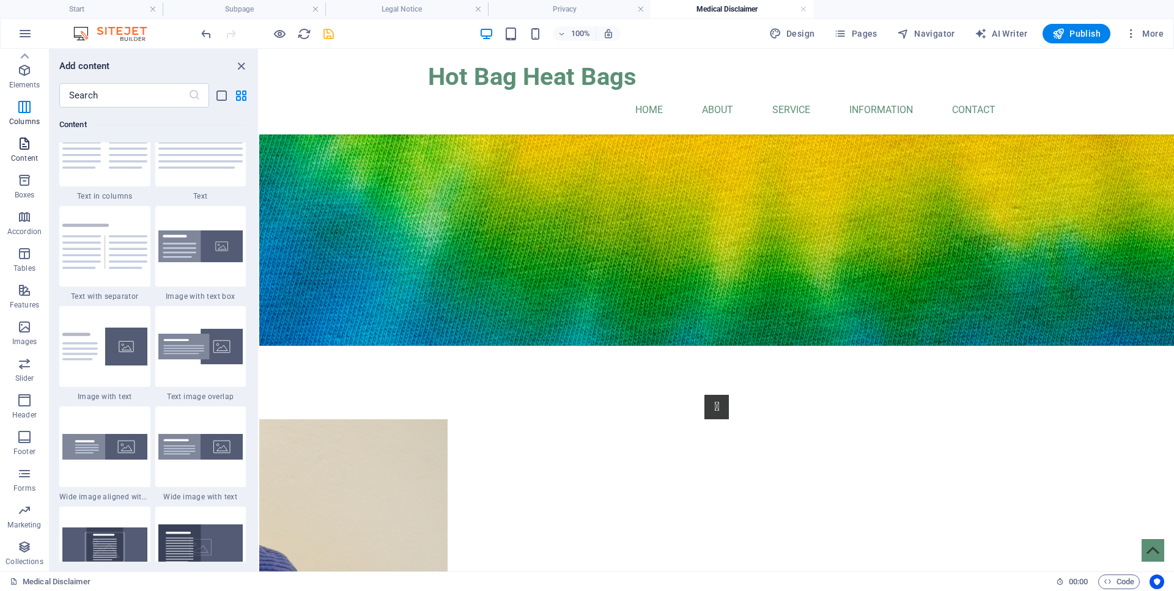
click at [21, 160] on p "Content" at bounding box center [24, 158] width 27 height 10
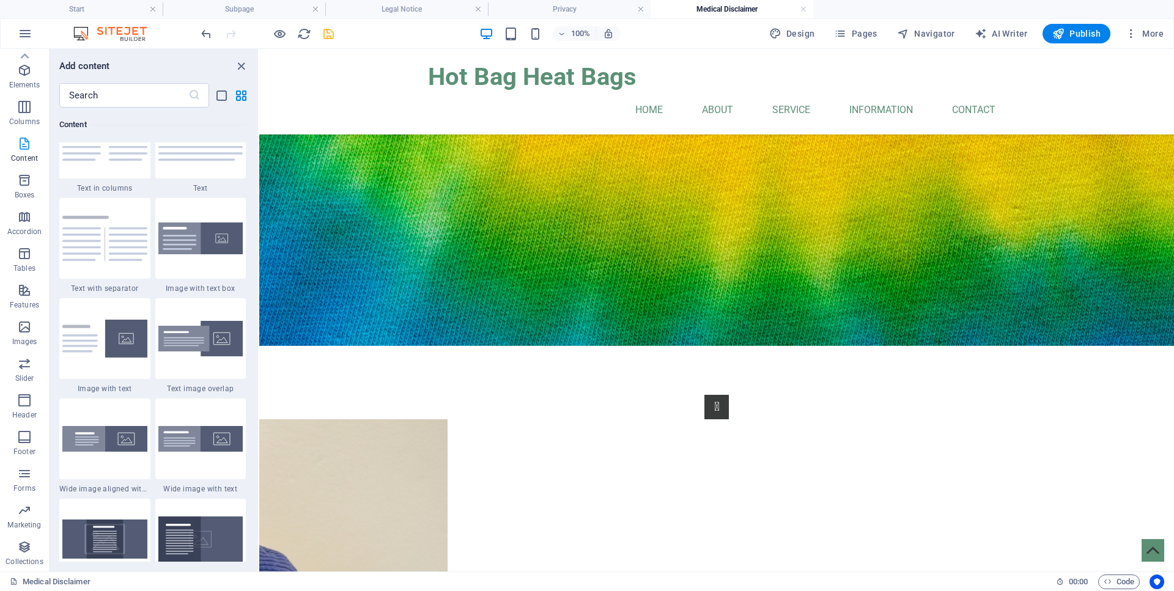
scroll to position [2189, 0]
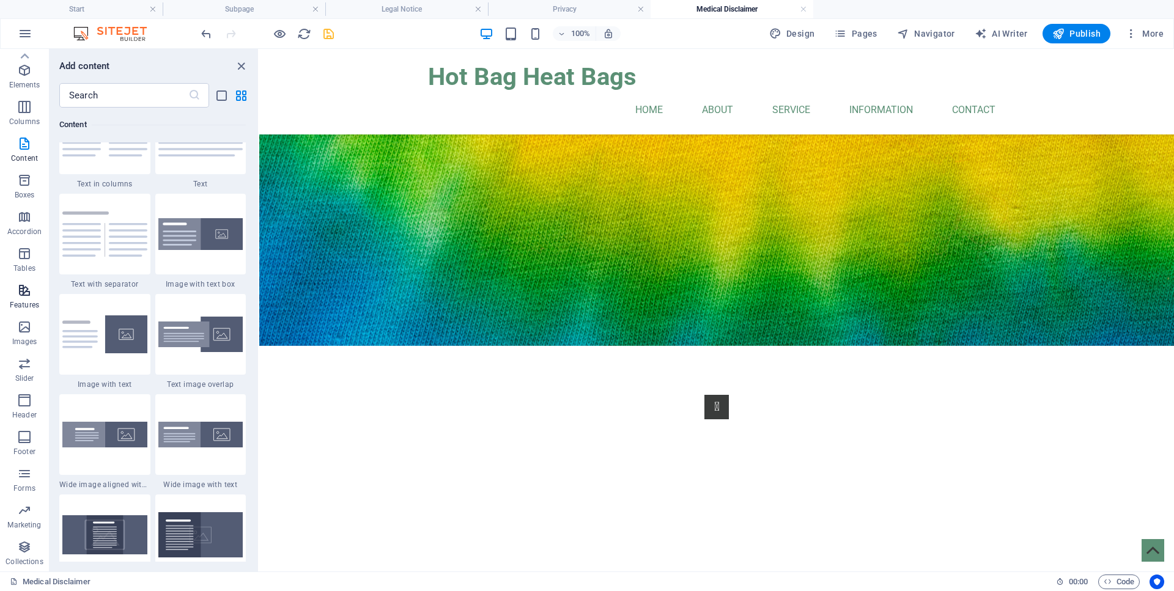
click at [36, 308] on p "Features" at bounding box center [24, 305] width 29 height 10
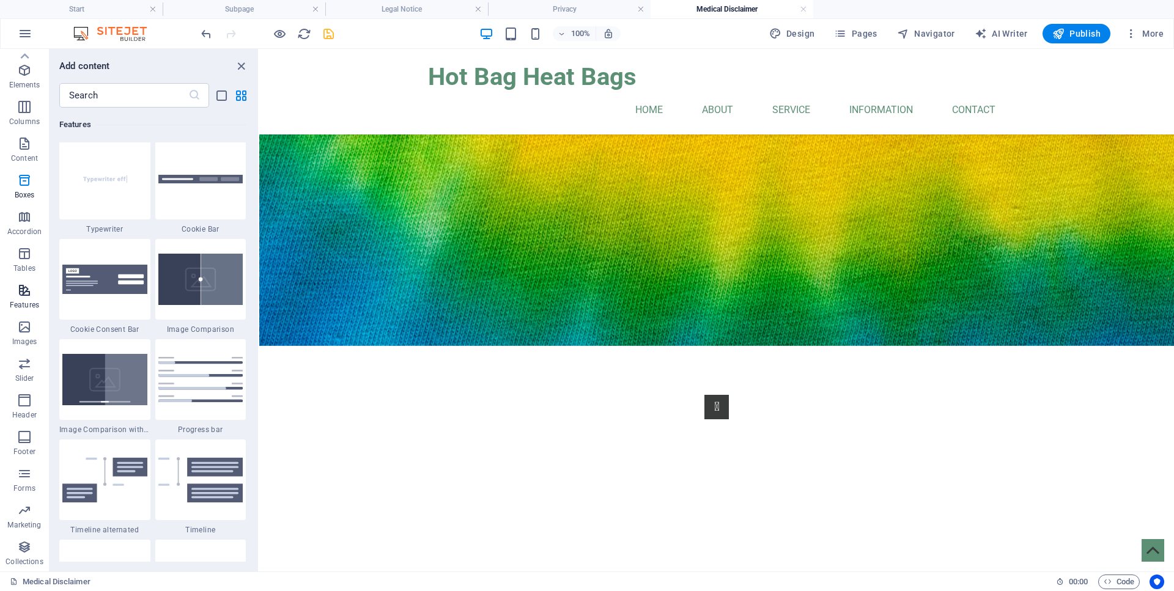
scroll to position [4870, 0]
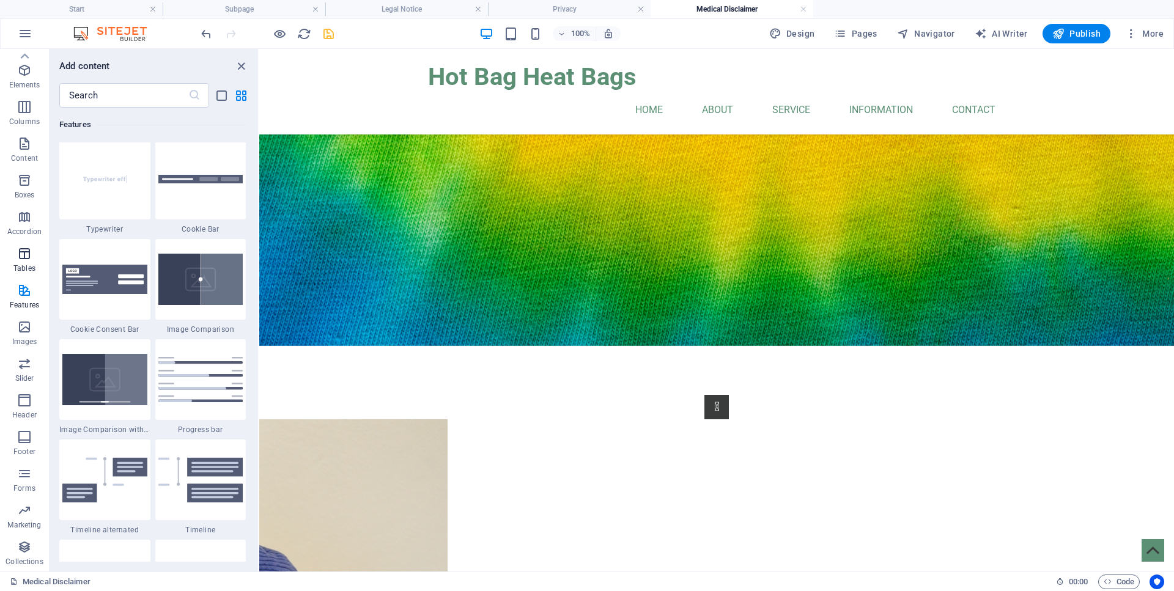
click at [27, 257] on icon "button" at bounding box center [24, 253] width 15 height 15
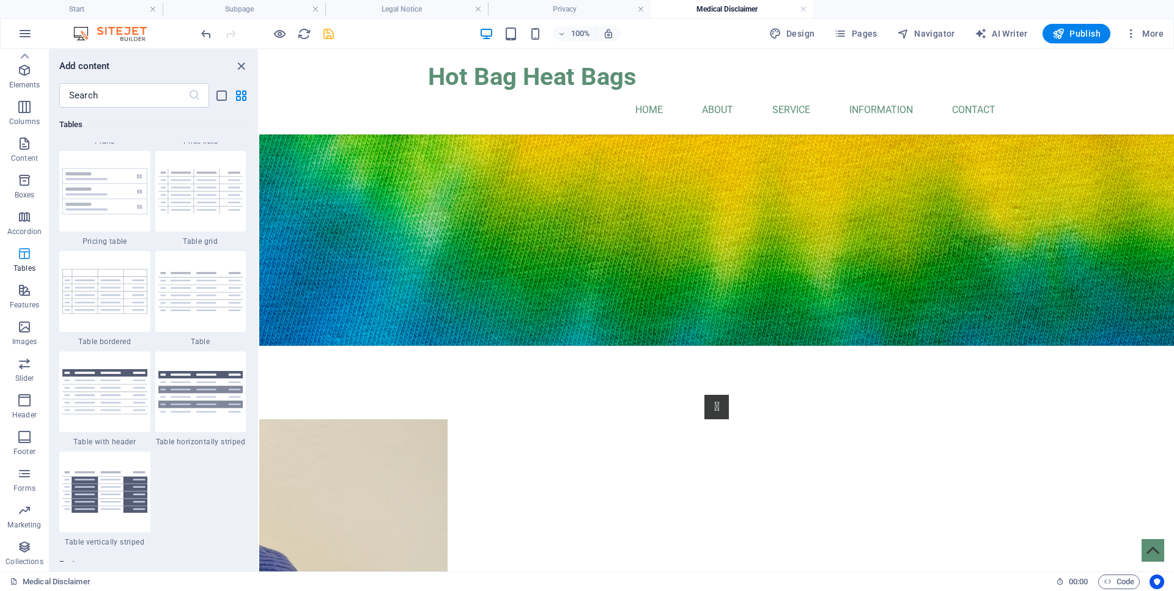
scroll to position [4327, 0]
click at [21, 223] on icon "button" at bounding box center [24, 217] width 15 height 15
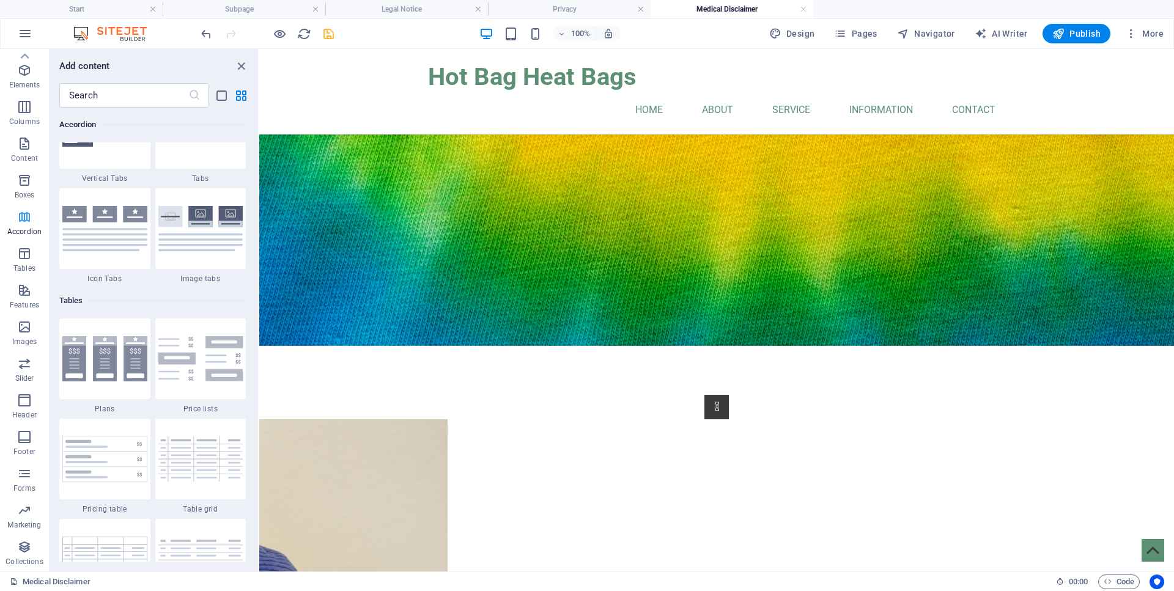
scroll to position [3990, 0]
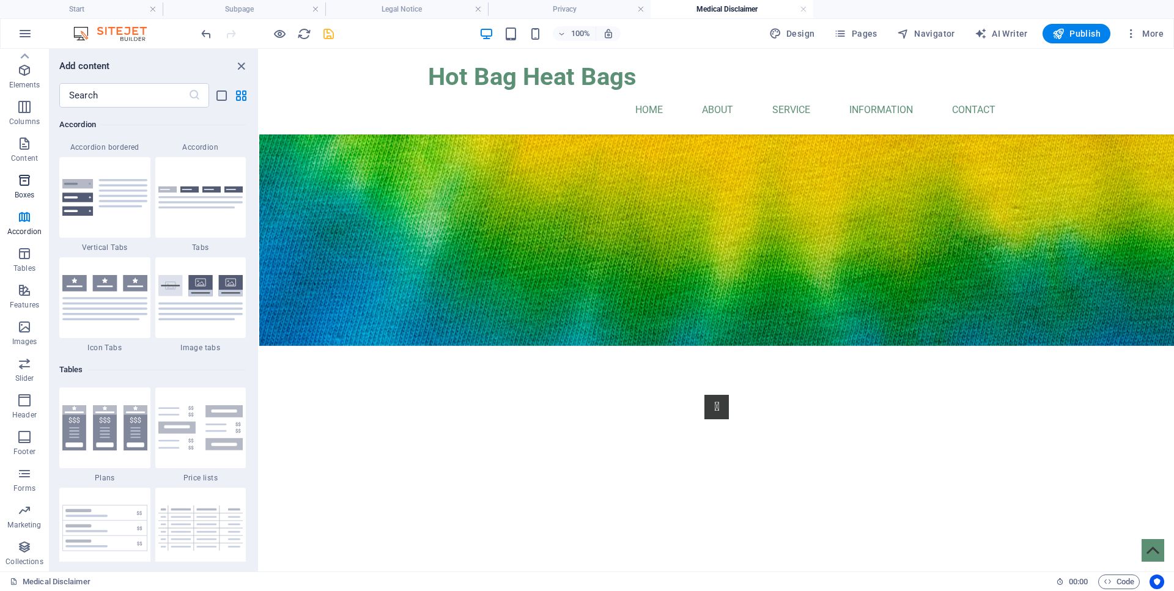
click at [23, 179] on icon "button" at bounding box center [24, 180] width 15 height 15
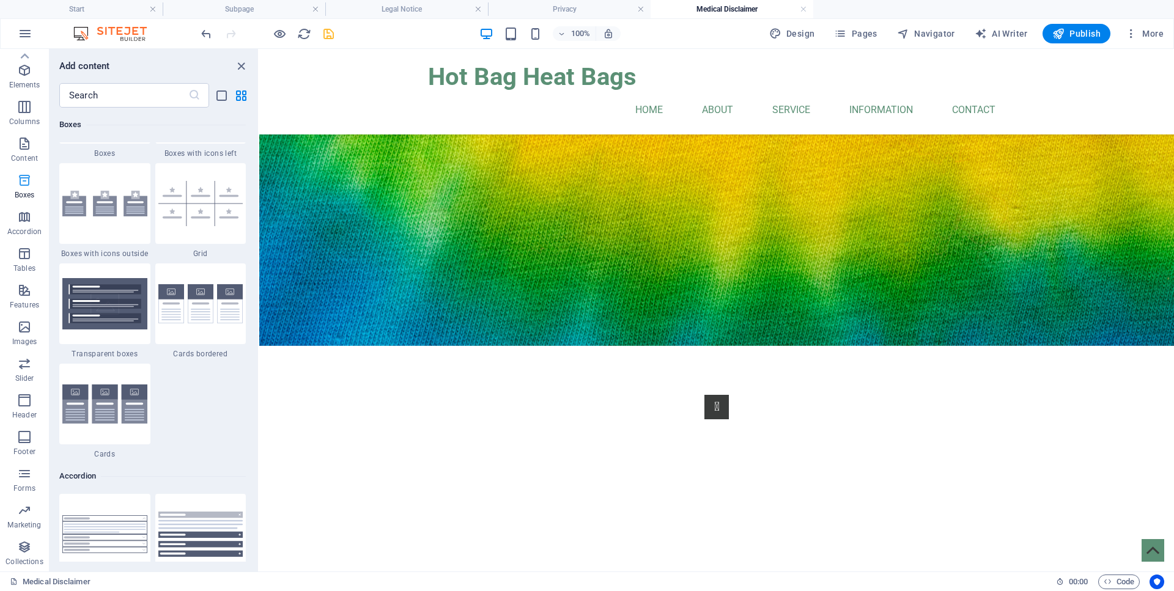
scroll to position [3440, 0]
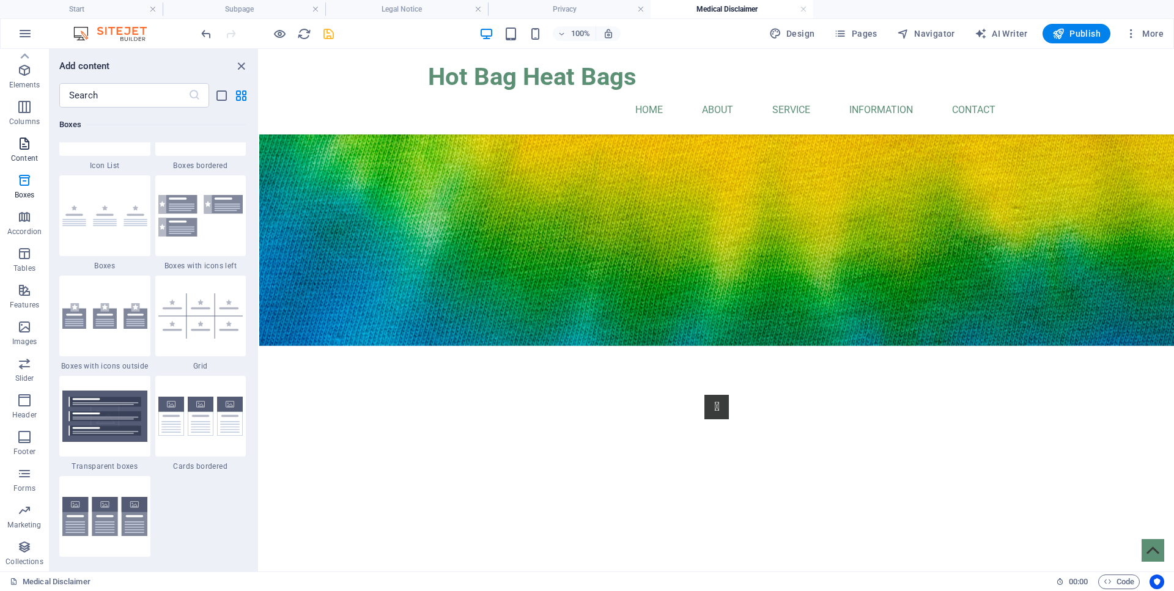
click at [21, 147] on icon "button" at bounding box center [24, 143] width 15 height 15
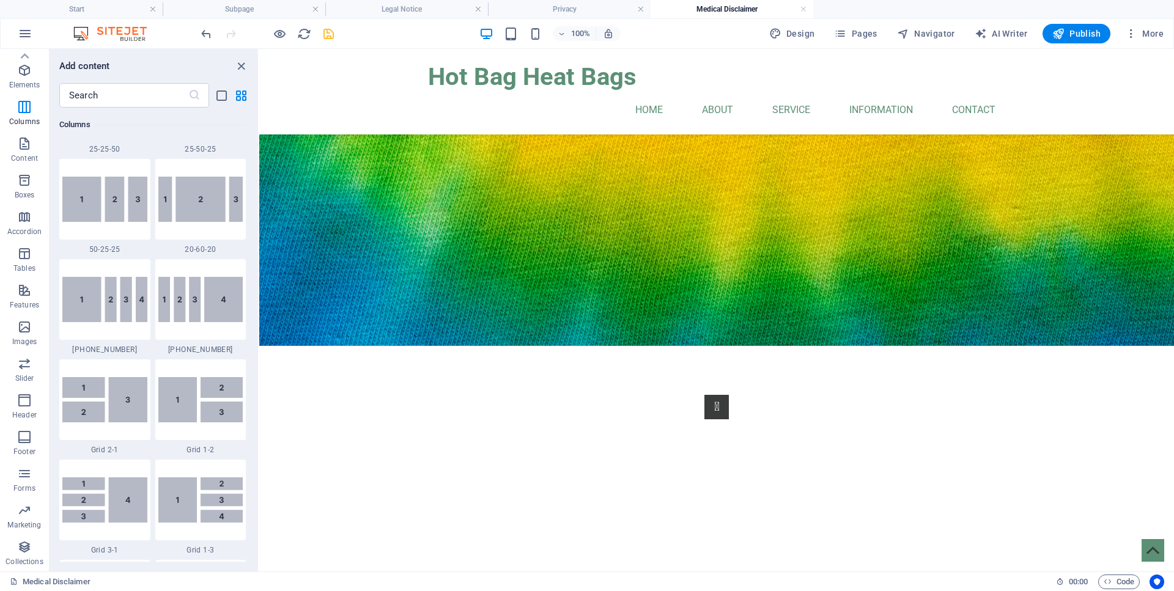
scroll to position [1221, 0]
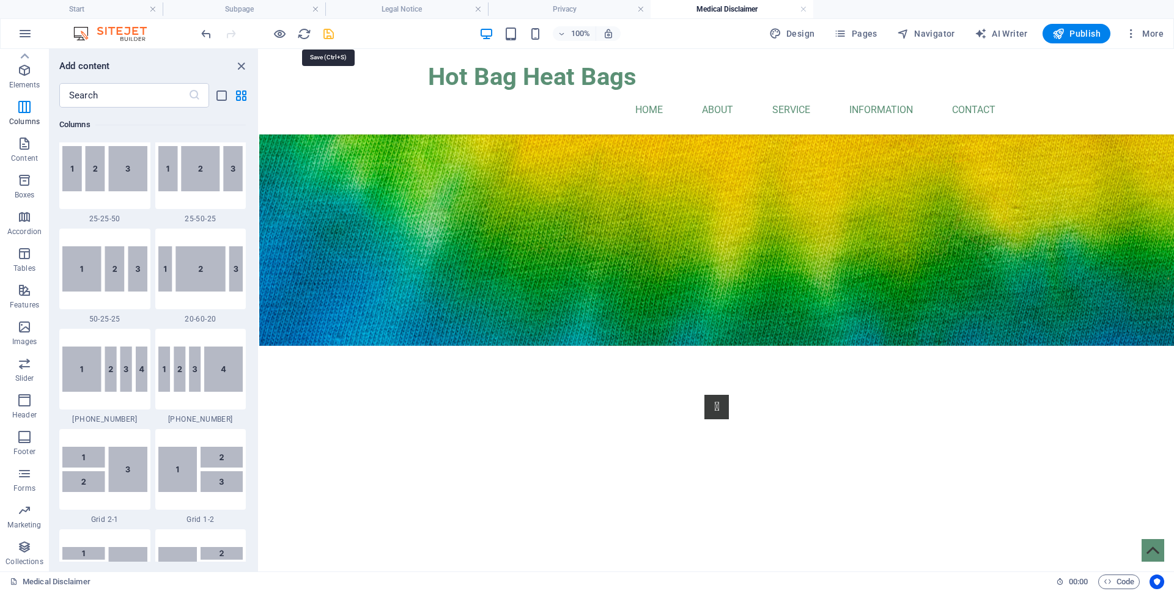
click at [327, 30] on icon "save" at bounding box center [329, 34] width 14 height 14
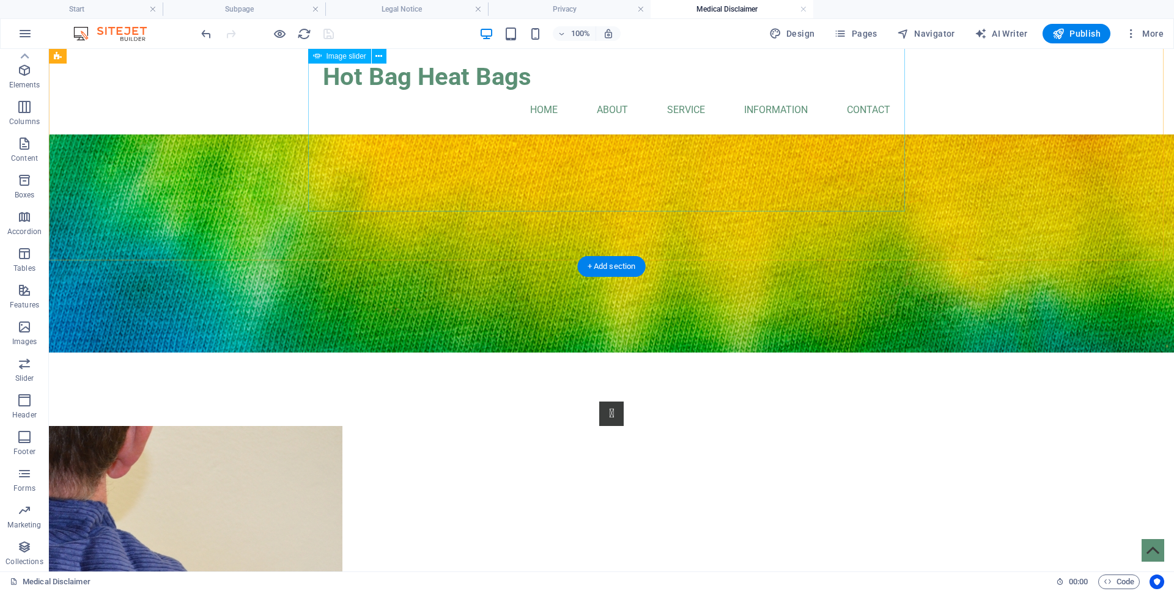
scroll to position [28, 0]
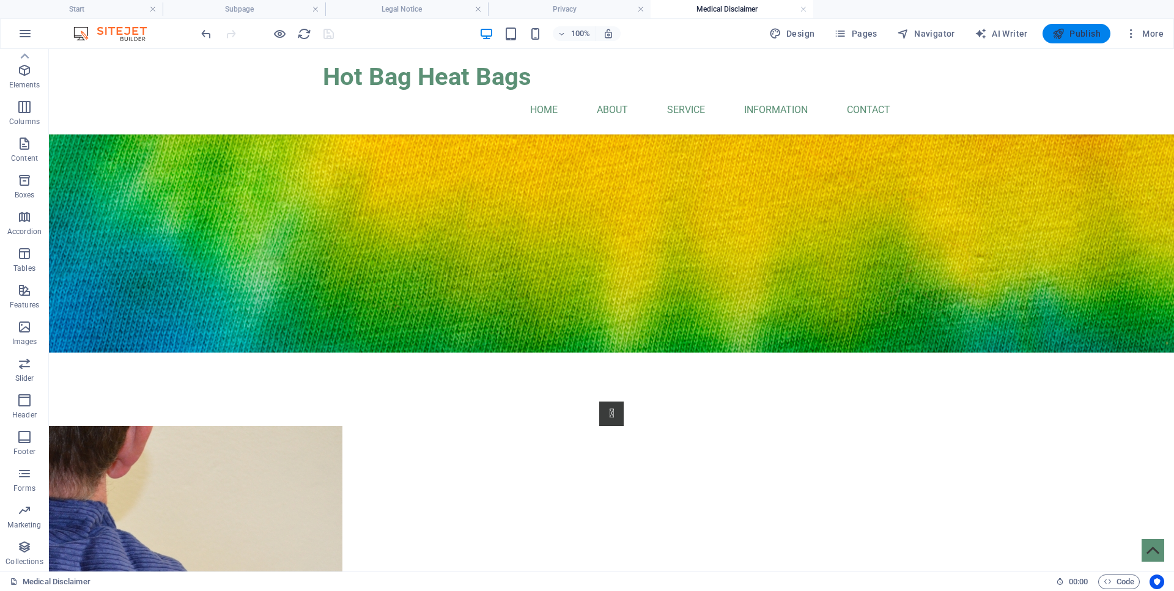
click at [1076, 41] on button "Publish" at bounding box center [1077, 34] width 68 height 20
